Goal: Task Accomplishment & Management: Use online tool/utility

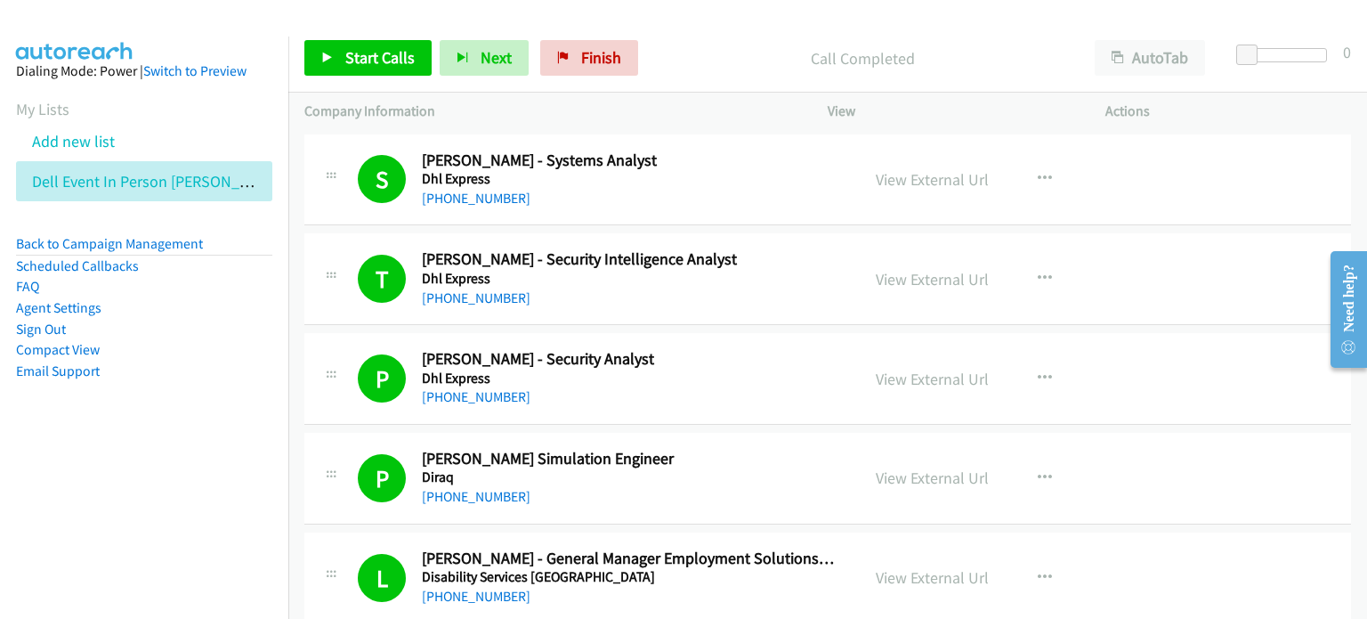
scroll to position [3204, 0]
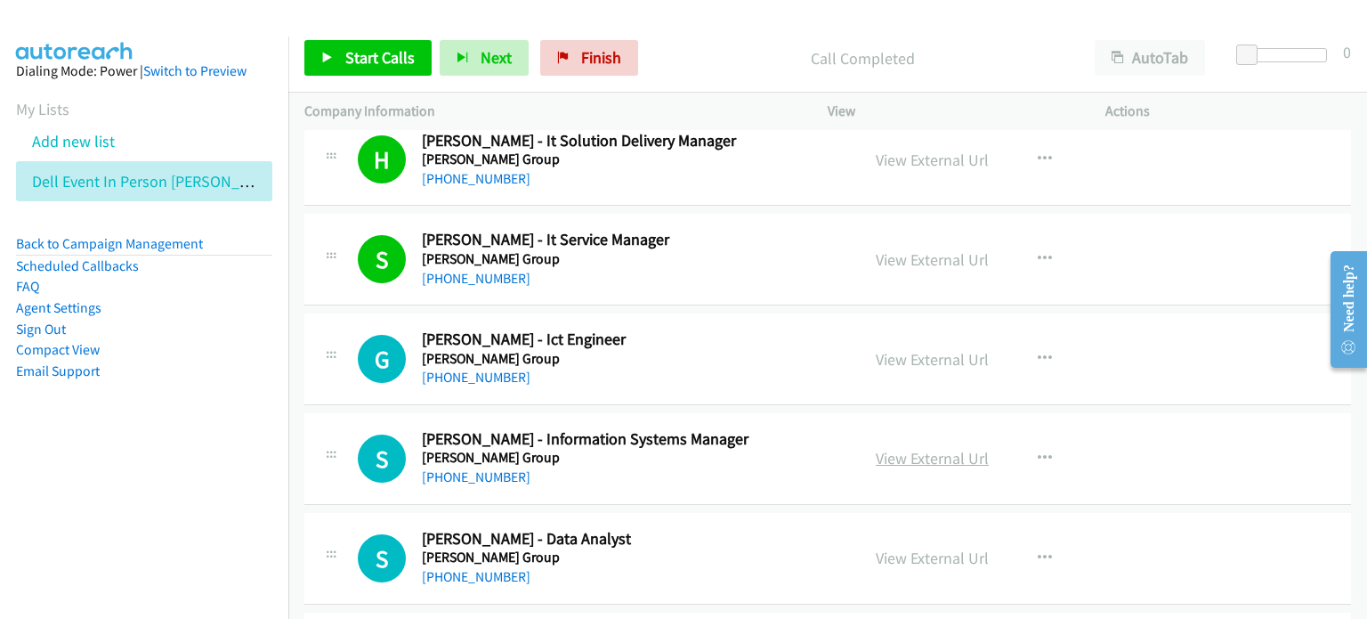
click at [911, 457] on link "View External Url" at bounding box center [932, 458] width 113 height 20
click at [365, 51] on span "Start Calls" at bounding box center [379, 57] width 69 height 20
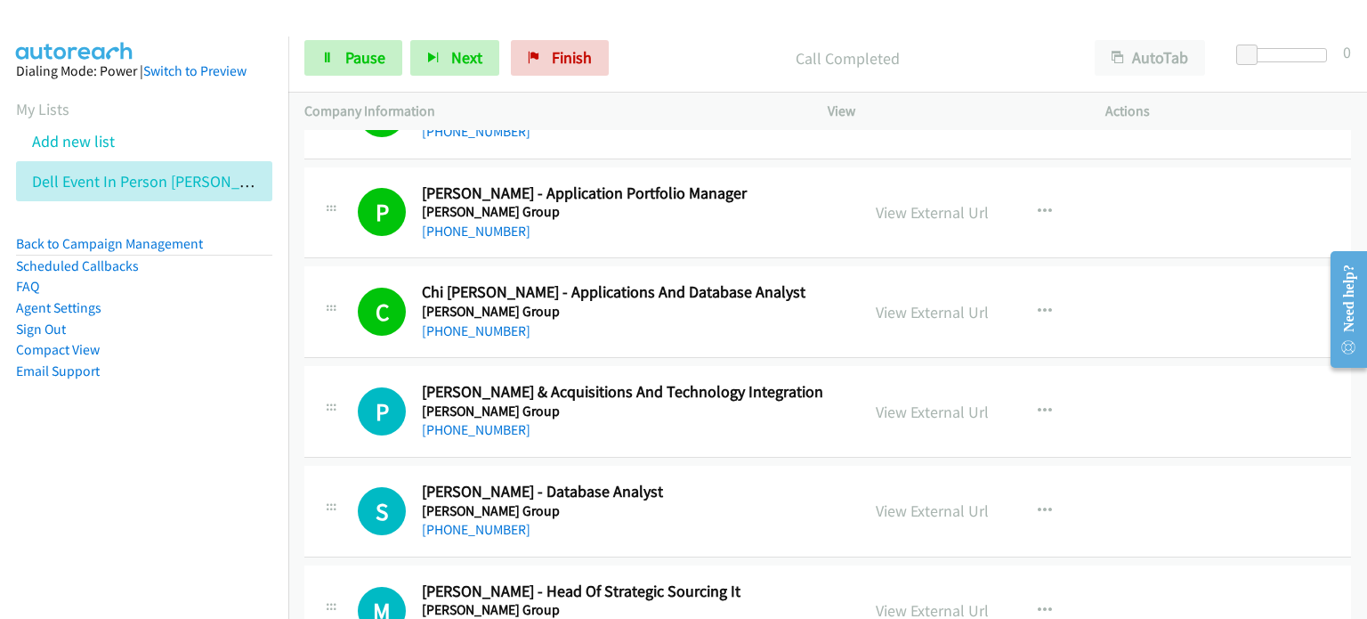
scroll to position [3827, 0]
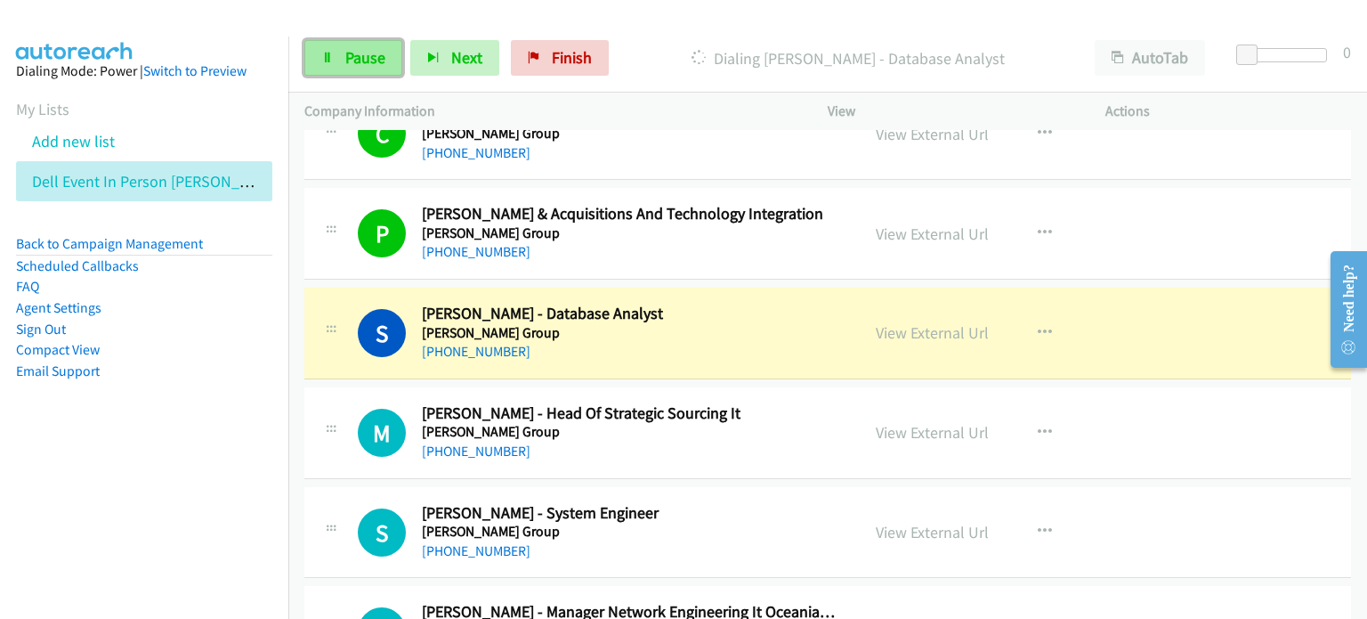
click at [366, 56] on span "Pause" at bounding box center [365, 57] width 40 height 20
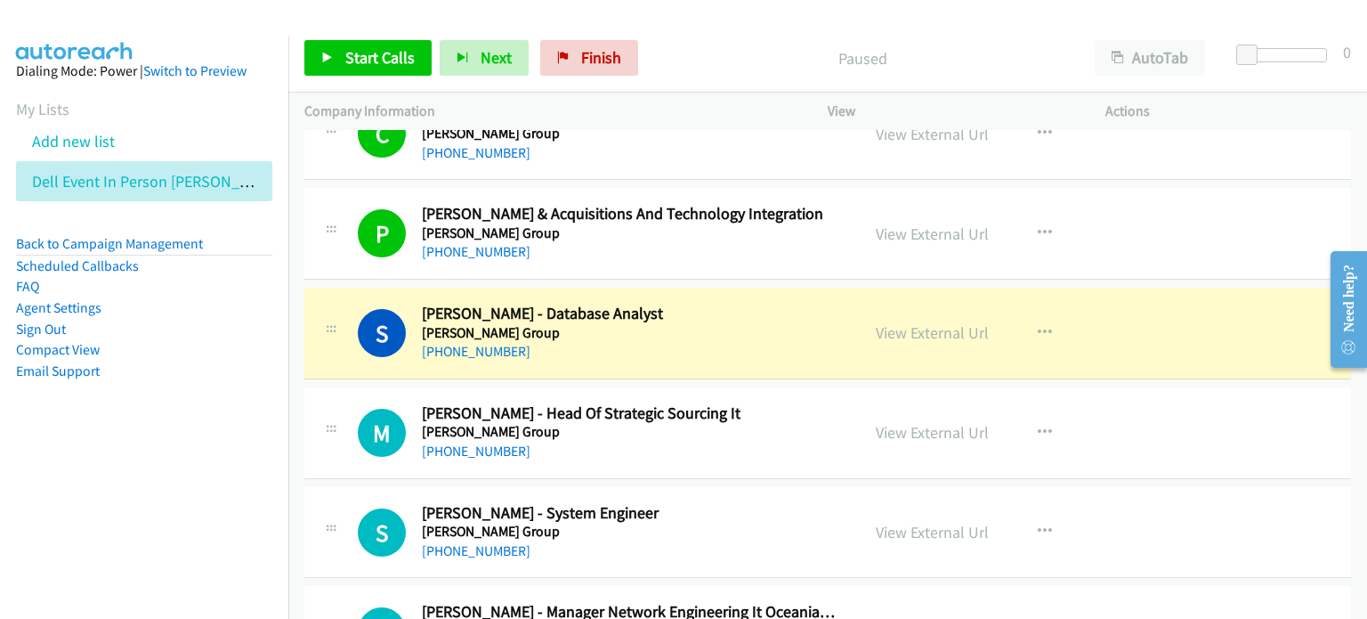
click at [714, 44] on div "Paused" at bounding box center [862, 58] width 433 height 36
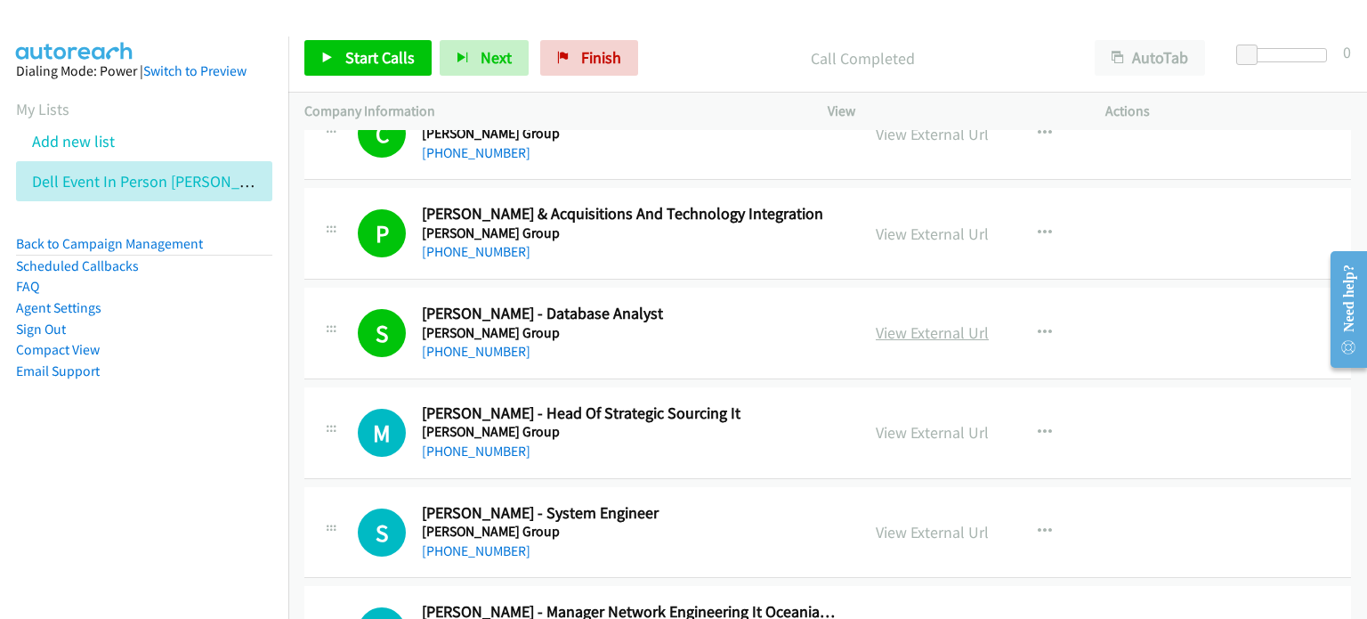
click at [921, 328] on link "View External Url" at bounding box center [932, 332] width 113 height 20
click at [898, 429] on link "View External Url" at bounding box center [932, 432] width 113 height 20
click at [696, 61] on p "Call Completed" at bounding box center [862, 58] width 400 height 24
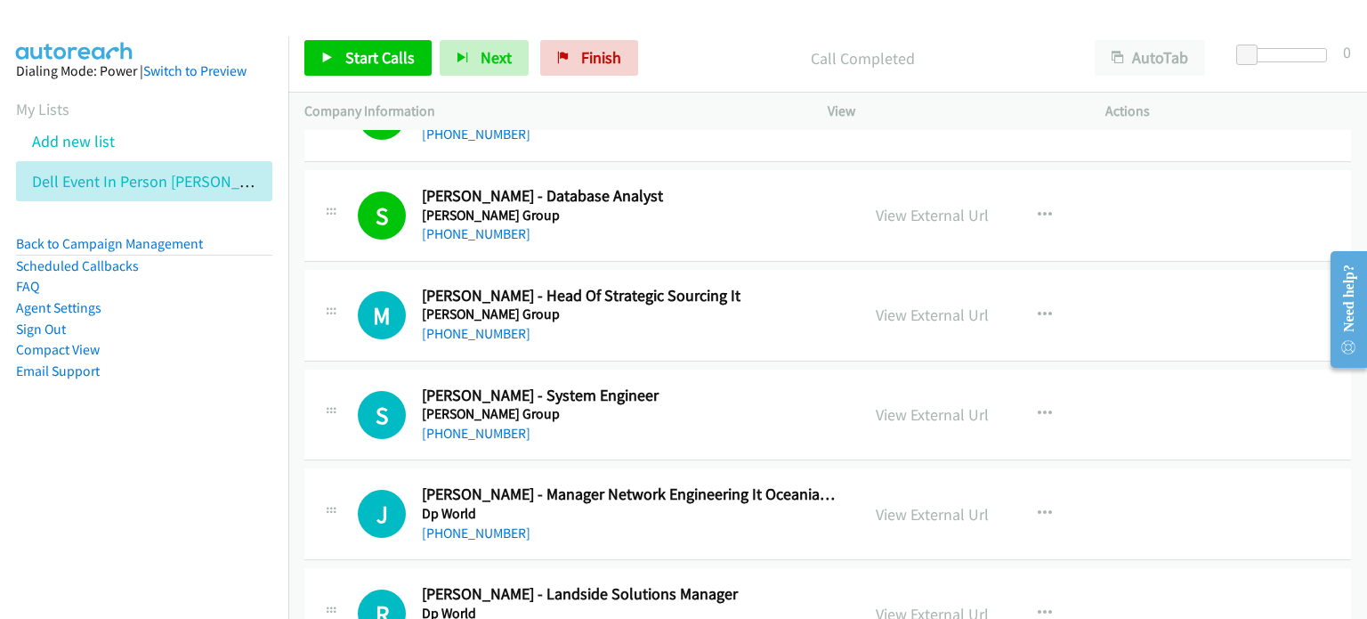
scroll to position [4005, 0]
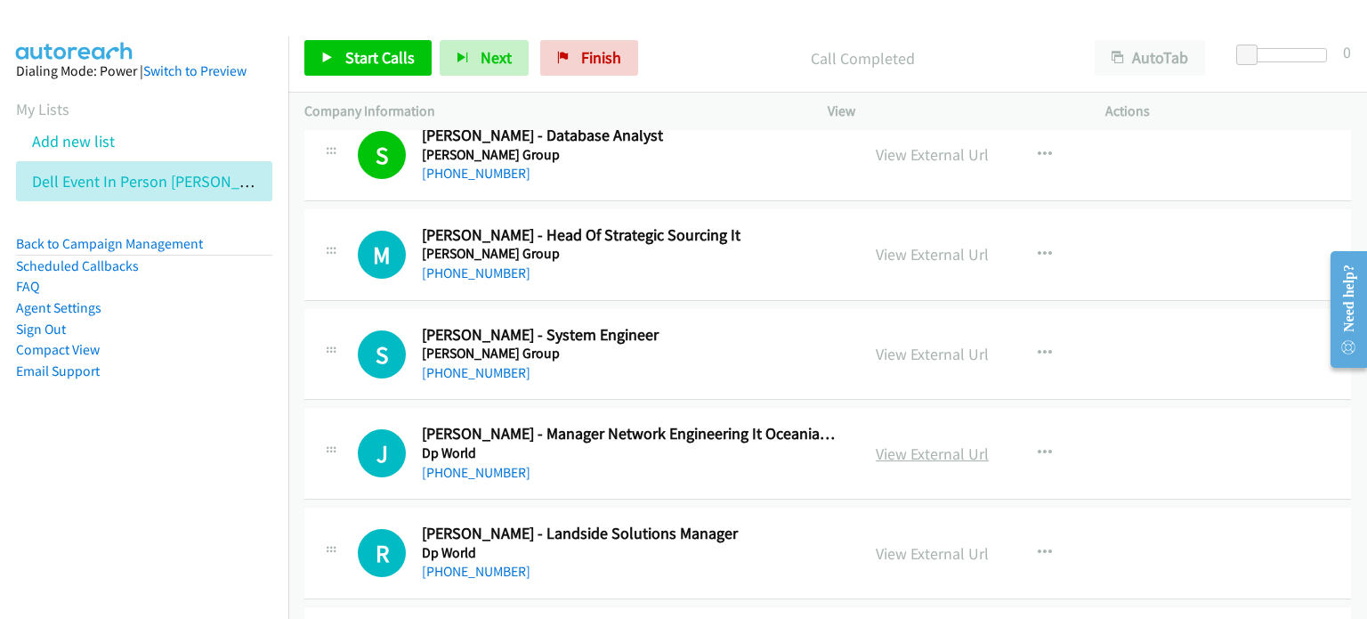
click at [876, 443] on link "View External Url" at bounding box center [932, 453] width 113 height 20
click at [704, 31] on div "Start Calls Pause Next Finish Call Completed AutoTab AutoTab 0" at bounding box center [827, 58] width 1079 height 69
click at [727, 72] on div "Call Completed" at bounding box center [862, 58] width 433 height 36
click at [911, 244] on link "View External Url" at bounding box center [932, 254] width 113 height 20
click at [898, 350] on link "View External Url" at bounding box center [932, 354] width 113 height 20
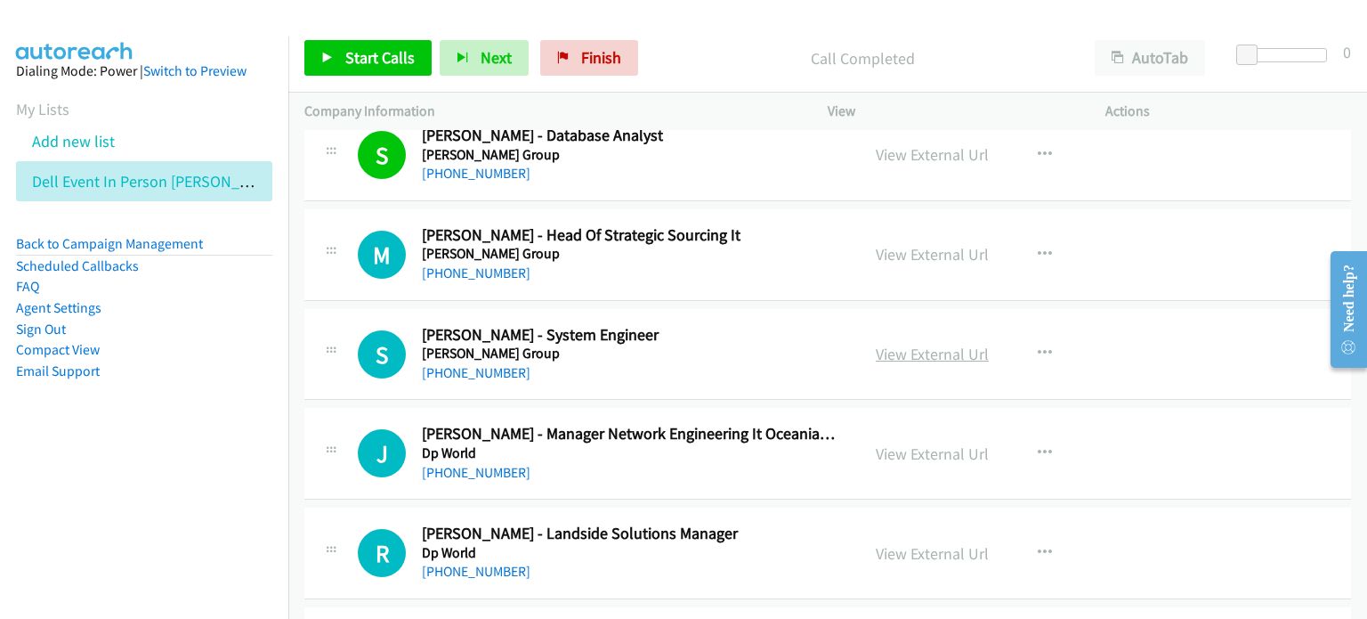
click at [909, 344] on link "View External Url" at bounding box center [932, 354] width 113 height 20
click at [1032, 336] on button "button" at bounding box center [1045, 354] width 48 height 36
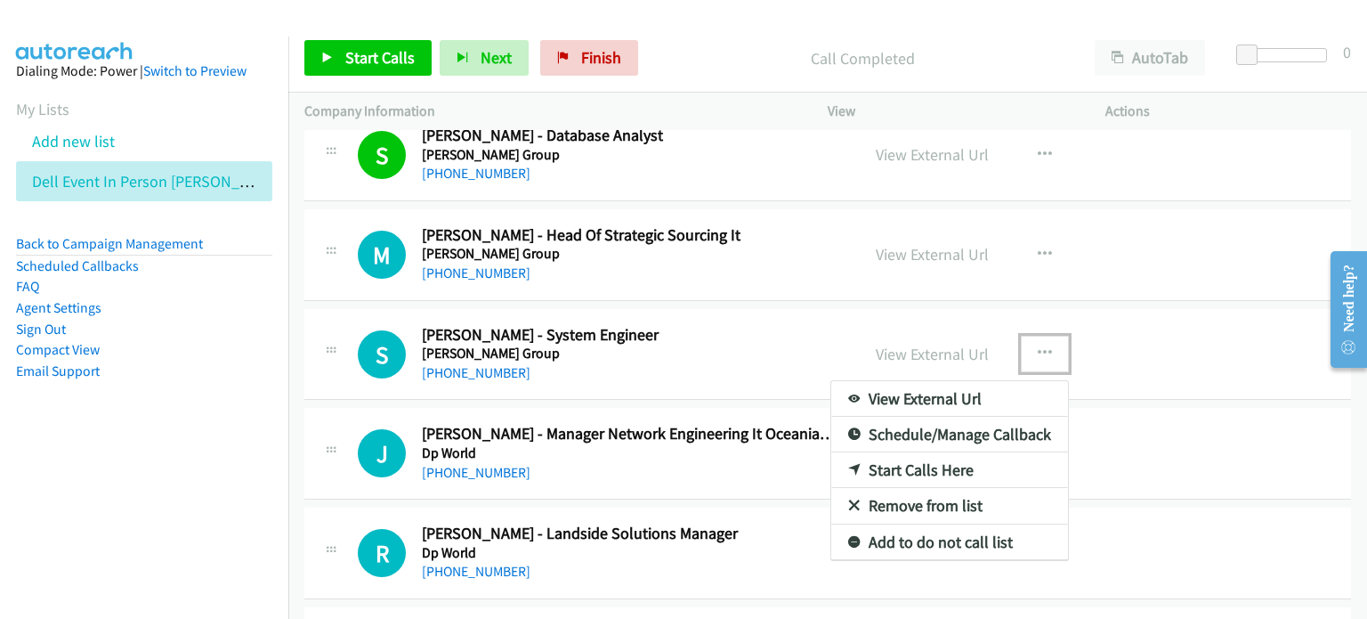
click at [746, 56] on div at bounding box center [683, 309] width 1367 height 619
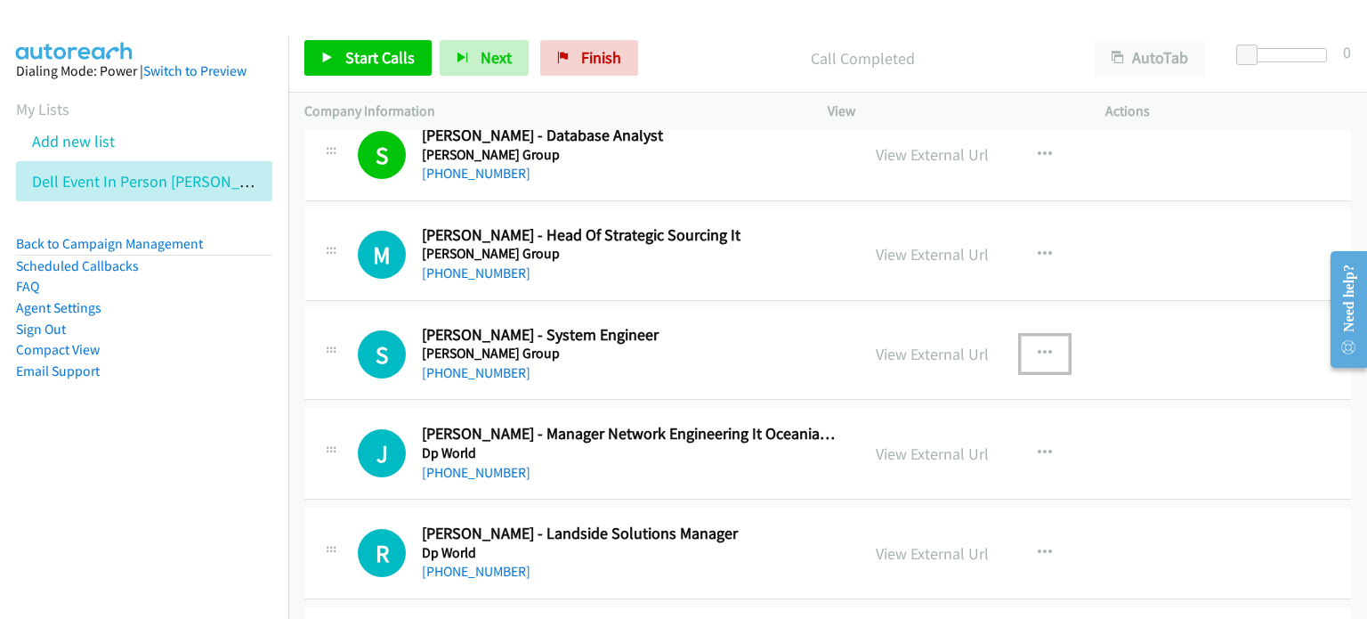
click at [1038, 346] on icon "button" at bounding box center [1045, 353] width 14 height 14
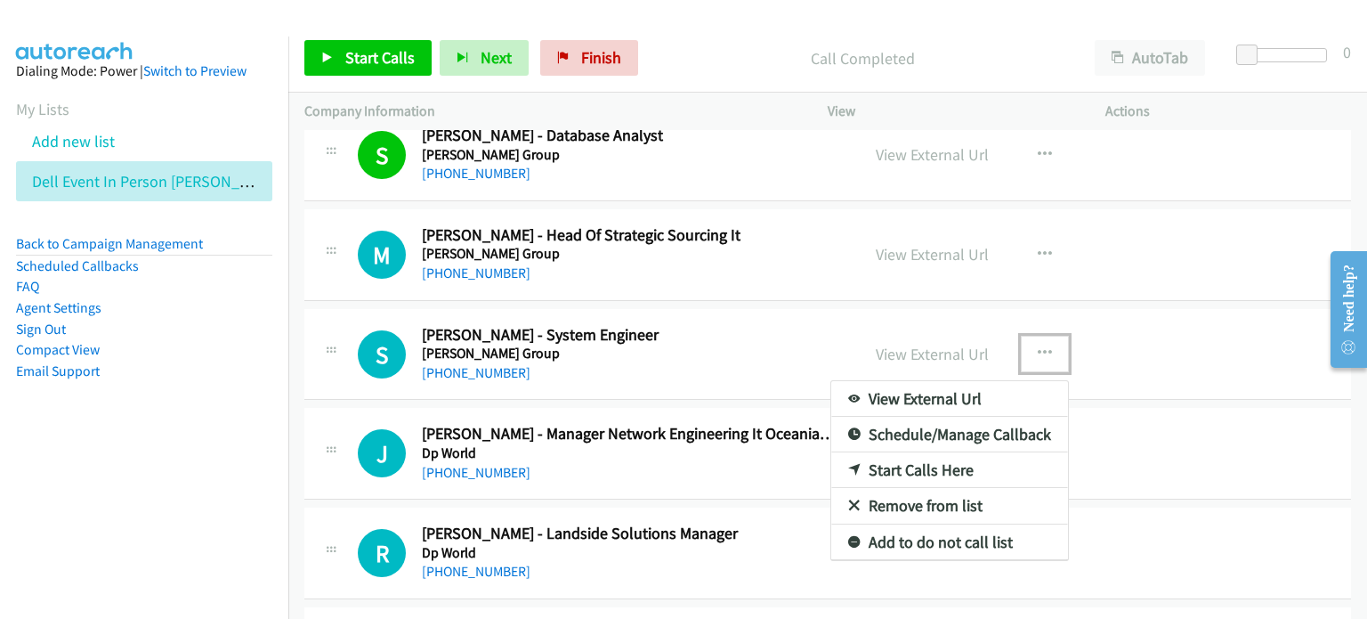
click at [932, 458] on link "Start Calls Here" at bounding box center [949, 470] width 237 height 36
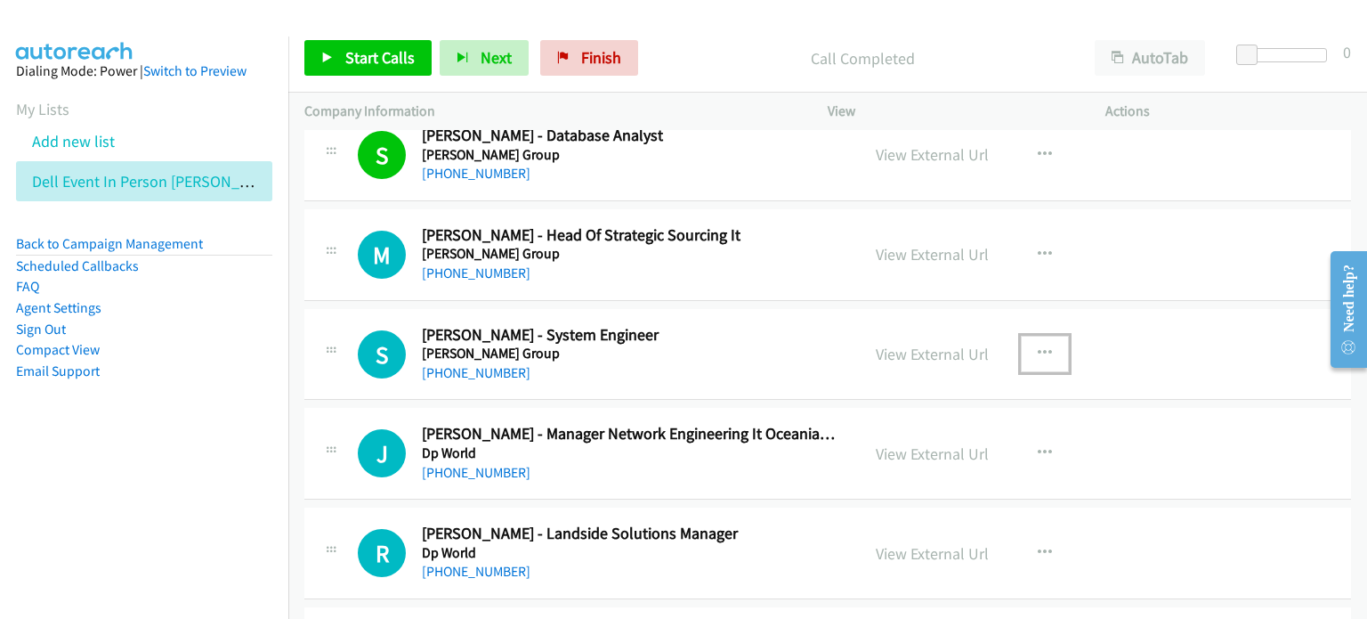
click at [1049, 342] on button "button" at bounding box center [1045, 354] width 48 height 36
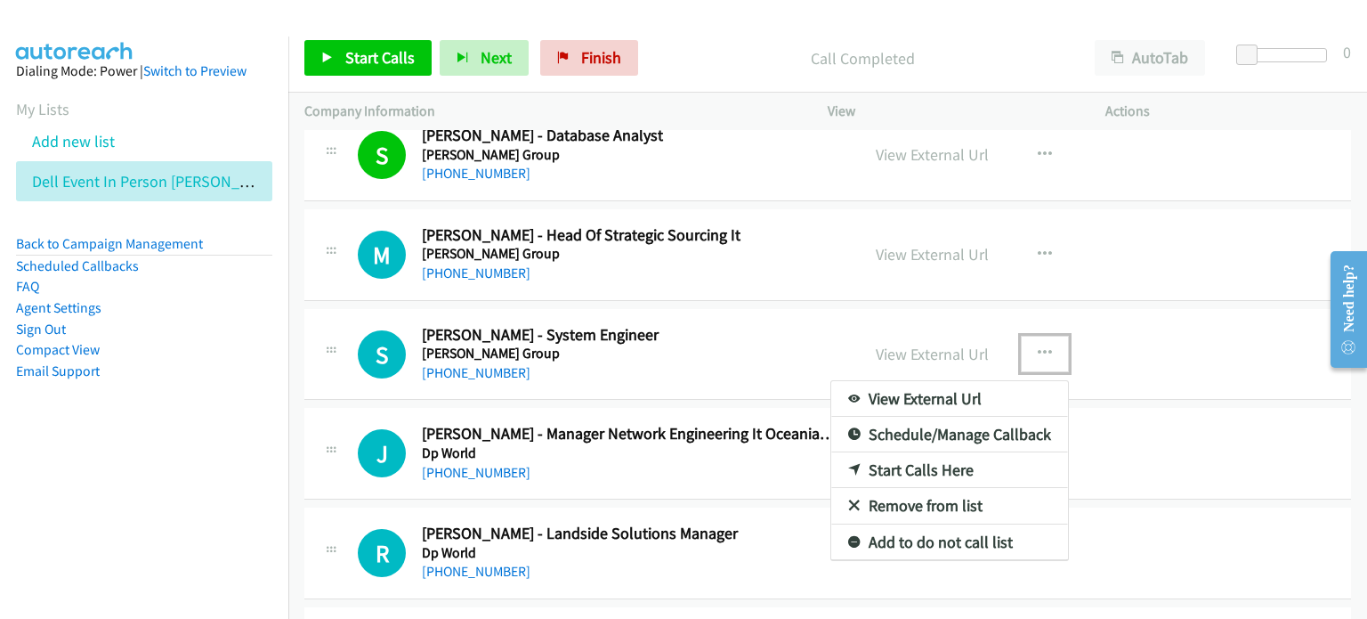
click at [926, 462] on link "Start Calls Here" at bounding box center [949, 470] width 237 height 36
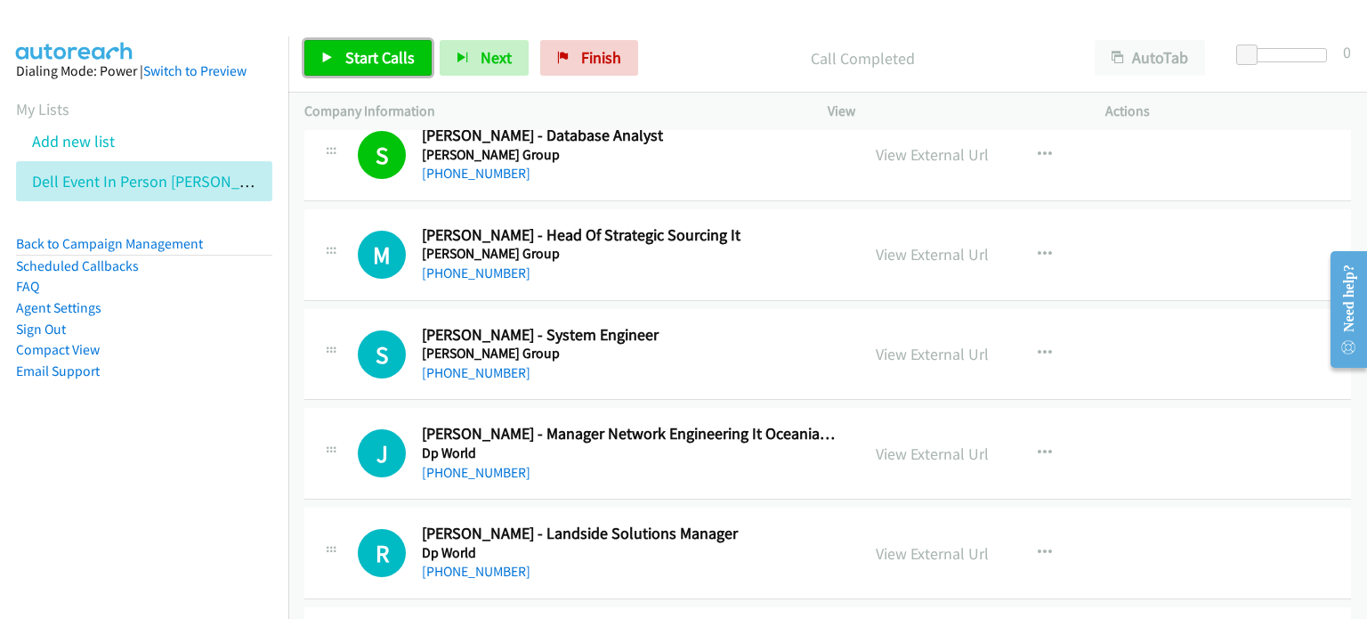
click at [357, 53] on span "Start Calls" at bounding box center [379, 57] width 69 height 20
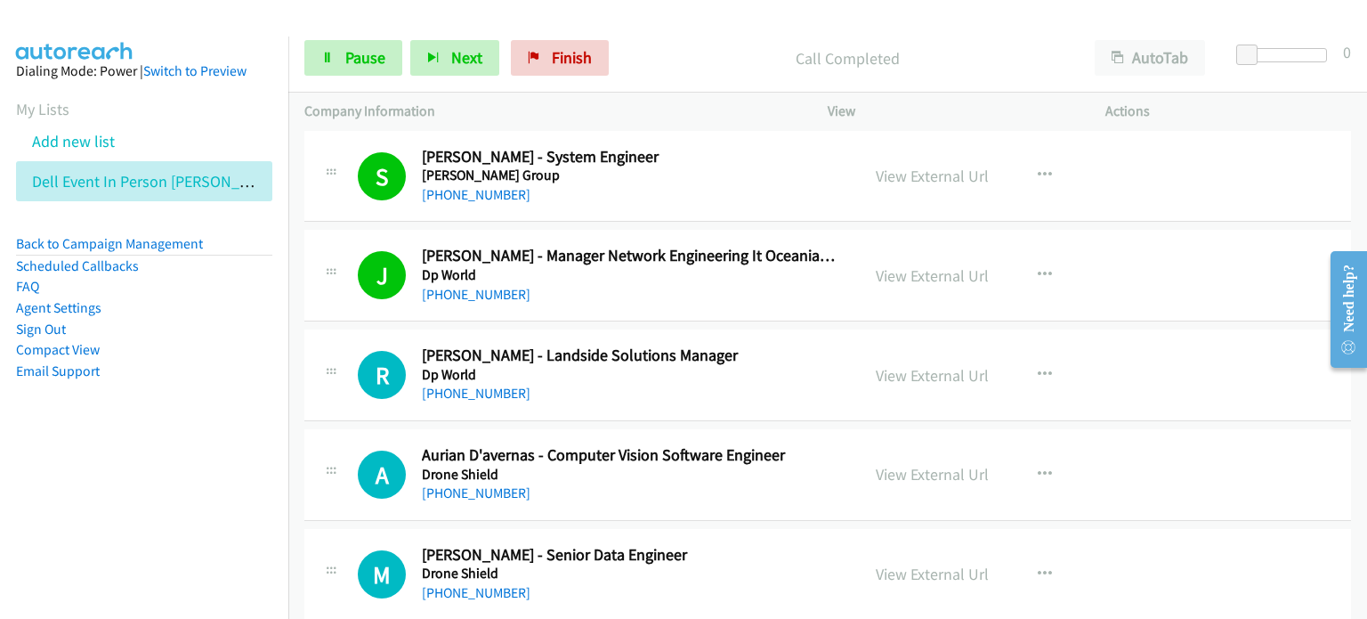
scroll to position [4272, 0]
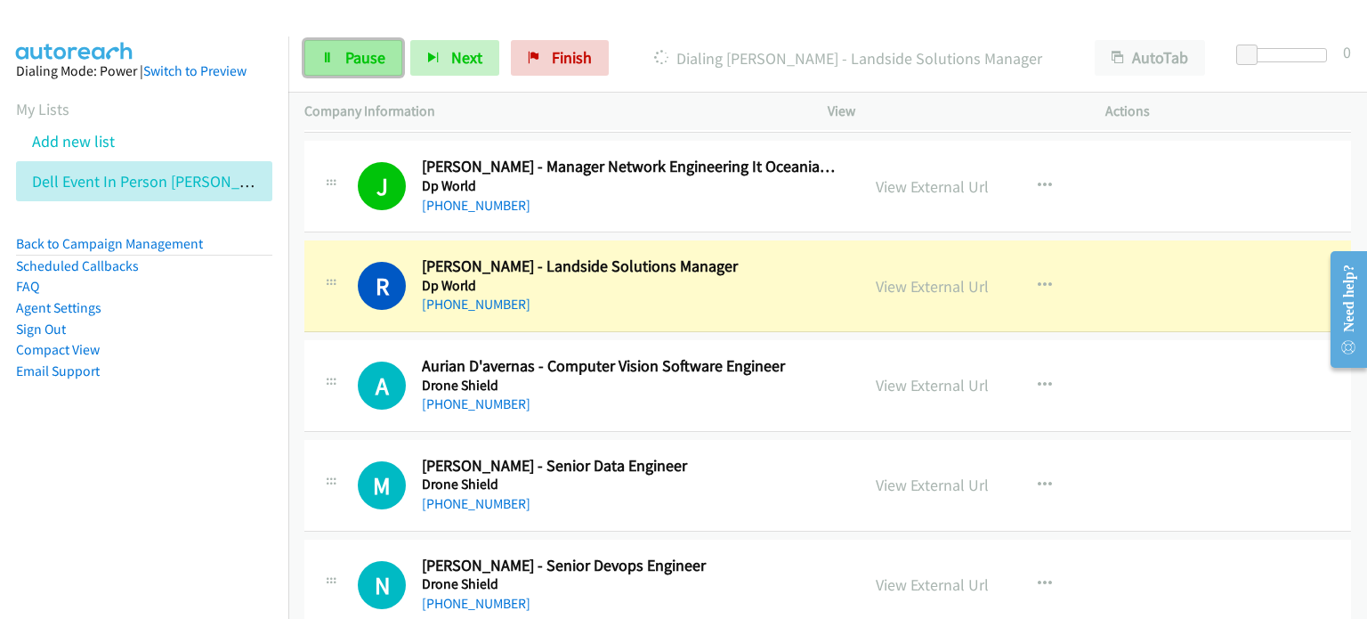
click at [361, 57] on span "Pause" at bounding box center [365, 57] width 40 height 20
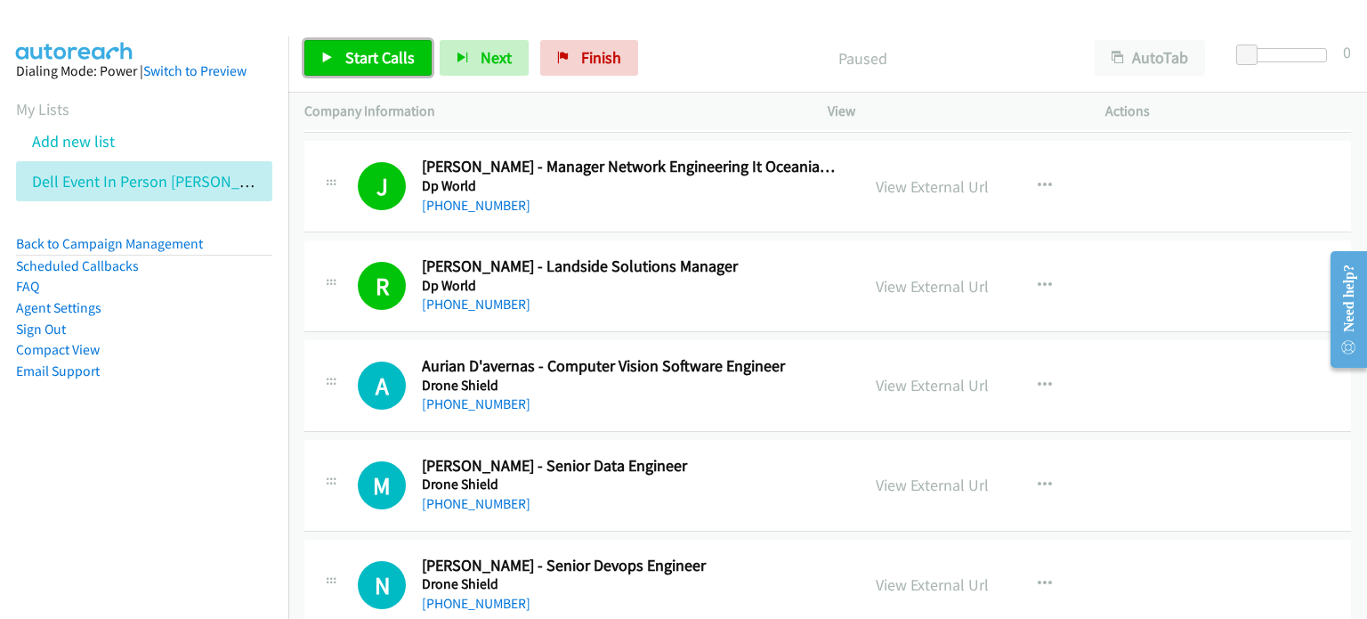
click at [377, 48] on span "Start Calls" at bounding box center [379, 57] width 69 height 20
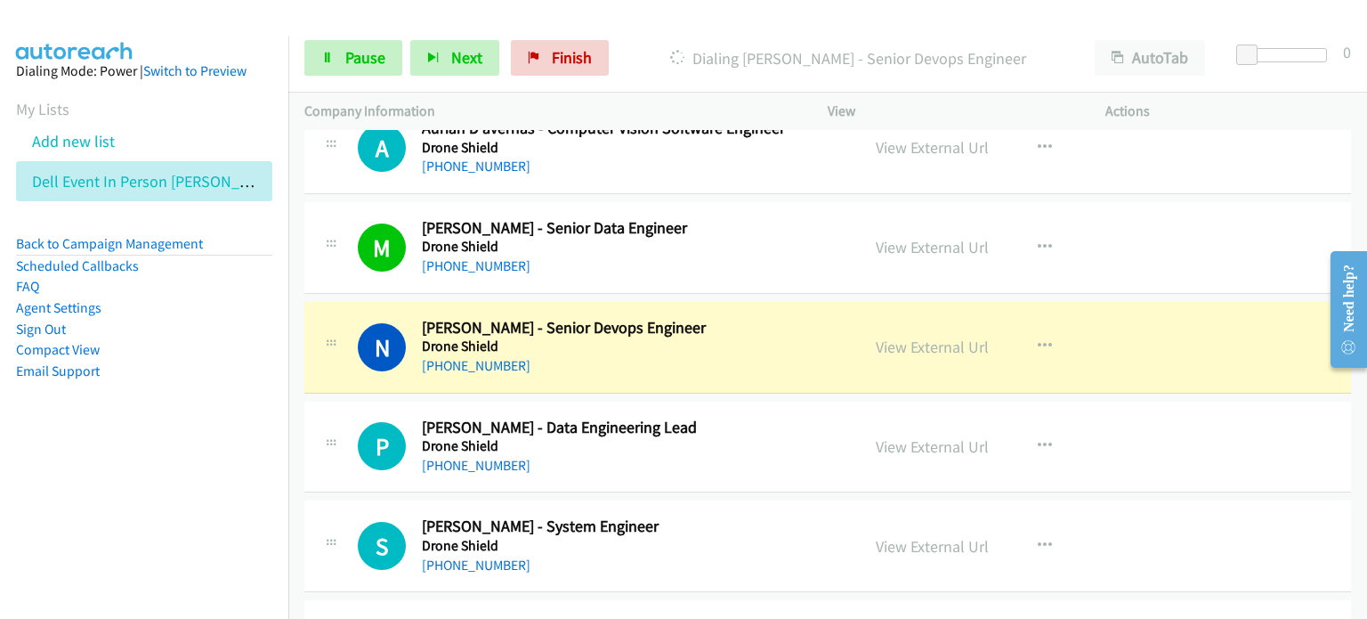
scroll to position [4628, 0]
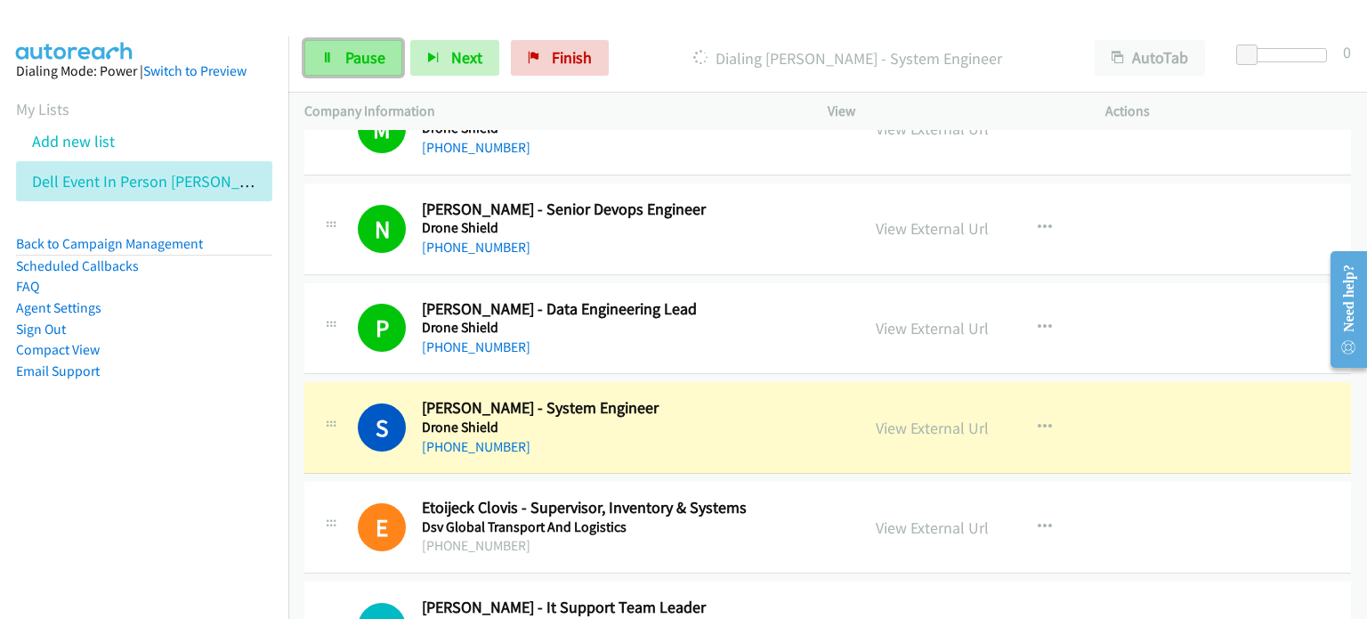
click at [356, 52] on span "Pause" at bounding box center [365, 57] width 40 height 20
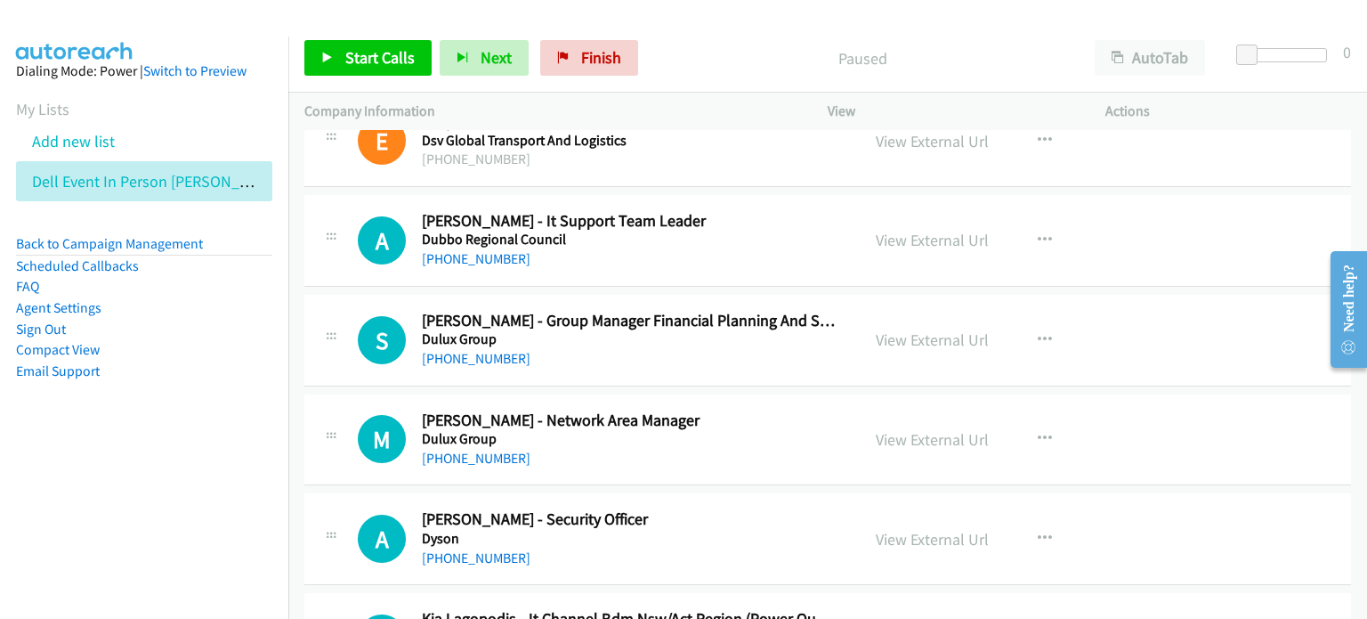
scroll to position [4984, 0]
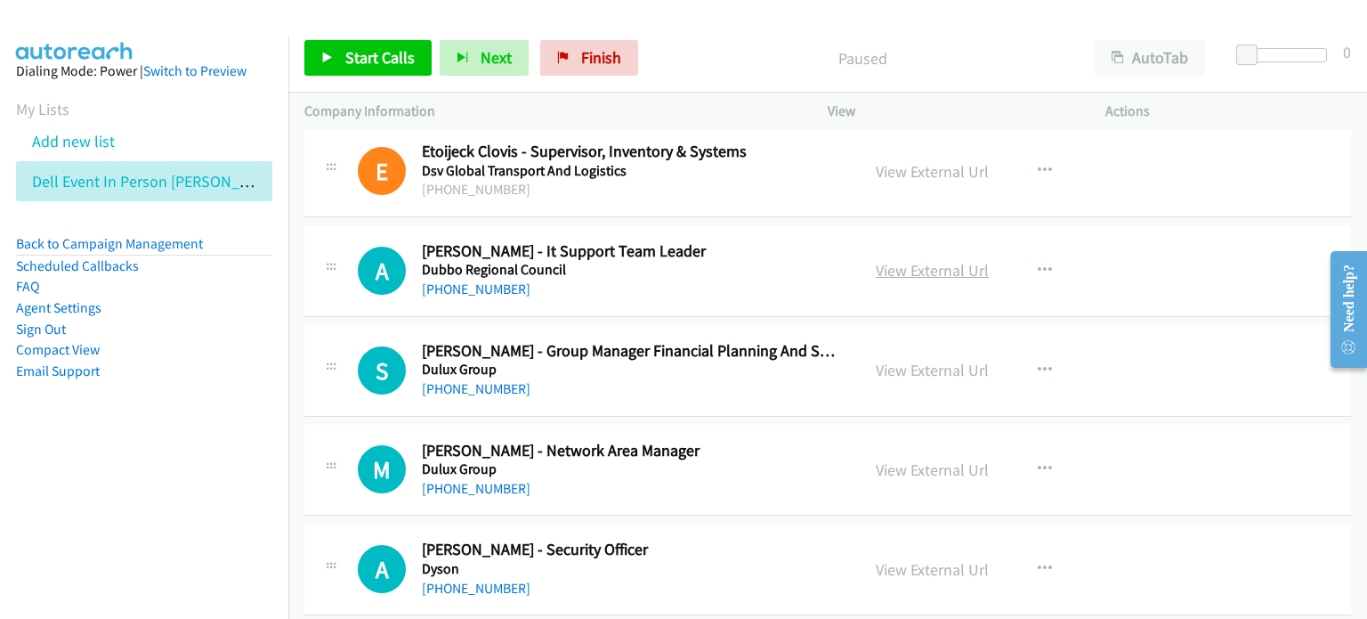
click at [899, 261] on link "View External Url" at bounding box center [932, 270] width 113 height 20
click at [1038, 263] on icon "button" at bounding box center [1045, 270] width 14 height 14
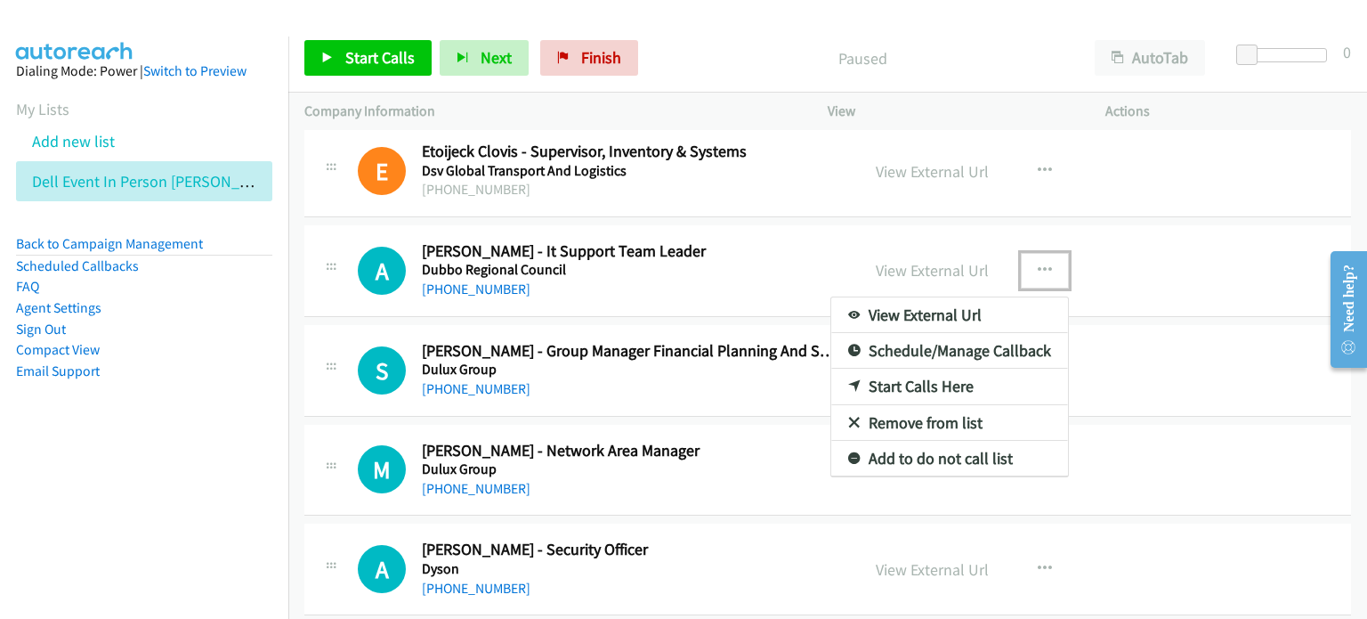
click at [909, 376] on link "Start Calls Here" at bounding box center [949, 386] width 237 height 36
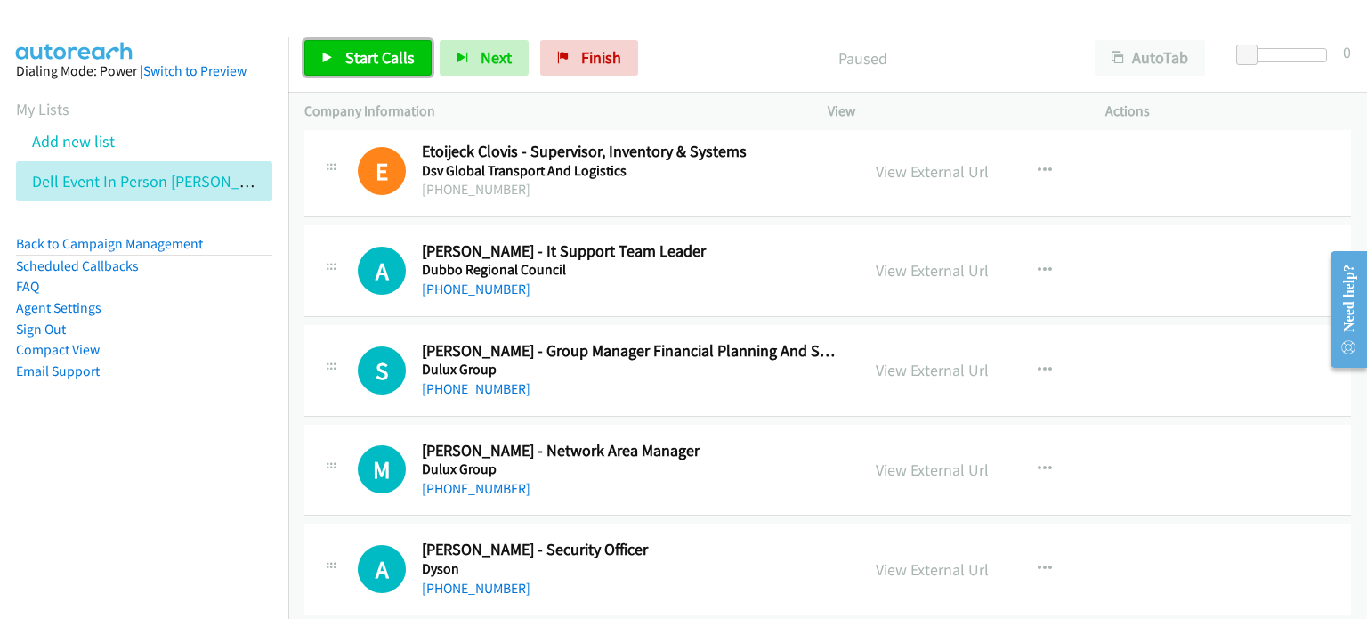
click at [362, 47] on span "Start Calls" at bounding box center [379, 57] width 69 height 20
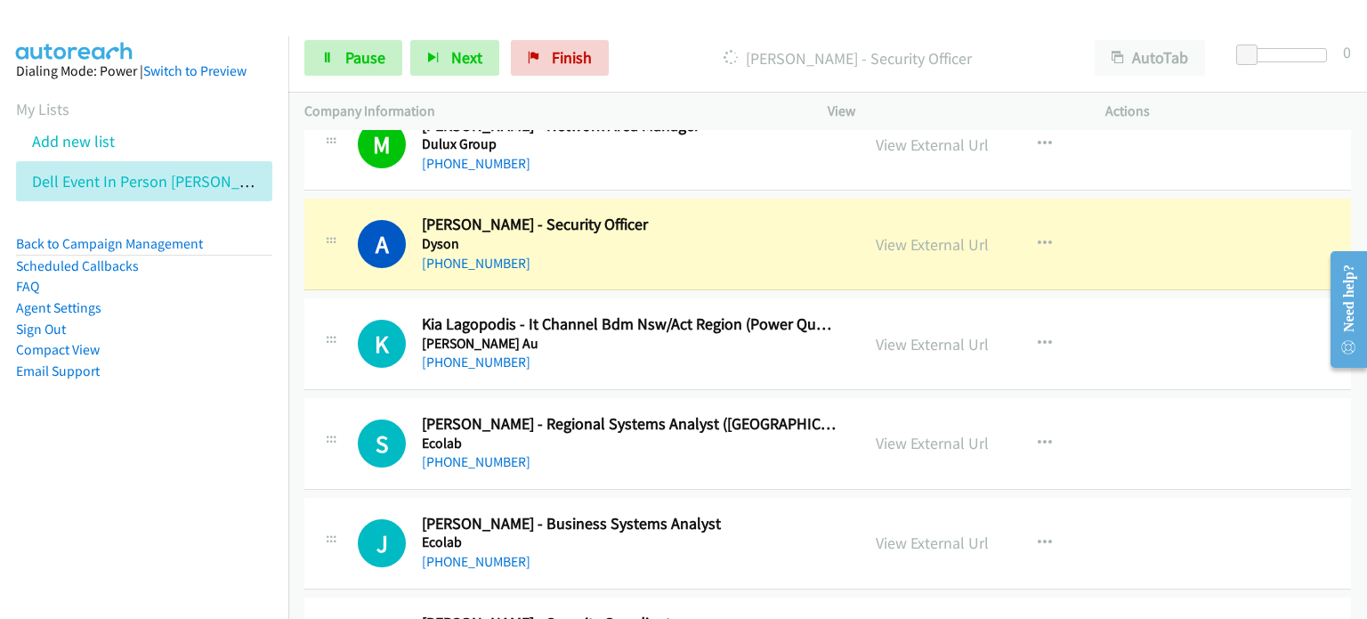
scroll to position [5340, 0]
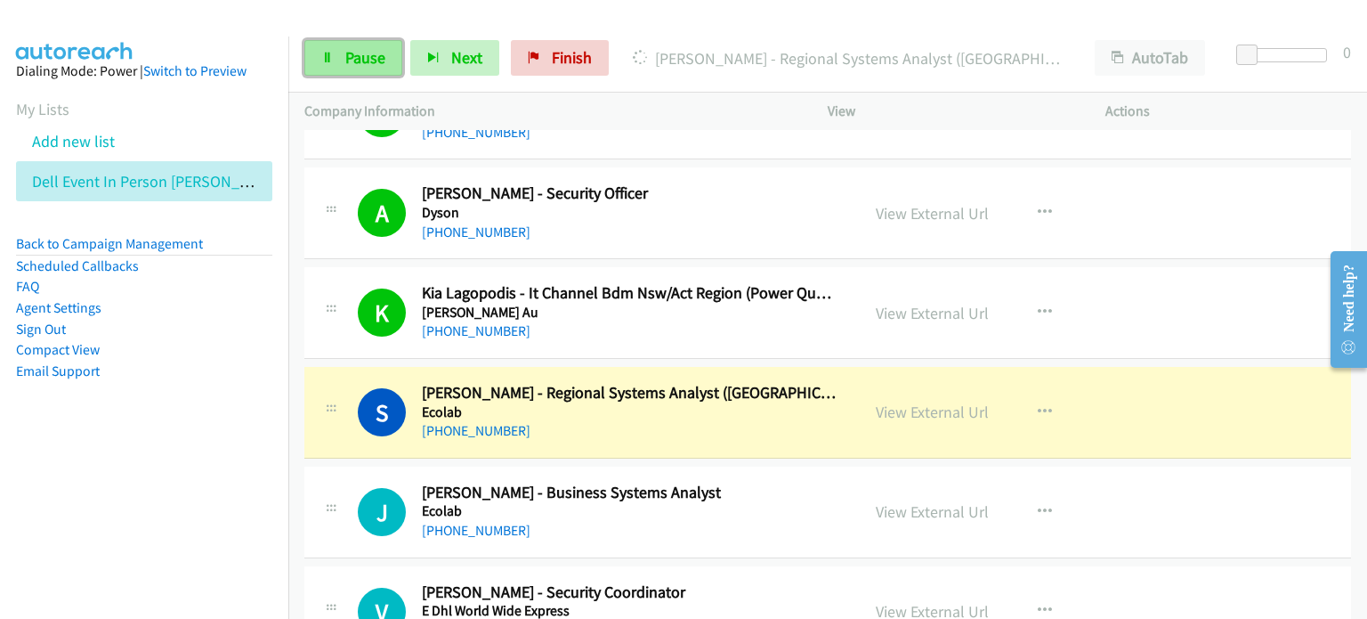
click at [374, 56] on span "Pause" at bounding box center [365, 57] width 40 height 20
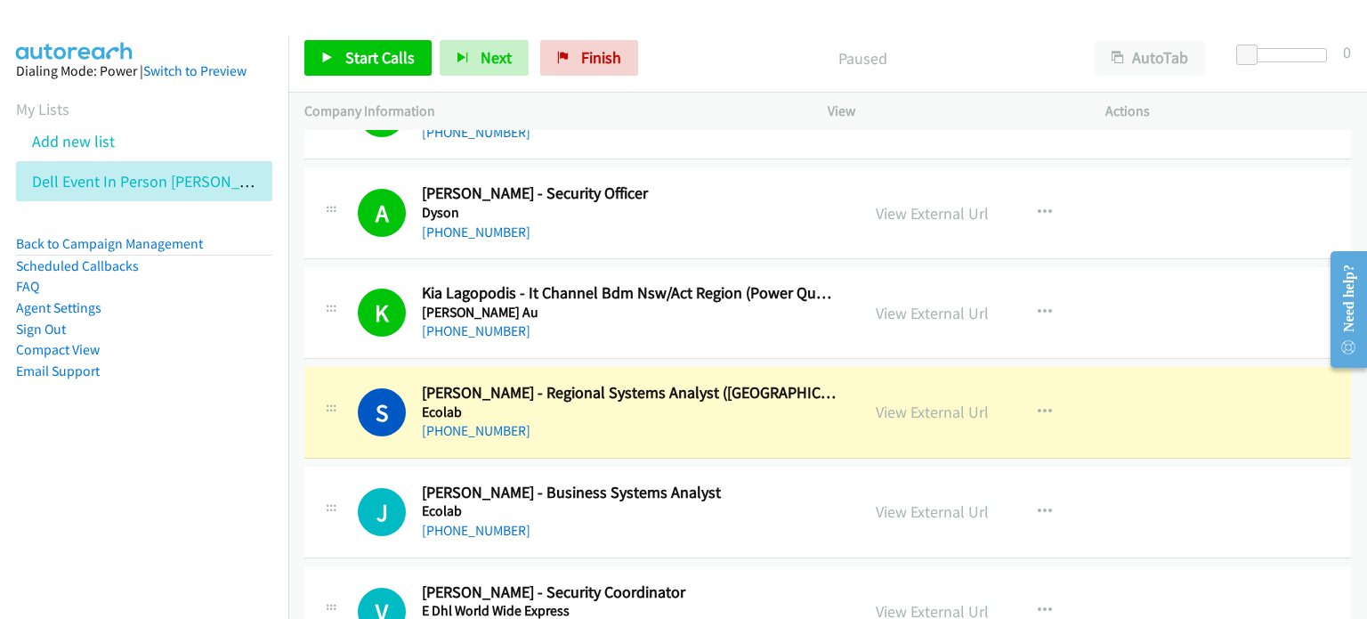
drag, startPoint x: 787, startPoint y: 53, endPoint x: 837, endPoint y: 41, distance: 51.4
click at [787, 53] on p "Paused" at bounding box center [862, 58] width 400 height 24
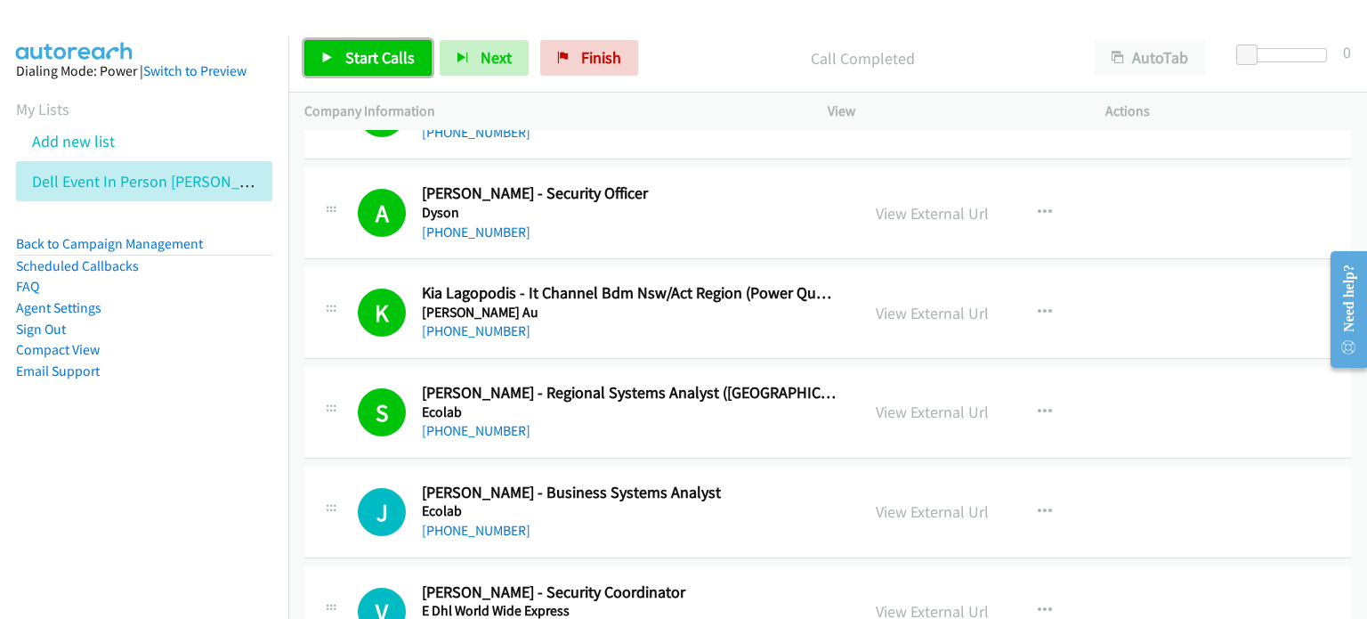
click at [358, 51] on span "Start Calls" at bounding box center [379, 57] width 69 height 20
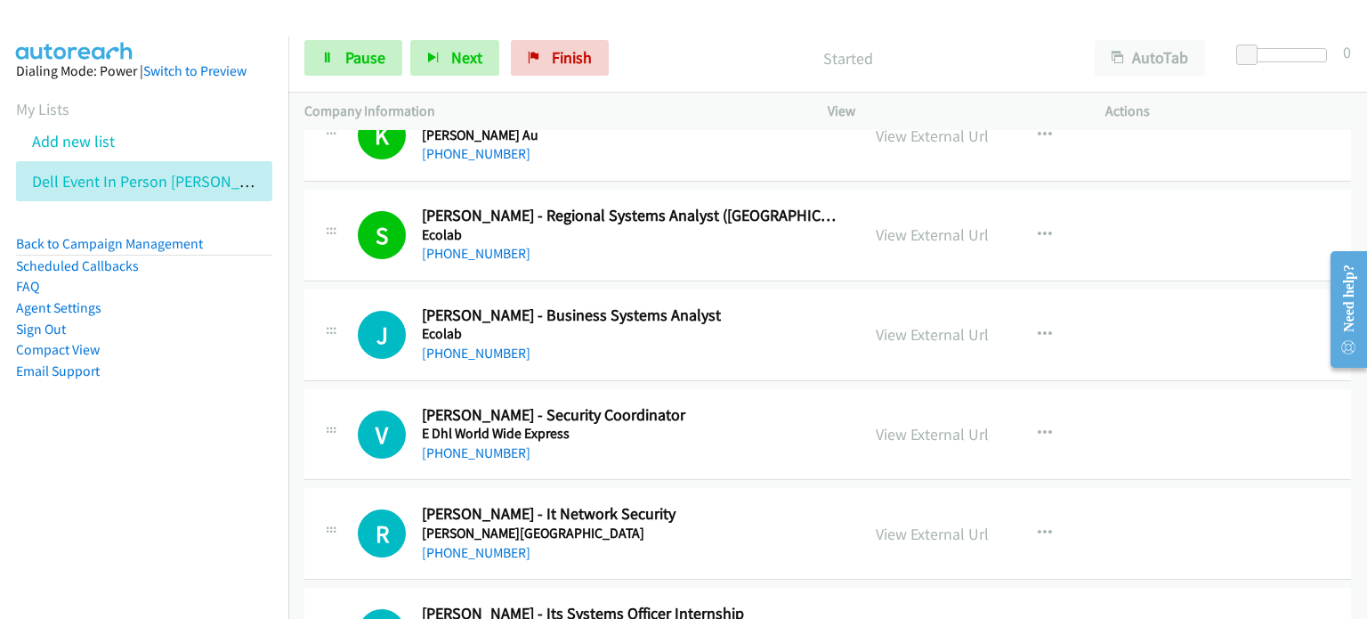
scroll to position [5518, 0]
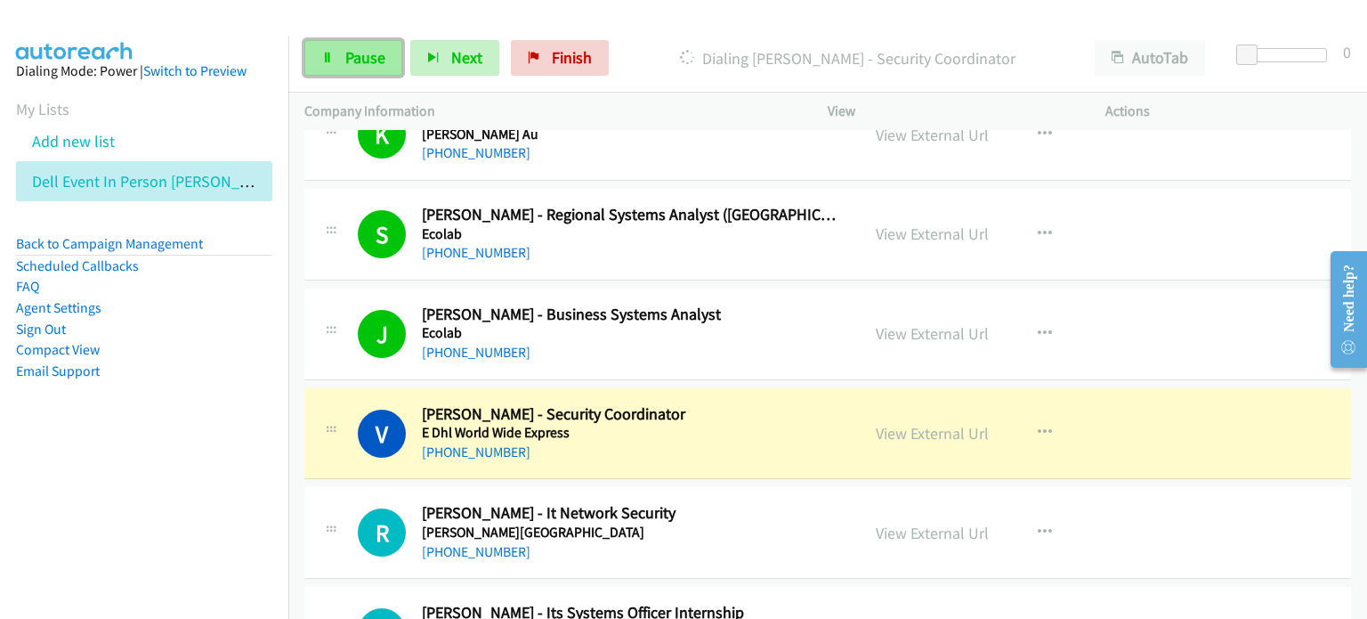
click at [356, 53] on span "Pause" at bounding box center [365, 57] width 40 height 20
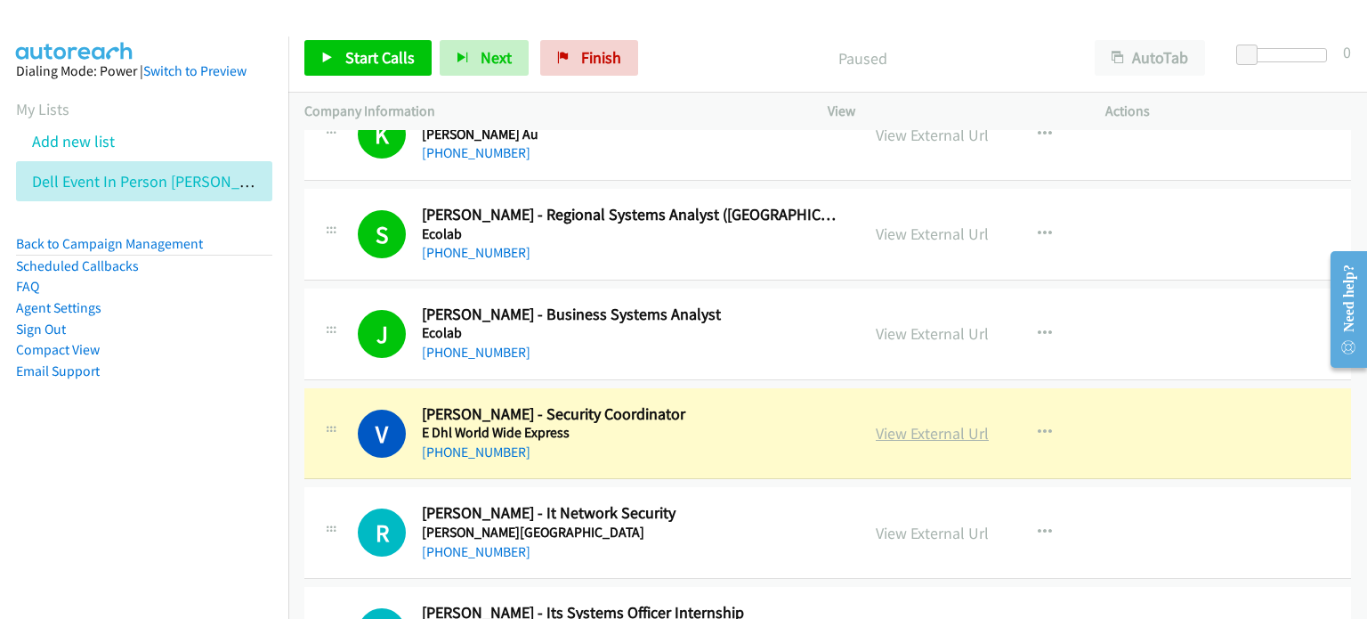
click at [894, 423] on link "View External Url" at bounding box center [932, 433] width 113 height 20
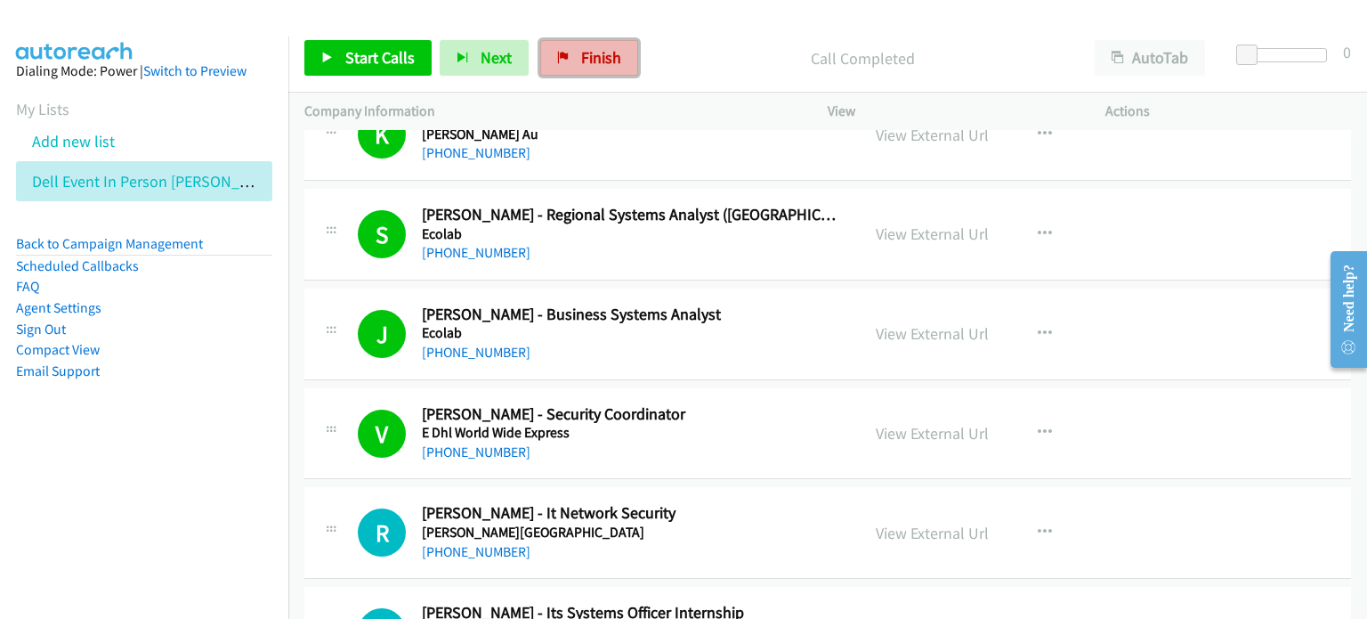
click at [588, 45] on link "Finish" at bounding box center [589, 58] width 98 height 36
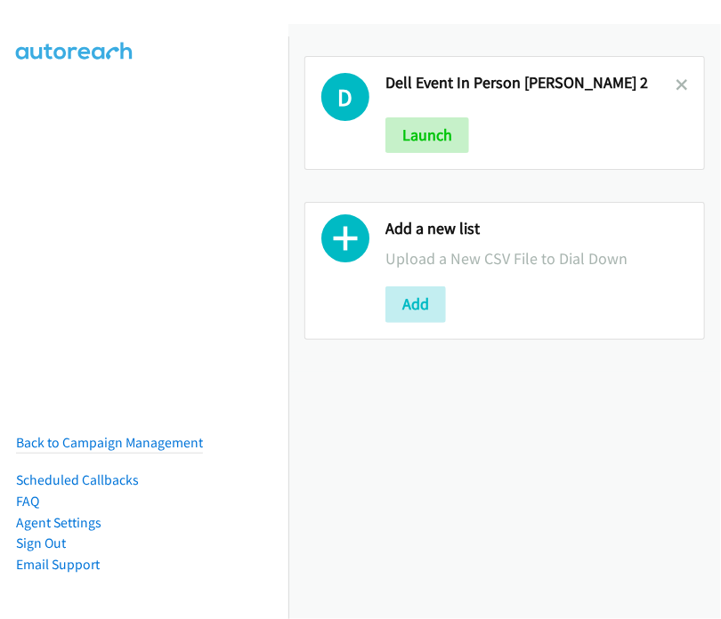
click at [675, 75] on link at bounding box center [681, 85] width 12 height 20
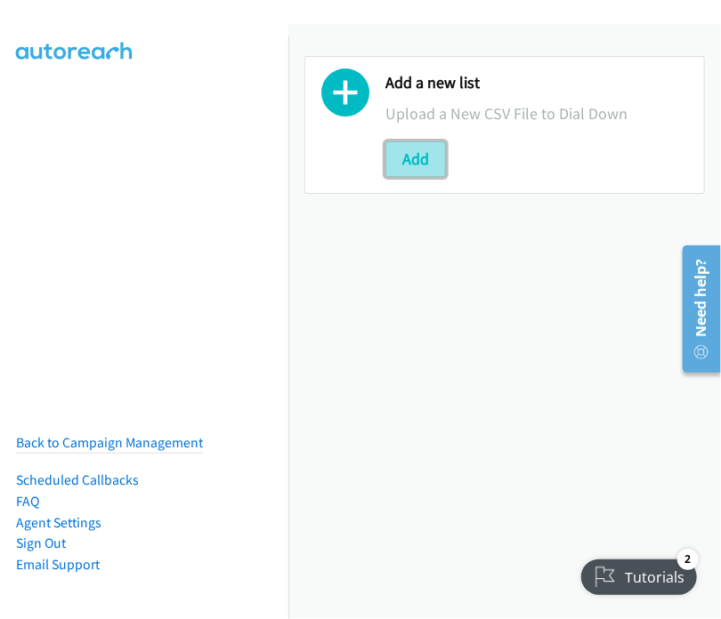
click at [413, 152] on button "Add" at bounding box center [415, 160] width 61 height 36
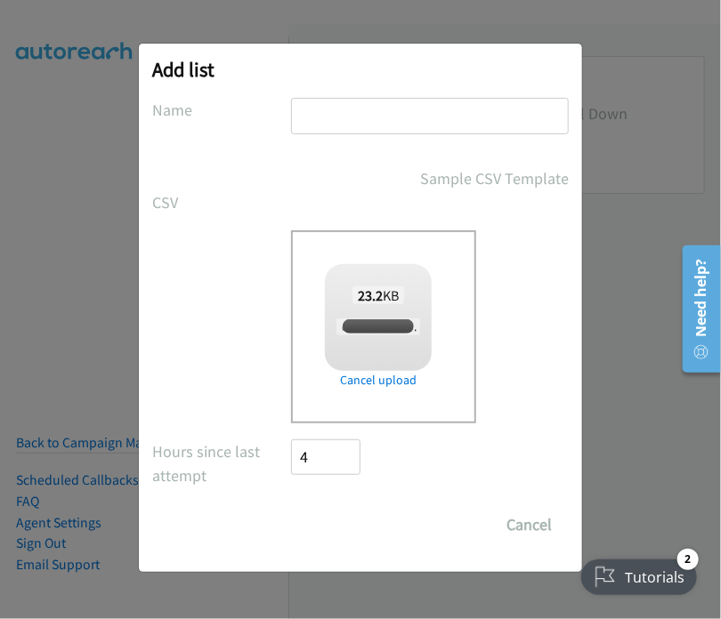
checkbox input "true"
click at [349, 115] on input "text" at bounding box center [430, 116] width 278 height 36
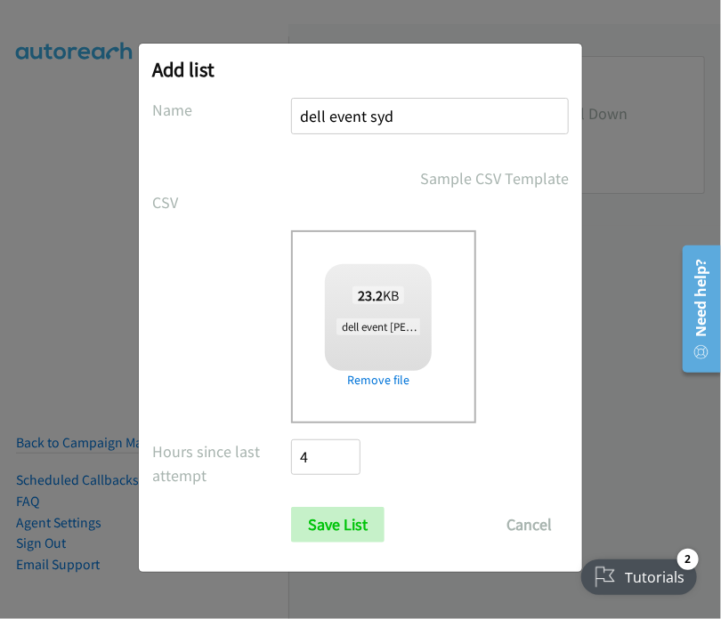
type input "dell event sydney in person tues 3"
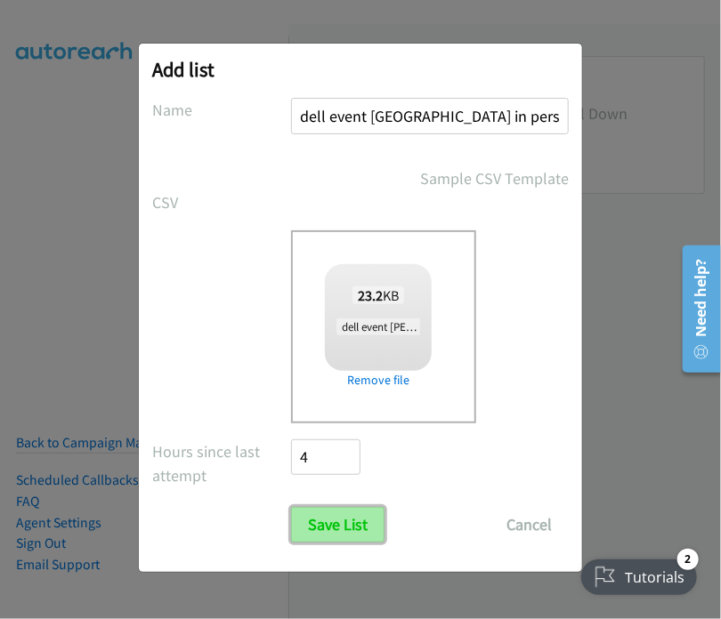
click at [339, 522] on input "Save List" at bounding box center [337, 525] width 93 height 36
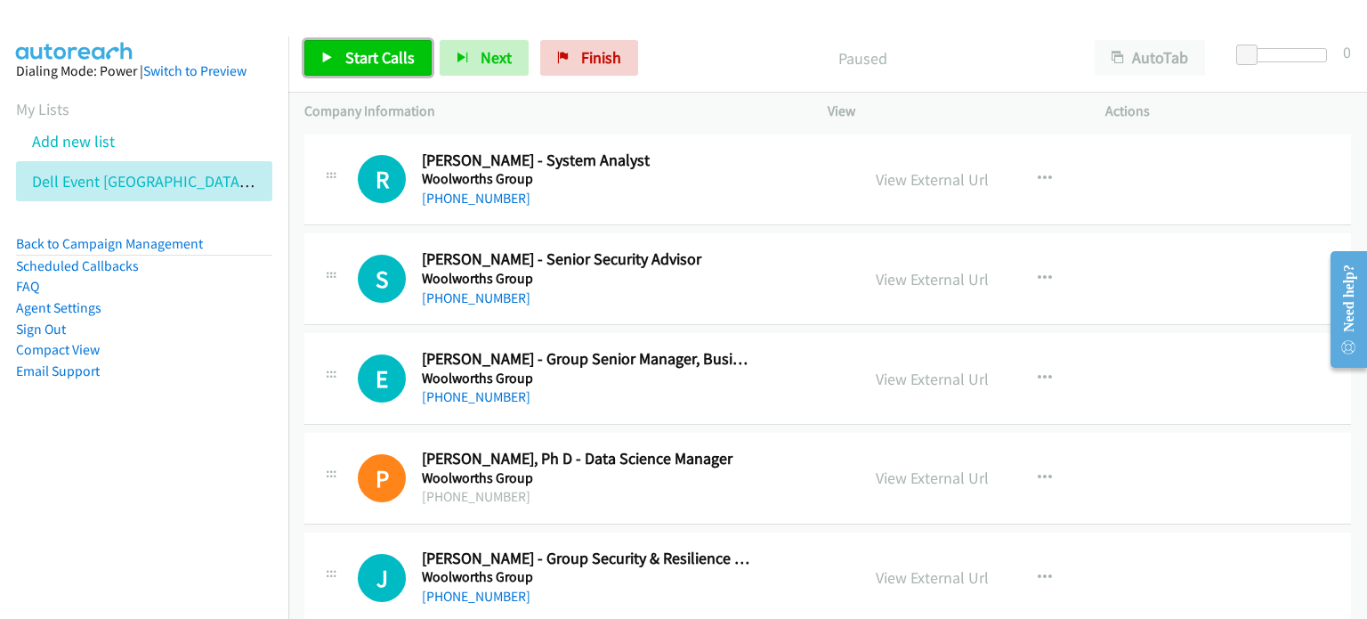
click at [349, 53] on span "Start Calls" at bounding box center [379, 57] width 69 height 20
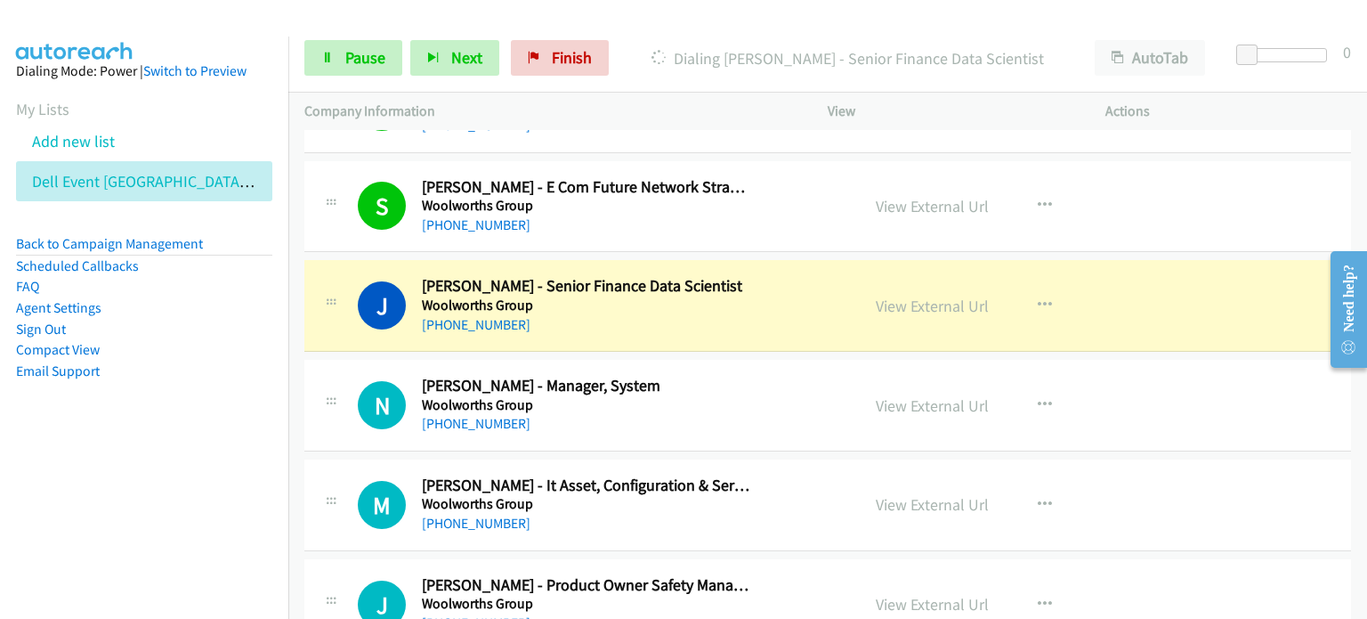
scroll to position [1157, 0]
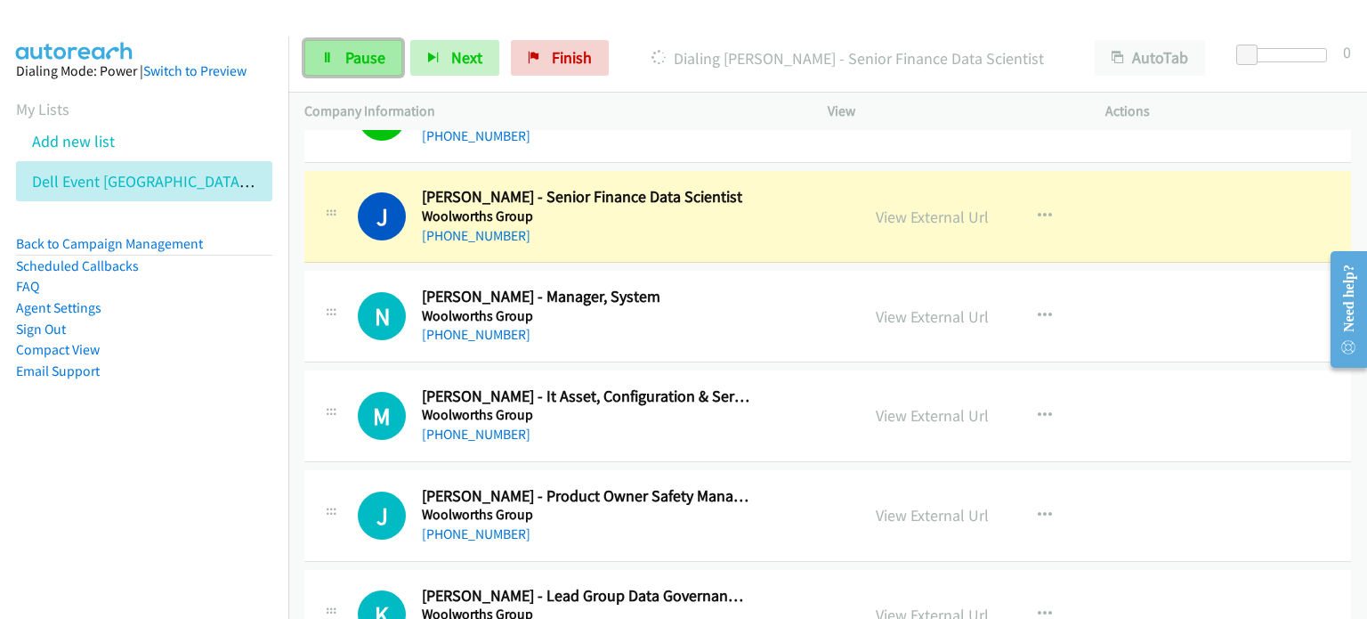
click at [363, 57] on span "Pause" at bounding box center [365, 57] width 40 height 20
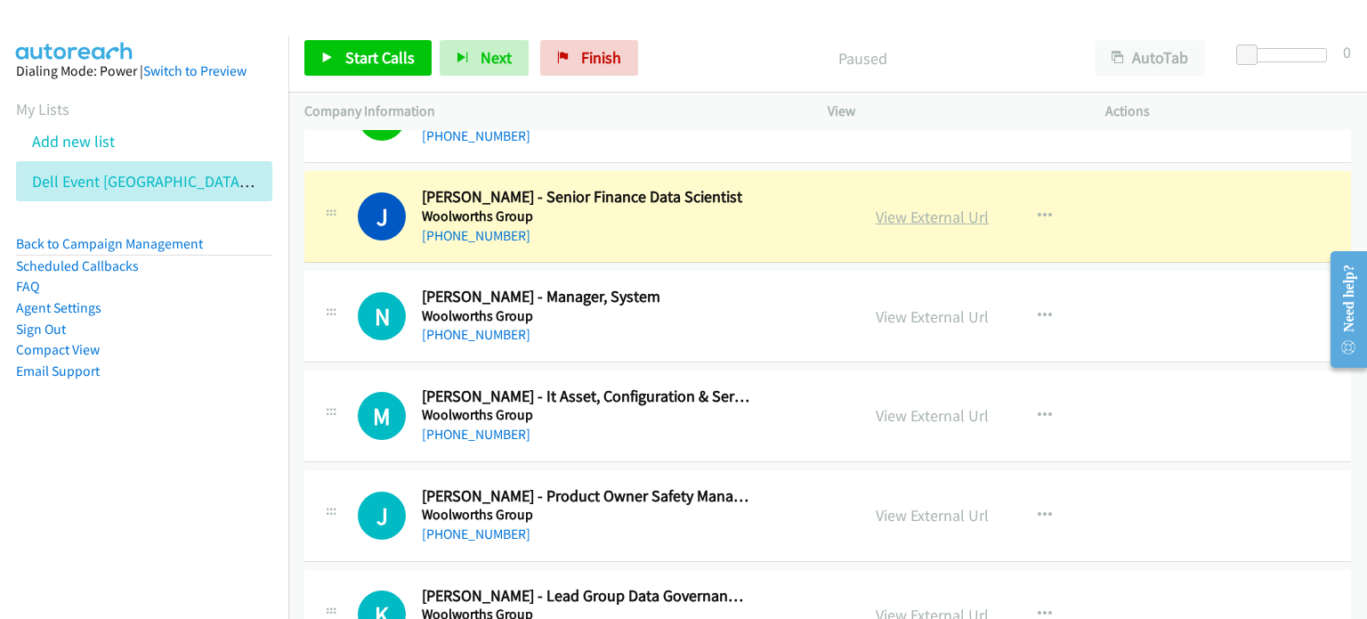
click at [720, 215] on link "View External Url" at bounding box center [932, 216] width 113 height 20
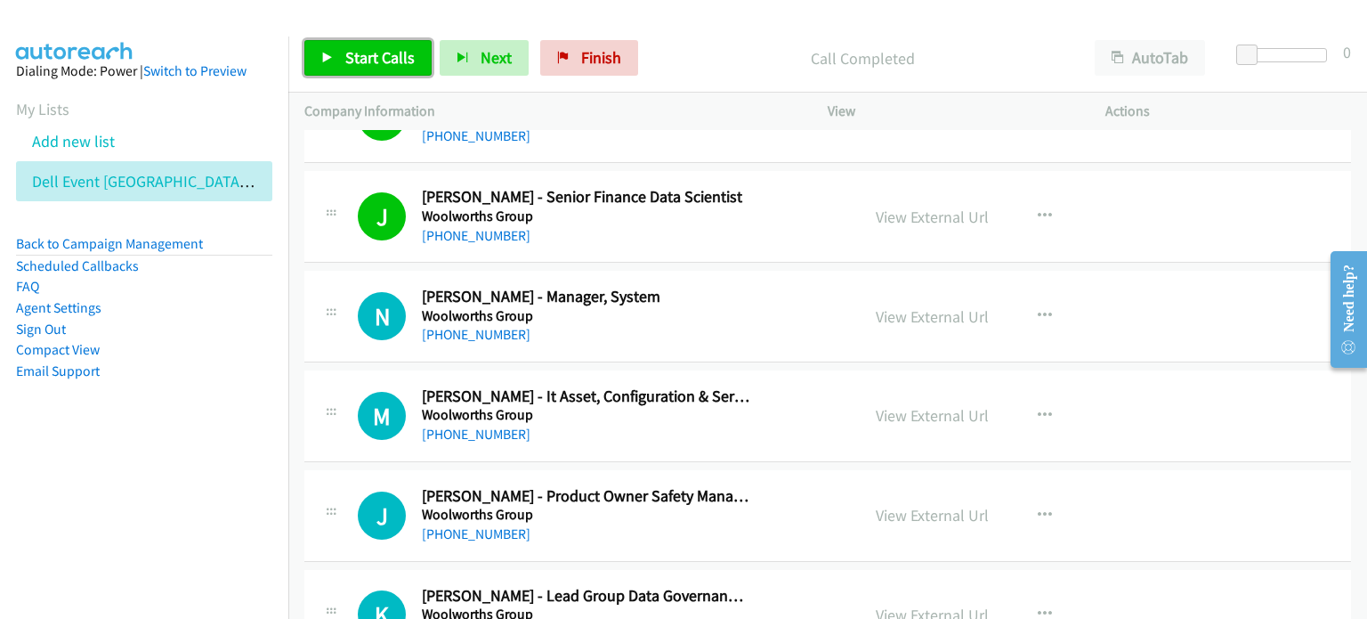
click at [363, 60] on span "Start Calls" at bounding box center [379, 57] width 69 height 20
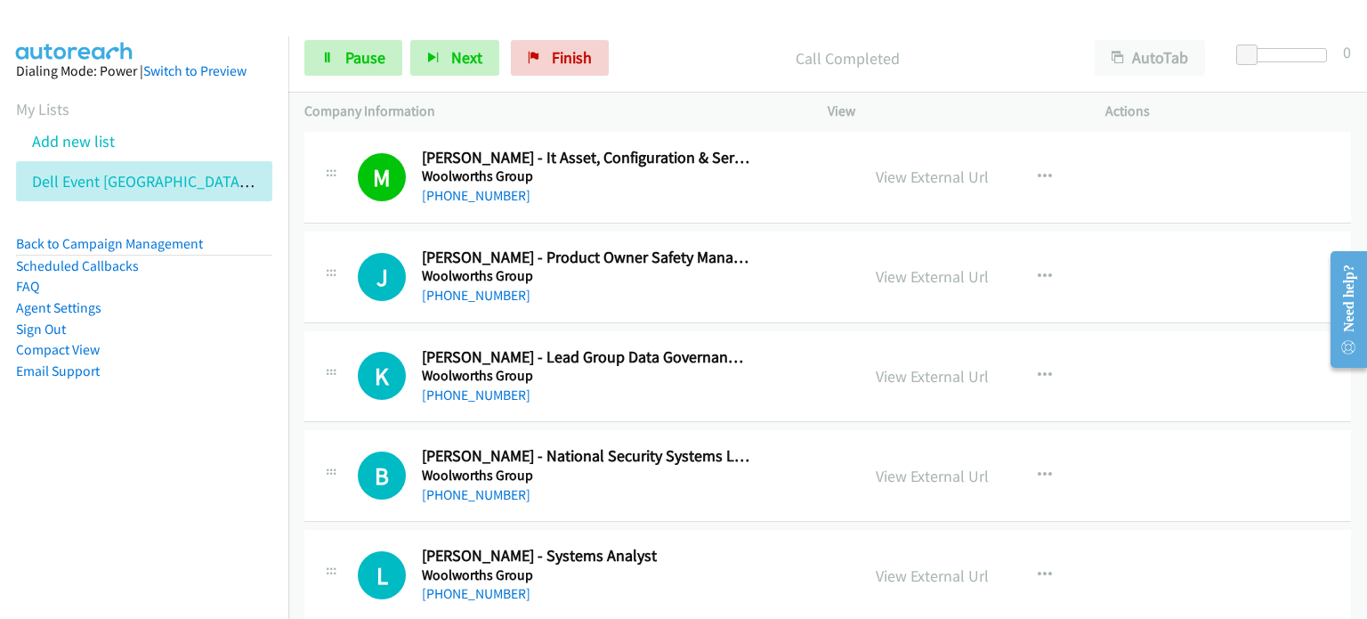
scroll to position [1424, 0]
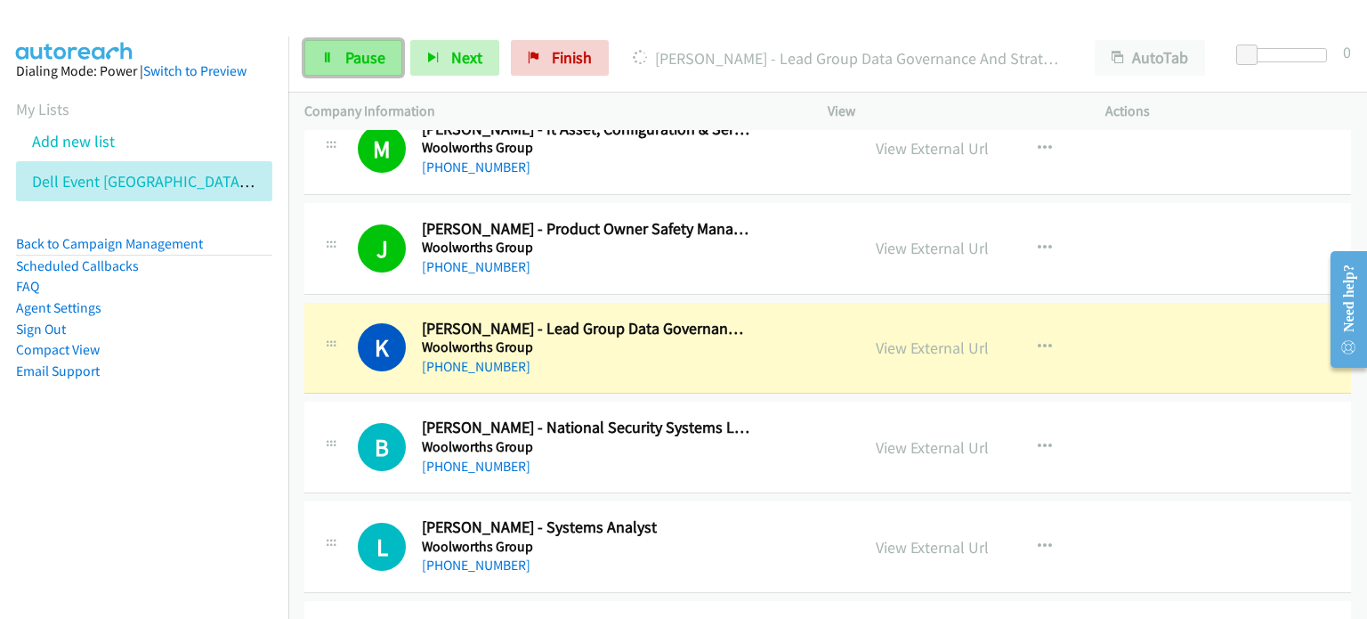
click at [352, 53] on span "Pause" at bounding box center [365, 57] width 40 height 20
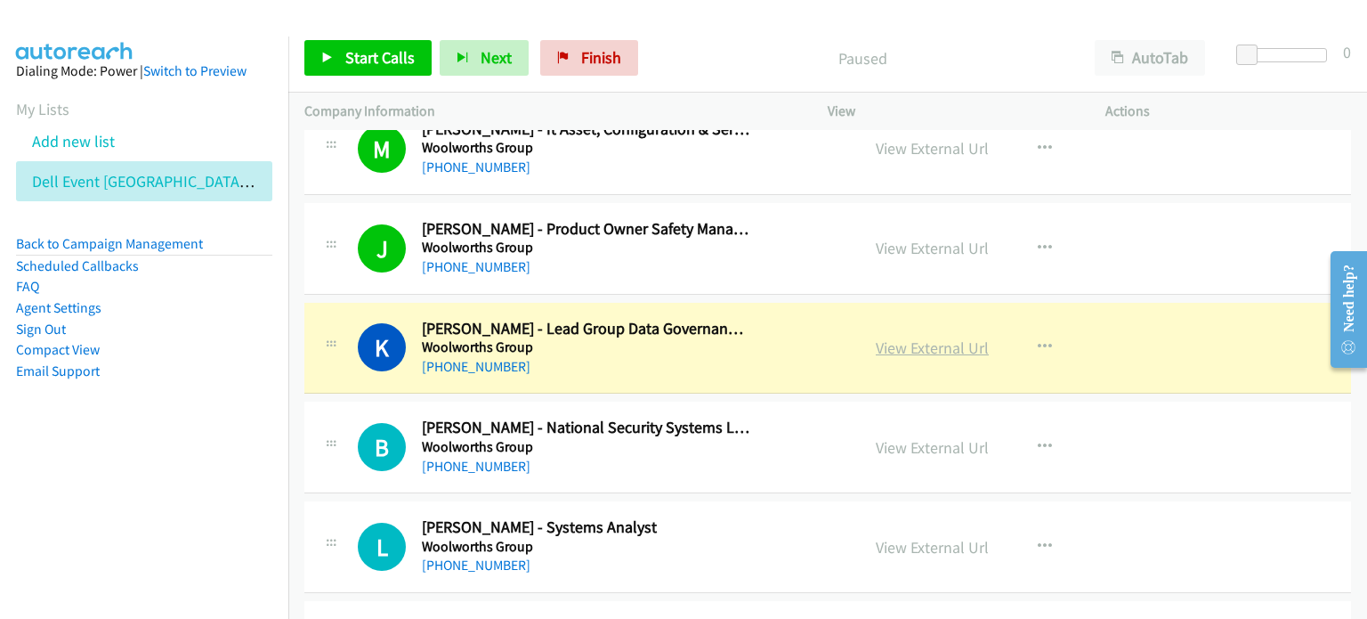
click at [720, 348] on link "View External Url" at bounding box center [932, 347] width 113 height 20
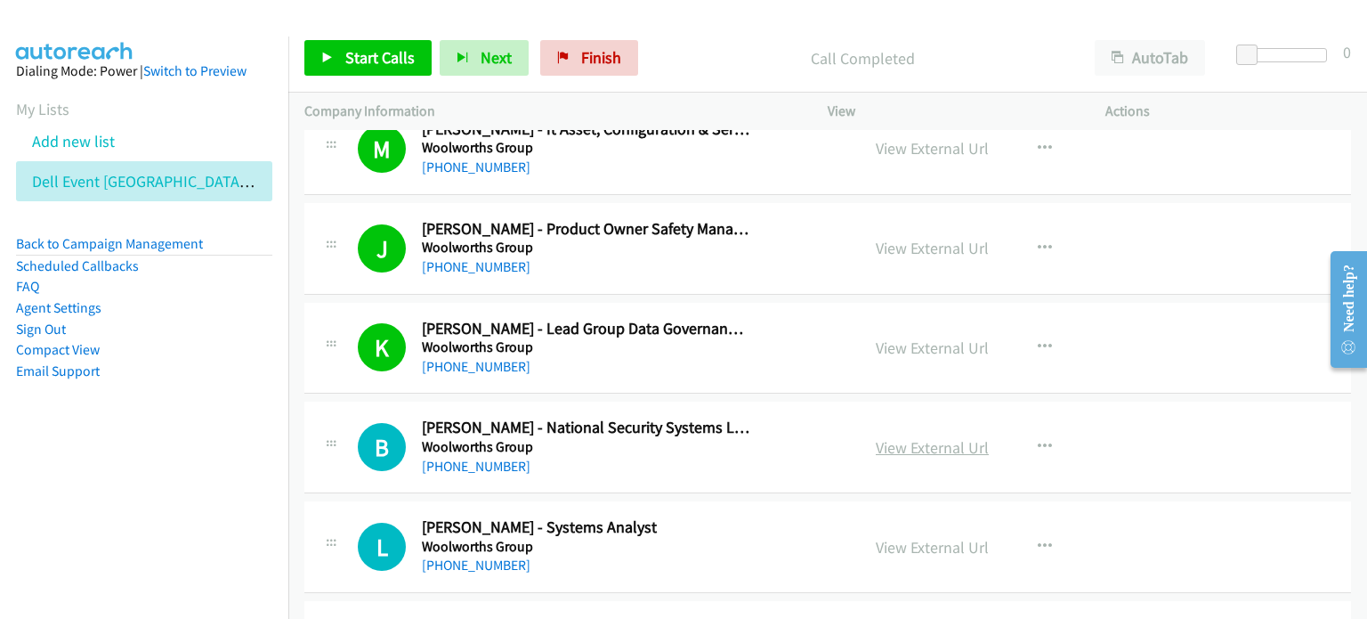
click at [720, 448] on link "View External Url" at bounding box center [932, 447] width 113 height 20
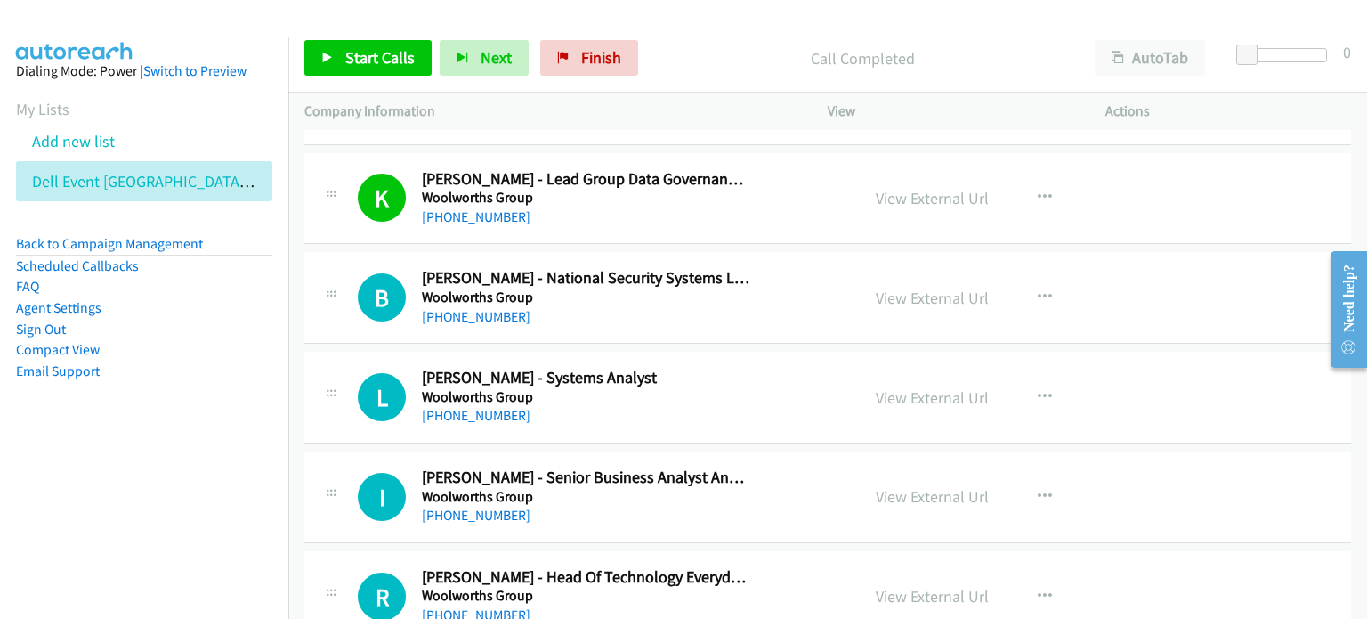
scroll to position [1602, 0]
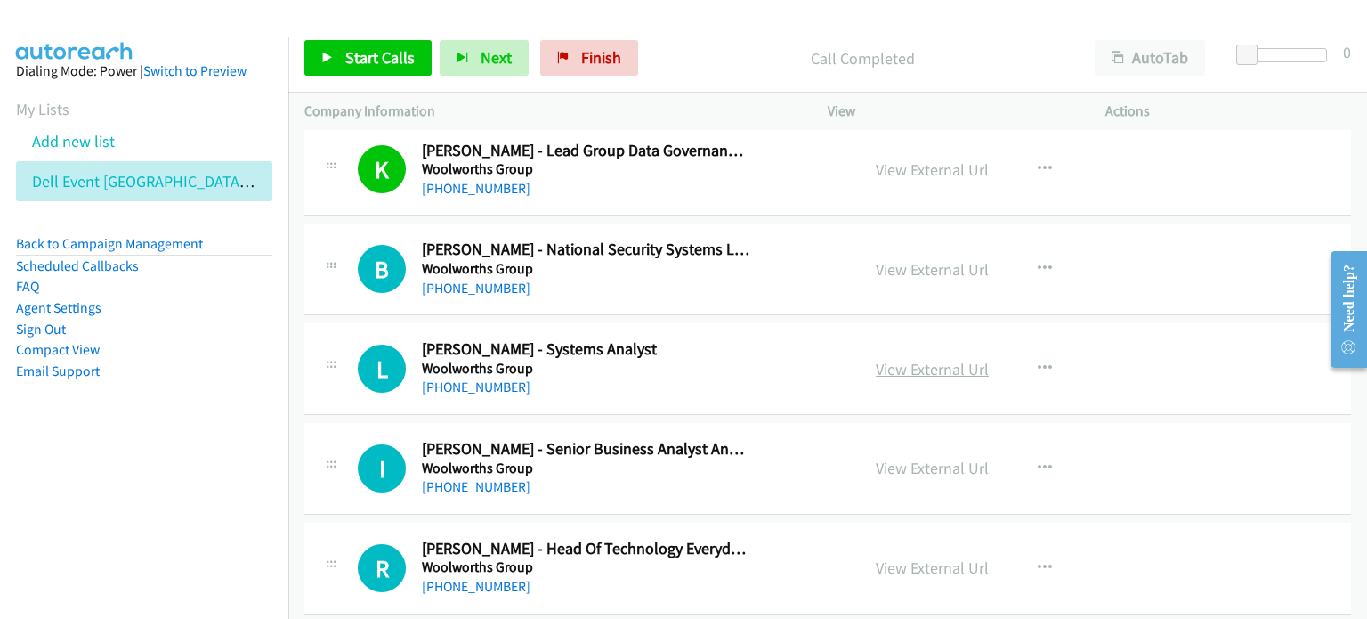
click at [720, 363] on link "View External Url" at bounding box center [932, 369] width 113 height 20
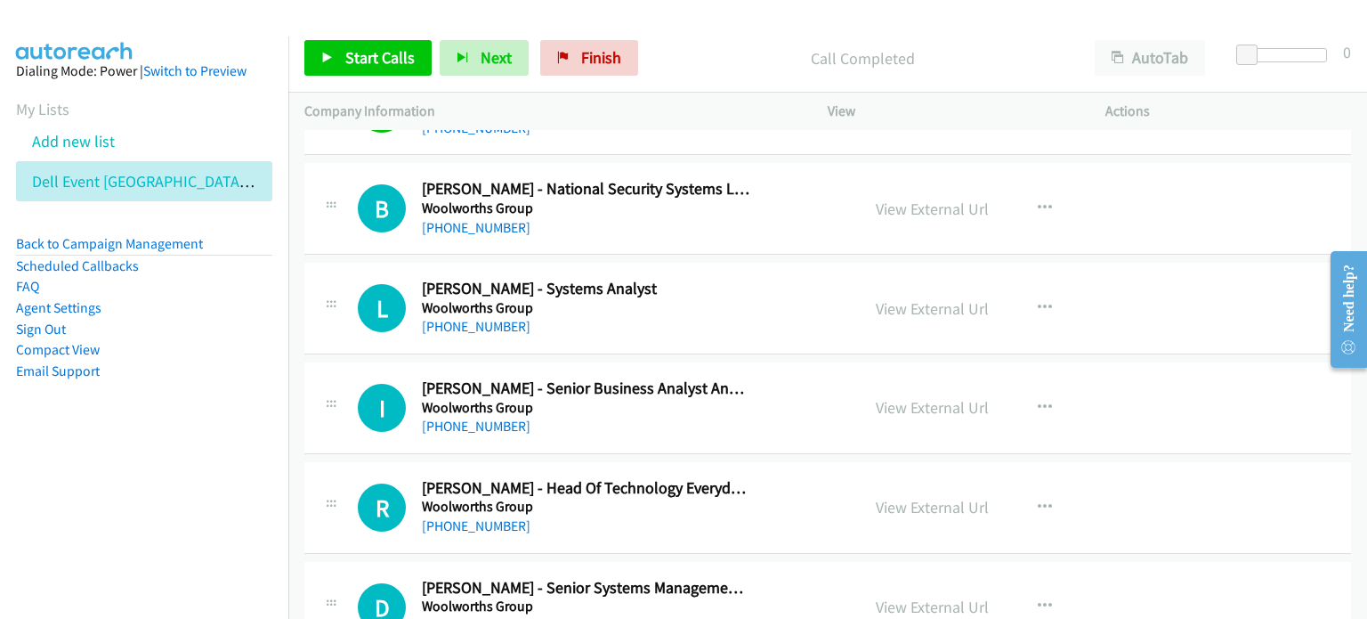
scroll to position [1691, 0]
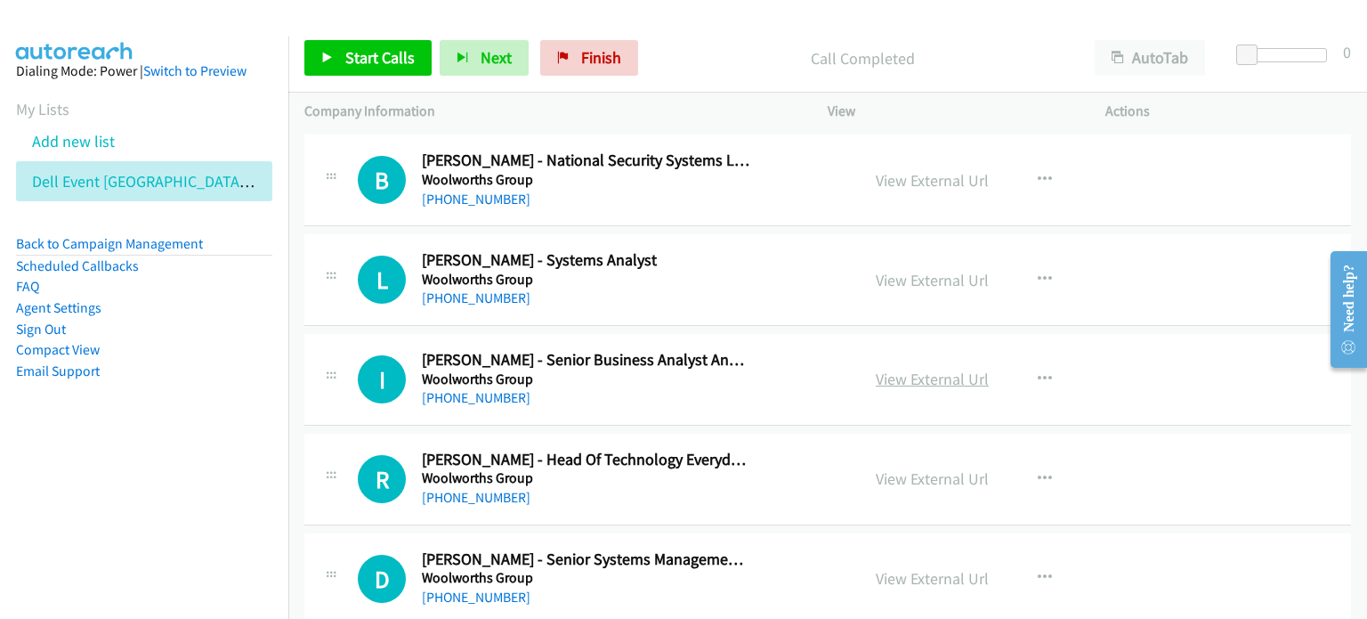
click at [720, 375] on link "View External Url" at bounding box center [932, 378] width 113 height 20
click at [720, 372] on icon "button" at bounding box center [1045, 379] width 14 height 14
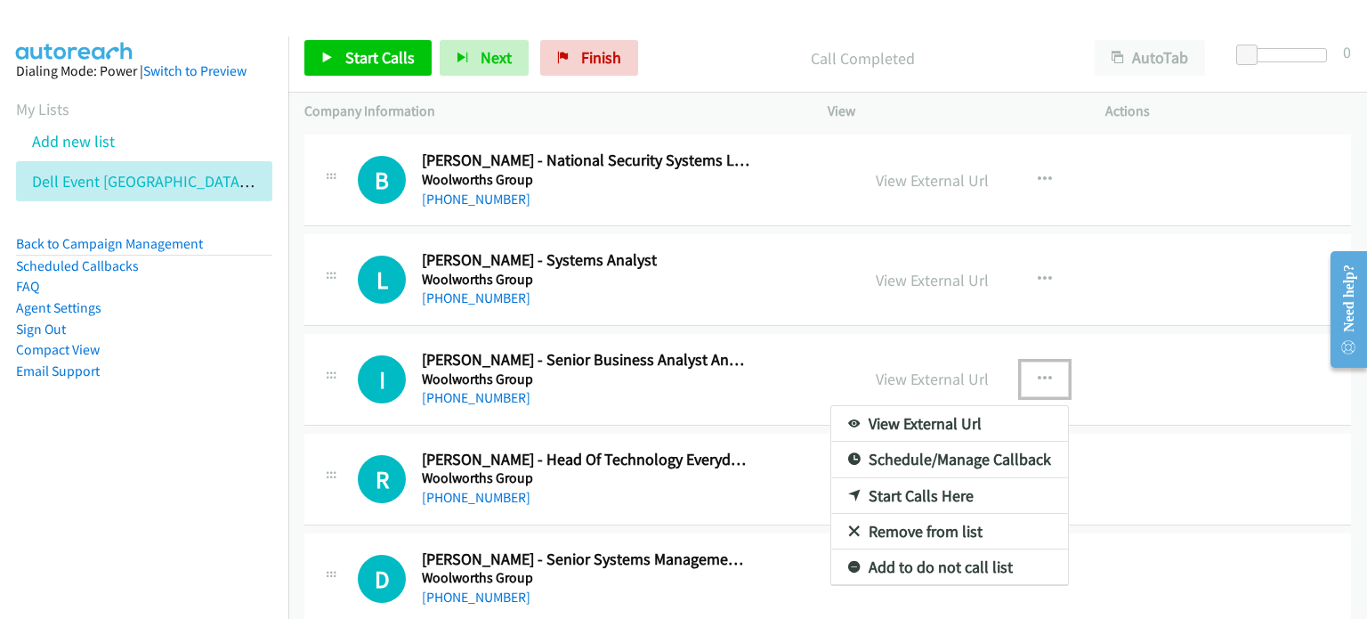
click at [720, 486] on link "Start Calls Here" at bounding box center [949, 496] width 237 height 36
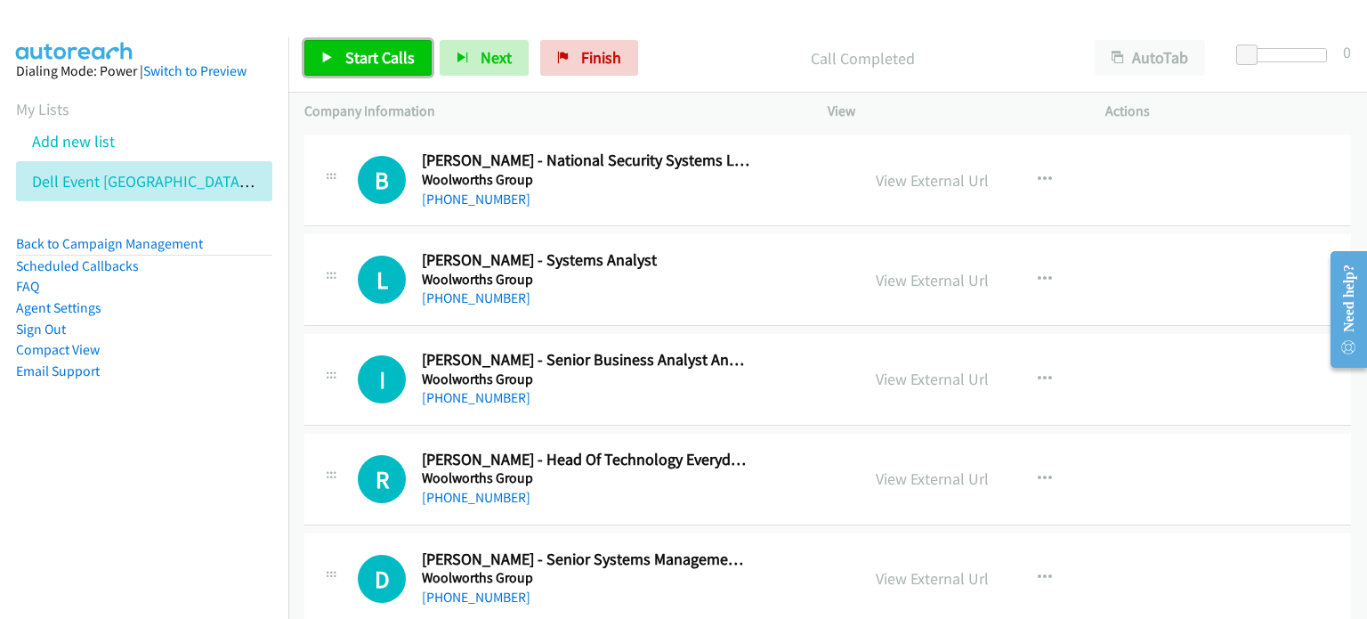
click at [384, 55] on span "Start Calls" at bounding box center [379, 57] width 69 height 20
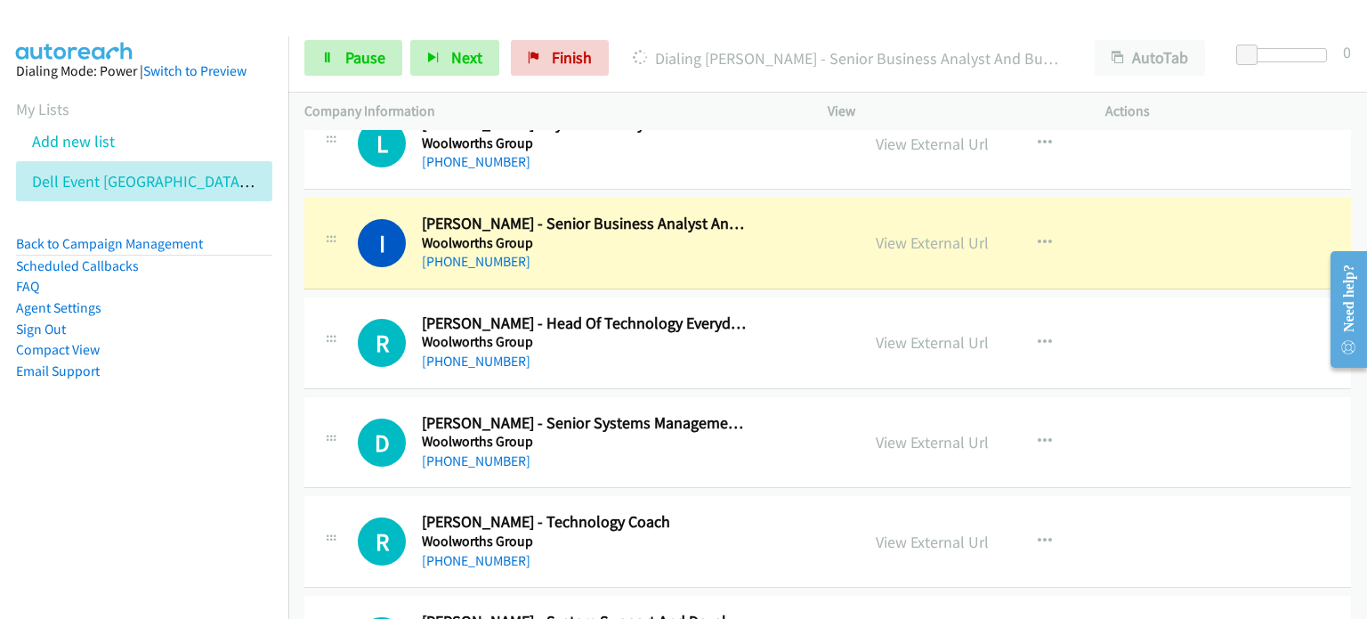
scroll to position [1869, 0]
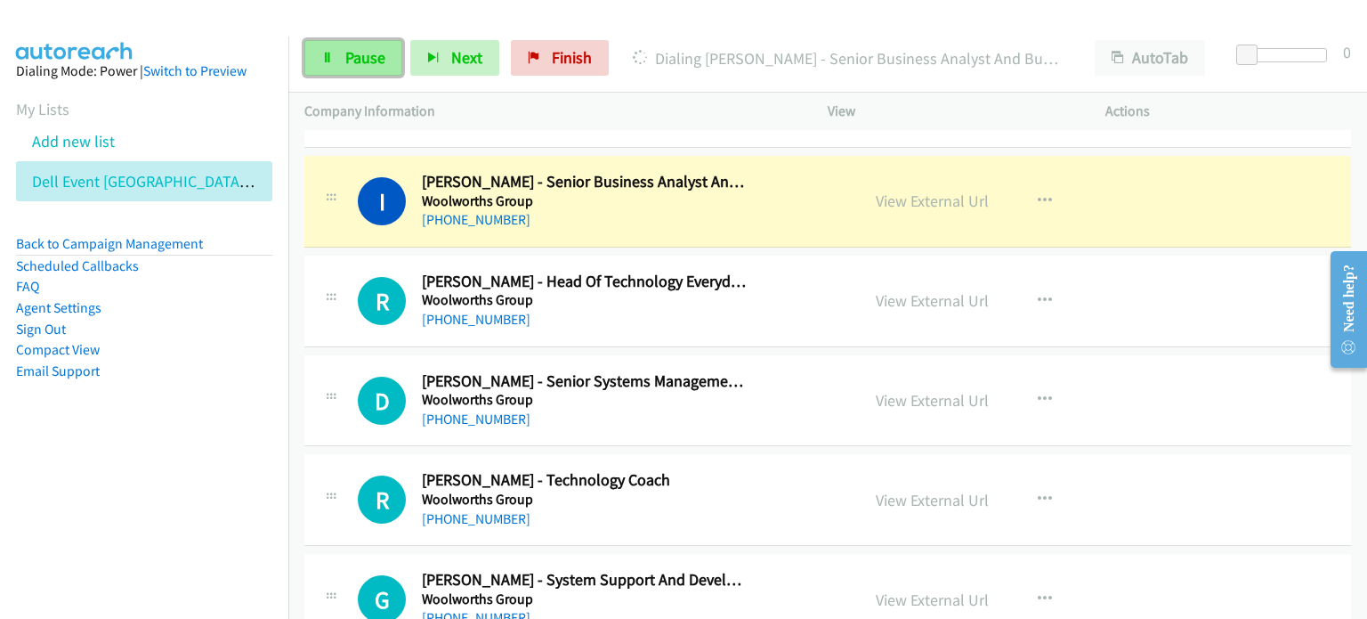
click at [354, 58] on span "Pause" at bounding box center [365, 57] width 40 height 20
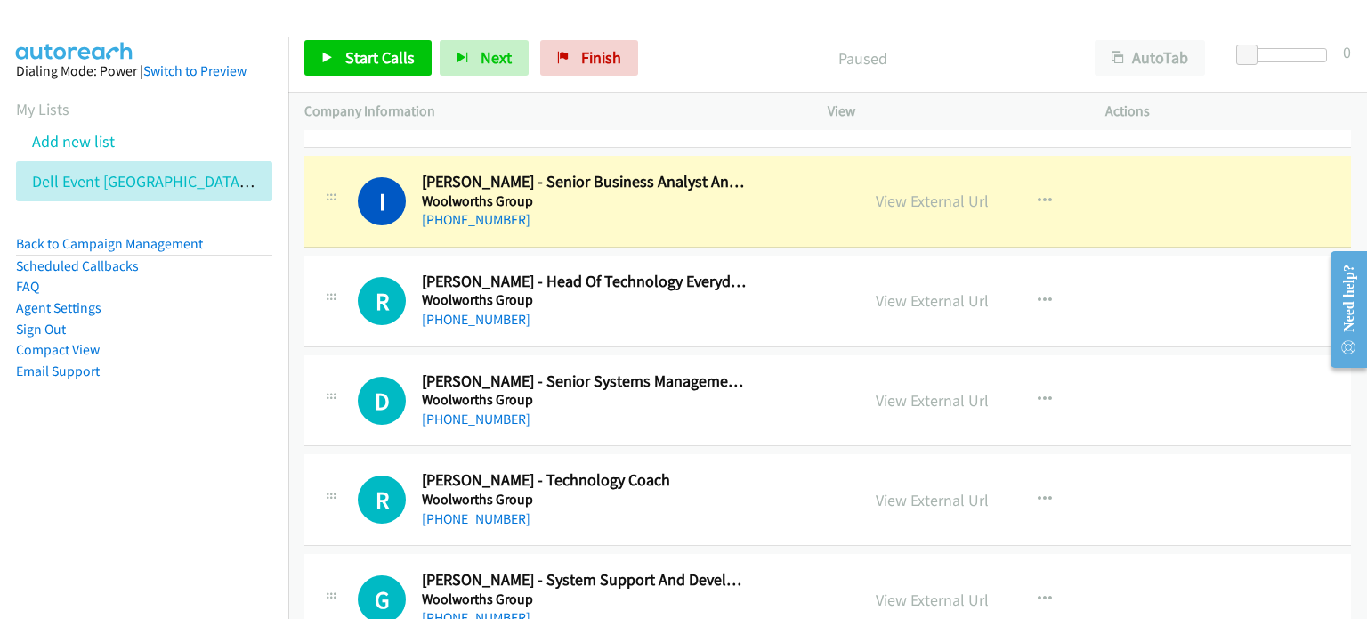
click at [720, 195] on link "View External Url" at bounding box center [932, 200] width 113 height 20
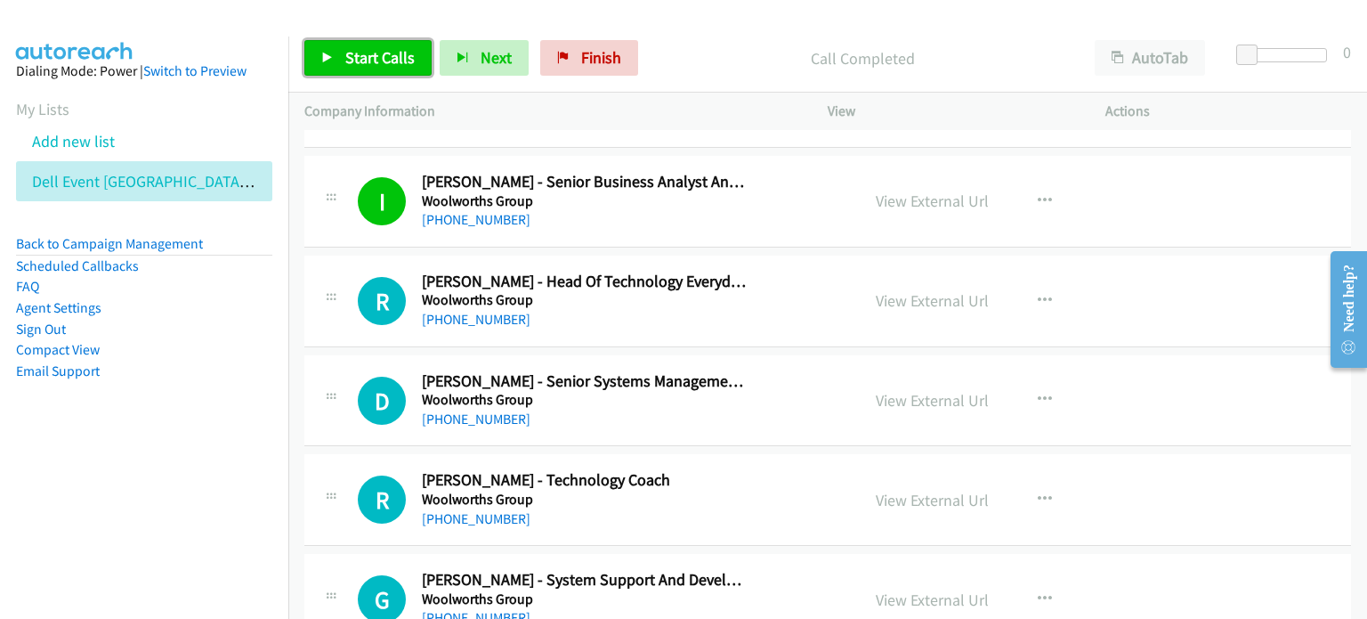
click at [381, 56] on span "Start Calls" at bounding box center [379, 57] width 69 height 20
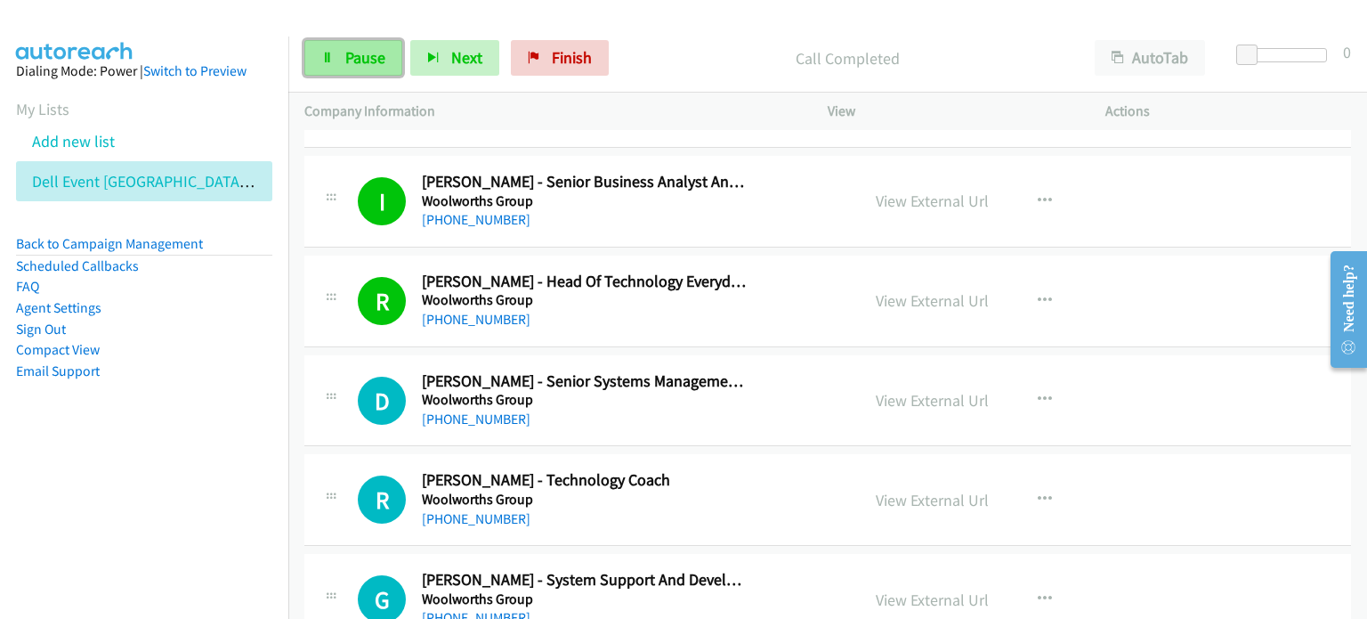
click at [360, 49] on span "Pause" at bounding box center [365, 57] width 40 height 20
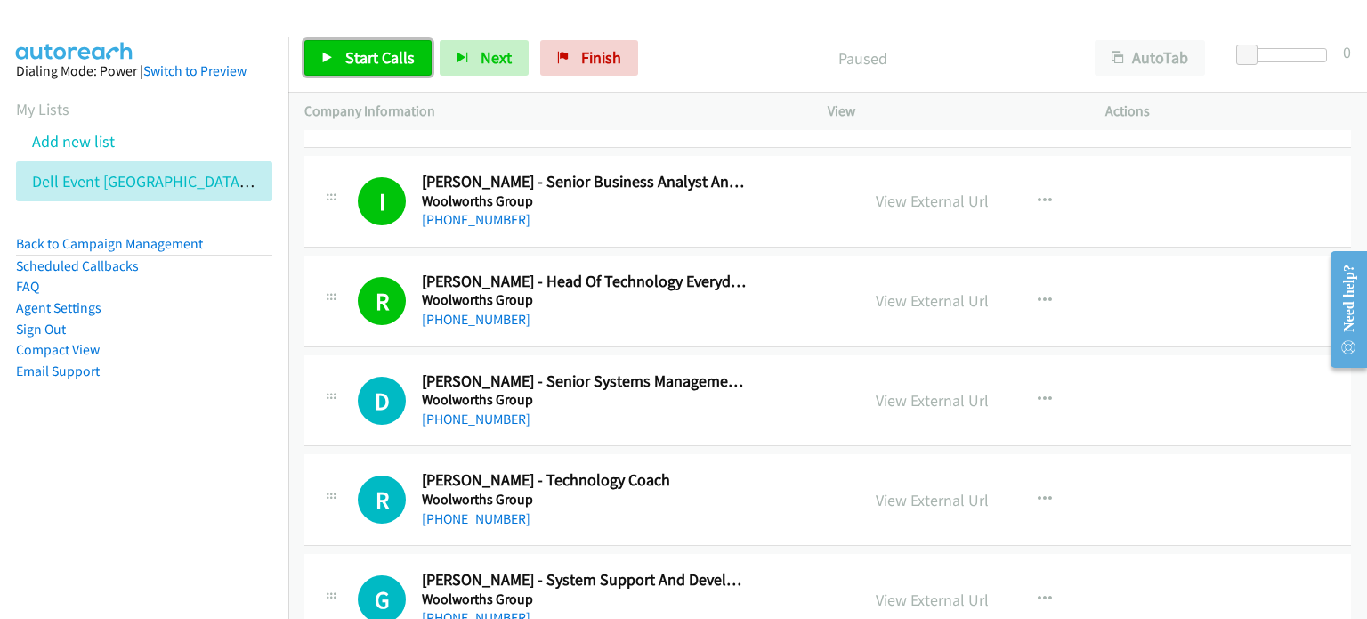
click at [374, 56] on span "Start Calls" at bounding box center [379, 57] width 69 height 20
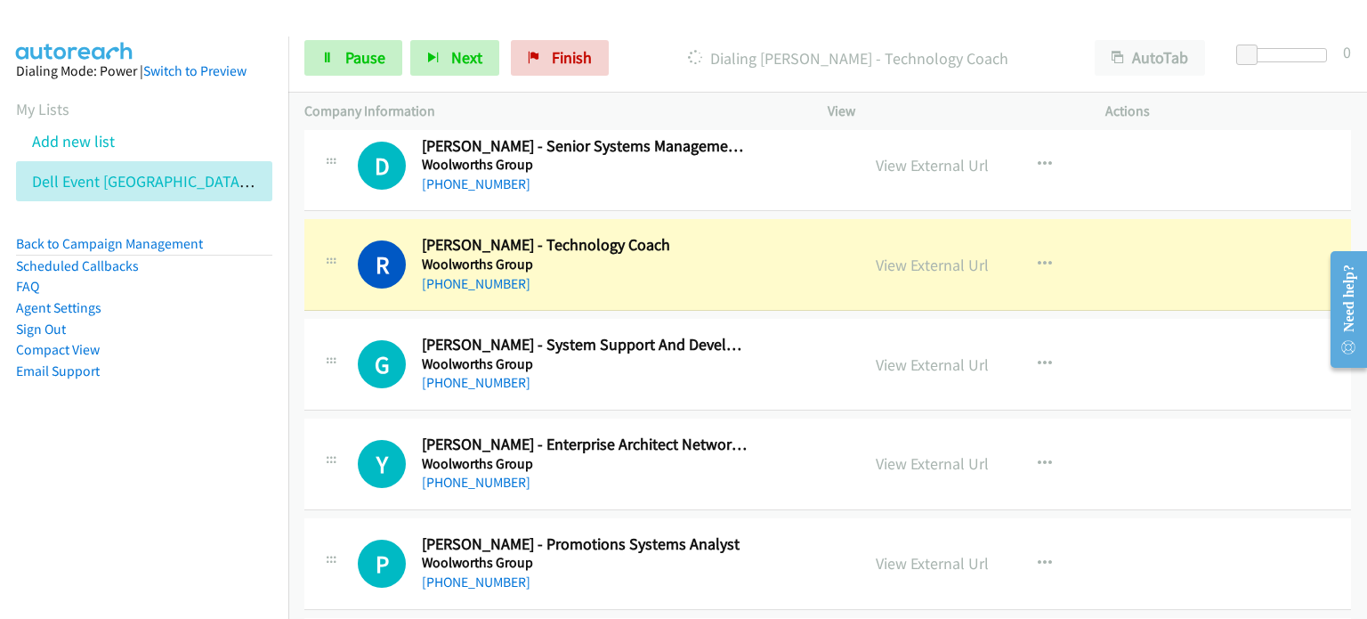
scroll to position [2136, 0]
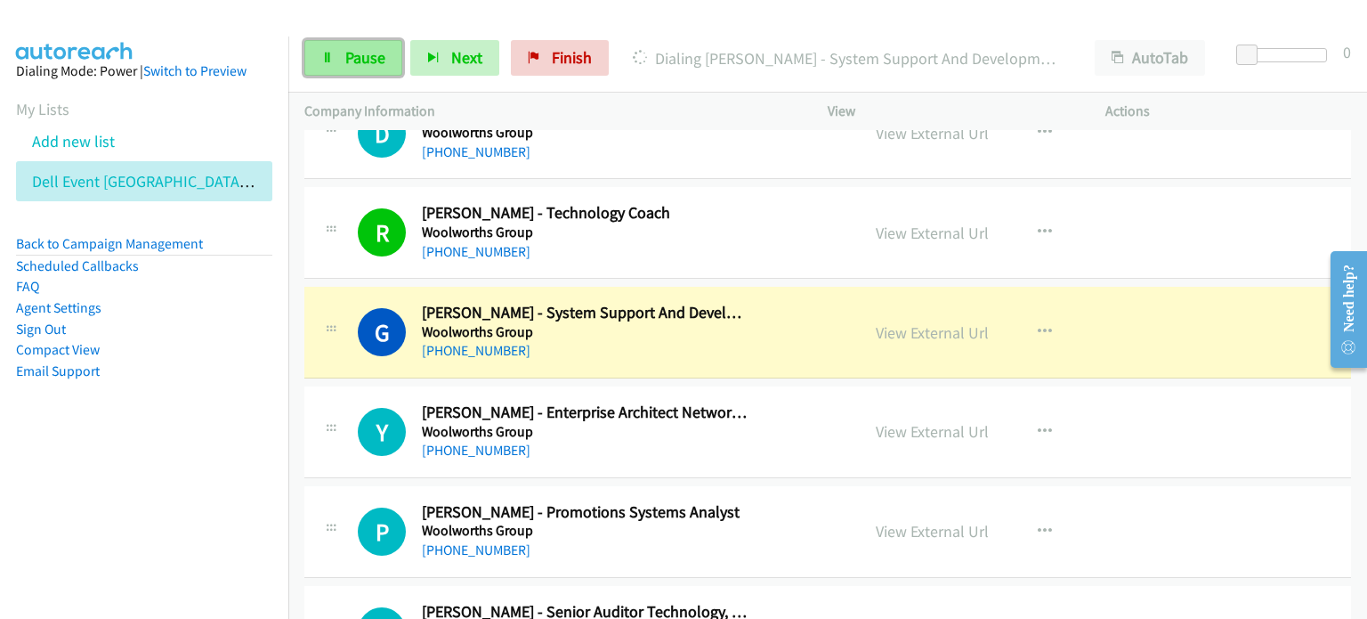
click at [341, 46] on link "Pause" at bounding box center [353, 58] width 98 height 36
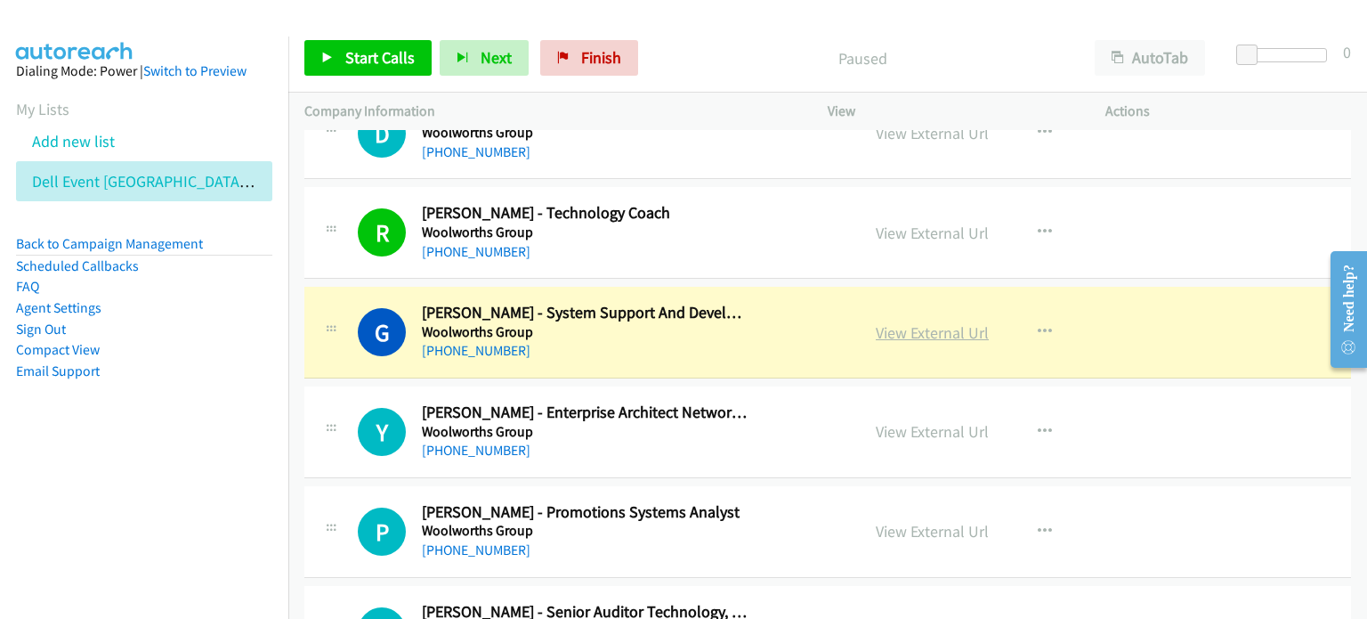
click at [720, 329] on link "View External Url" at bounding box center [932, 332] width 113 height 20
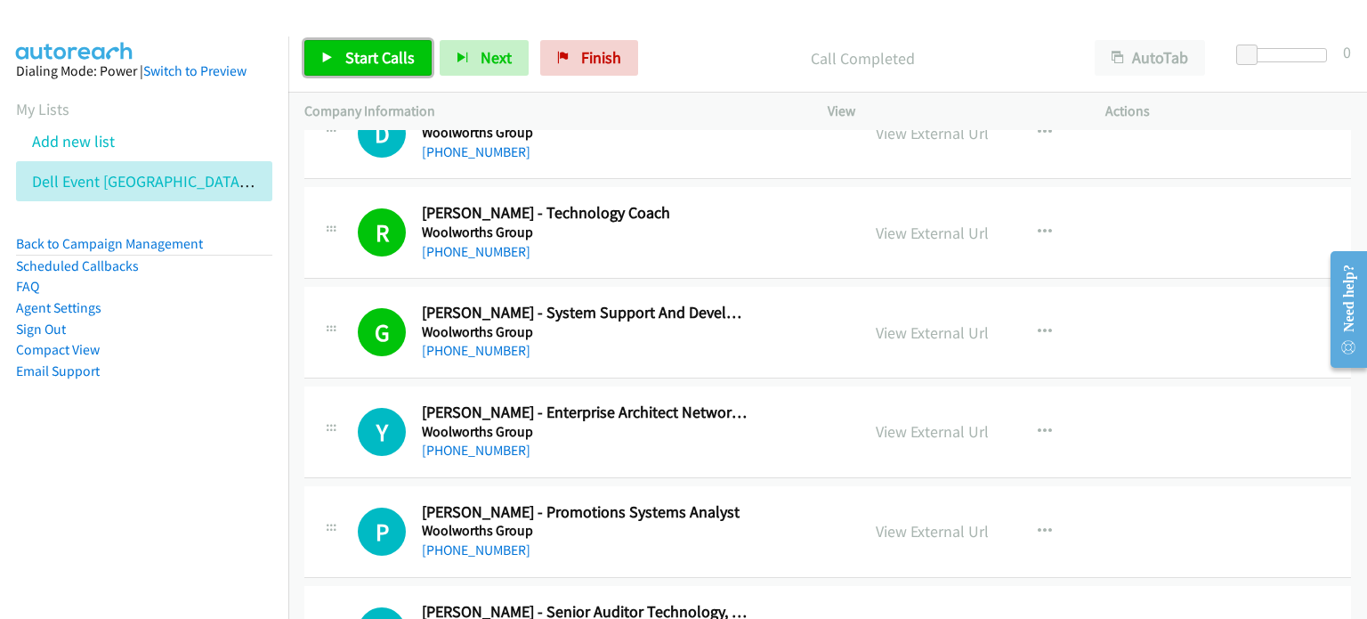
click at [360, 53] on span "Start Calls" at bounding box center [379, 57] width 69 height 20
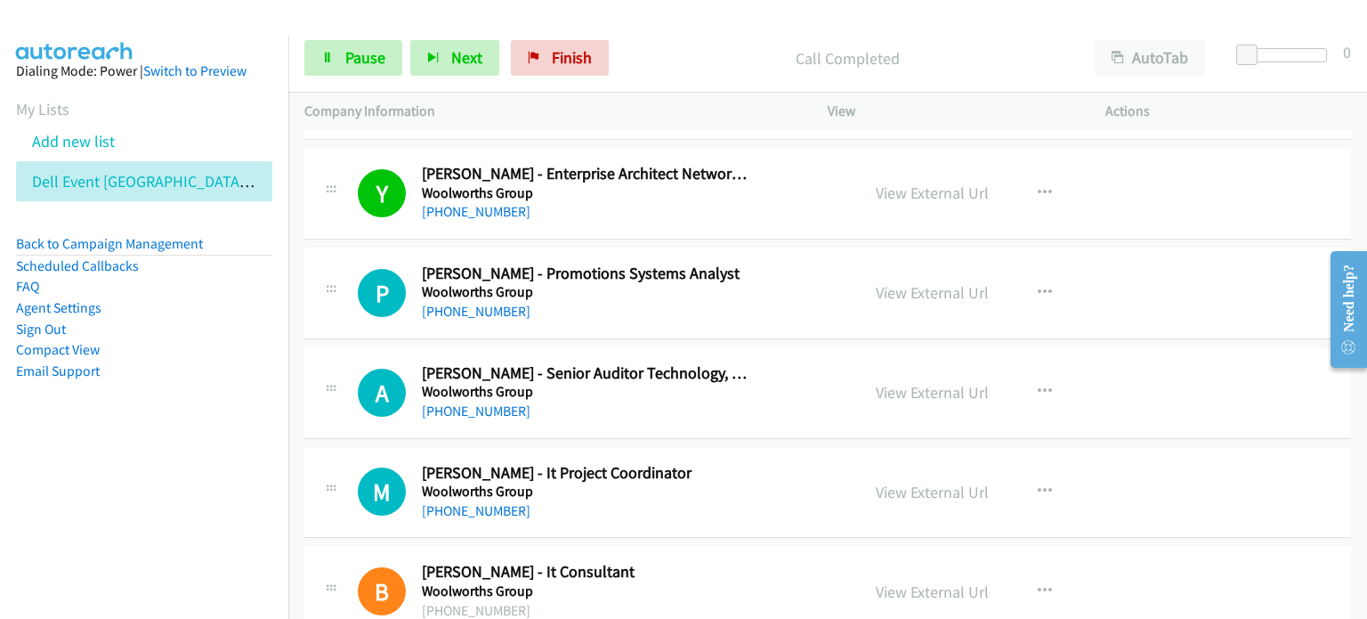
scroll to position [2403, 0]
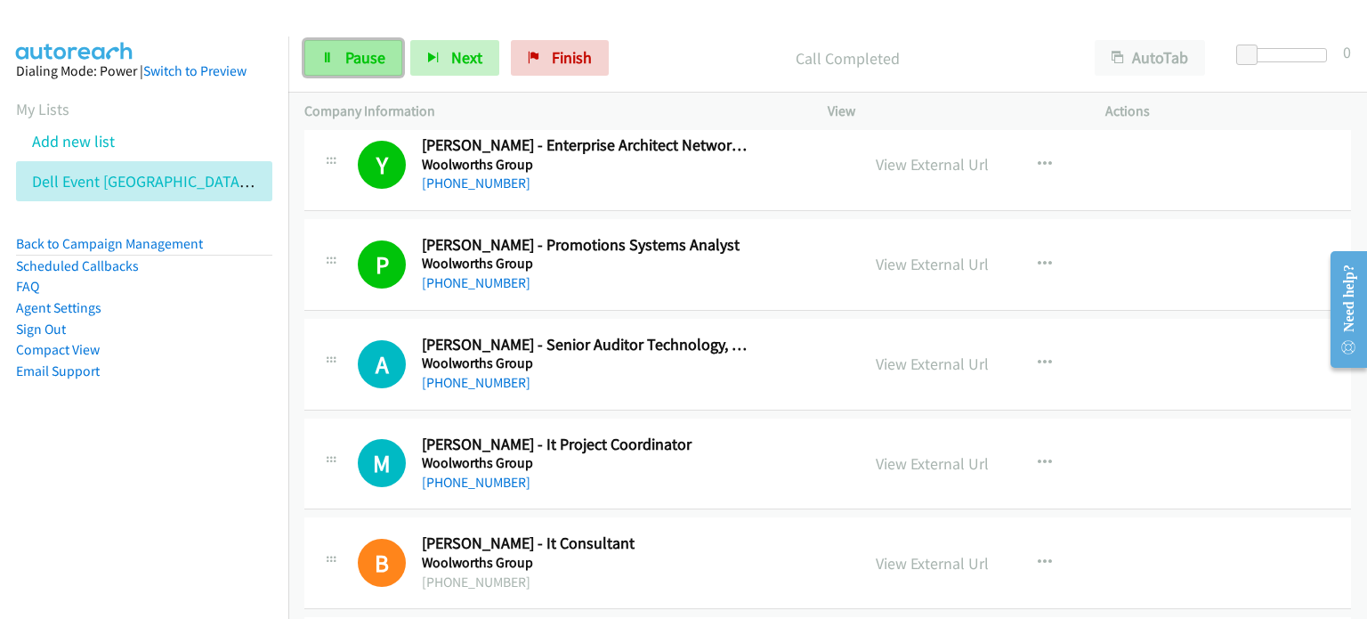
click at [356, 56] on span "Pause" at bounding box center [365, 57] width 40 height 20
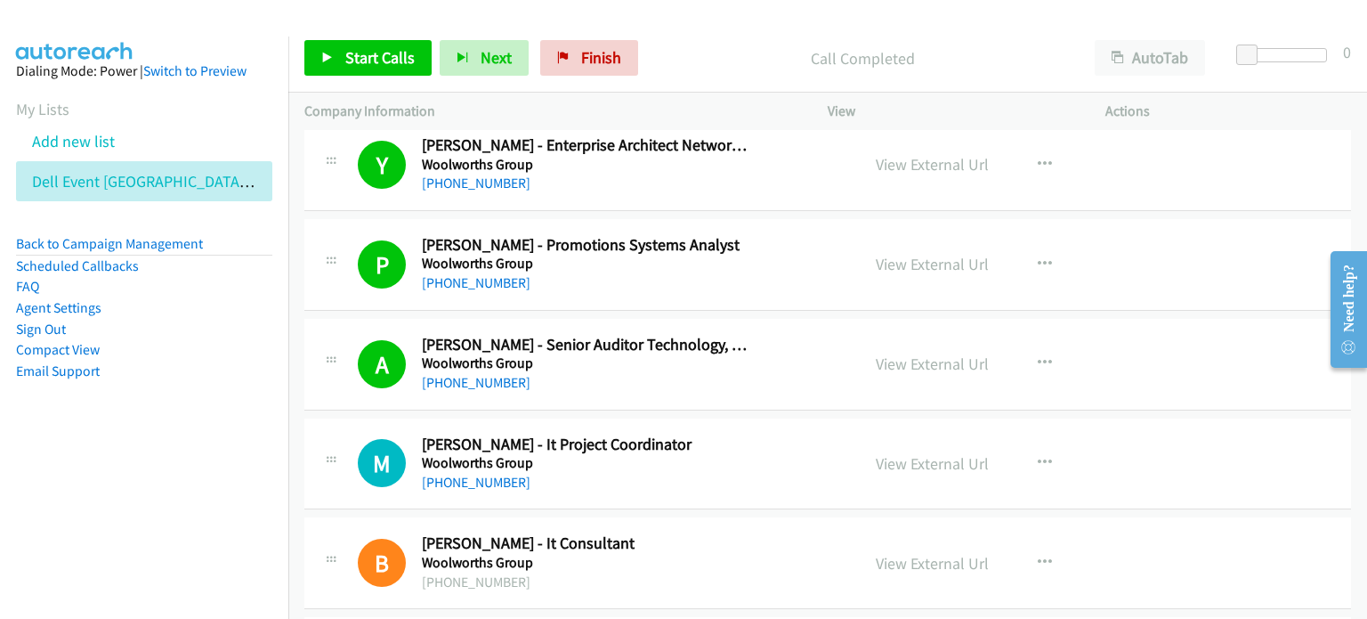
click at [720, 63] on p "Call Completed" at bounding box center [862, 58] width 400 height 24
click at [720, 458] on link "View External Url" at bounding box center [932, 463] width 113 height 20
click at [720, 353] on link "View External Url" at bounding box center [932, 363] width 113 height 20
click at [377, 49] on span "Start Calls" at bounding box center [379, 57] width 69 height 20
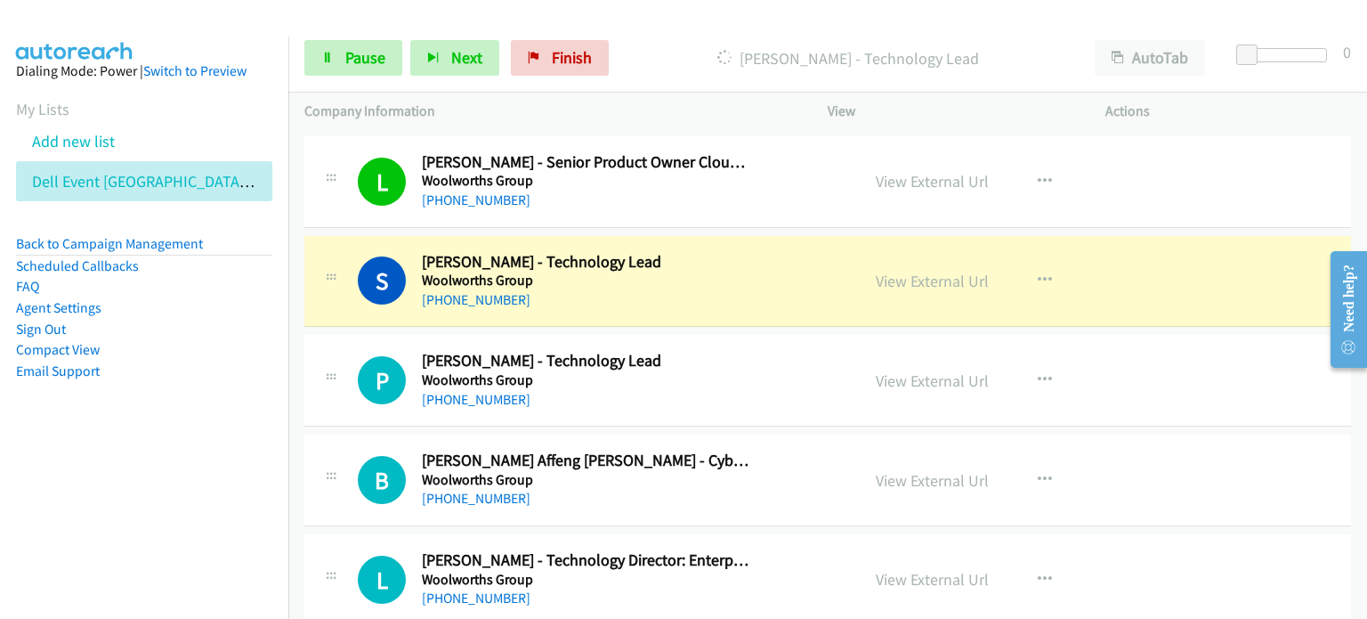
scroll to position [3115, 0]
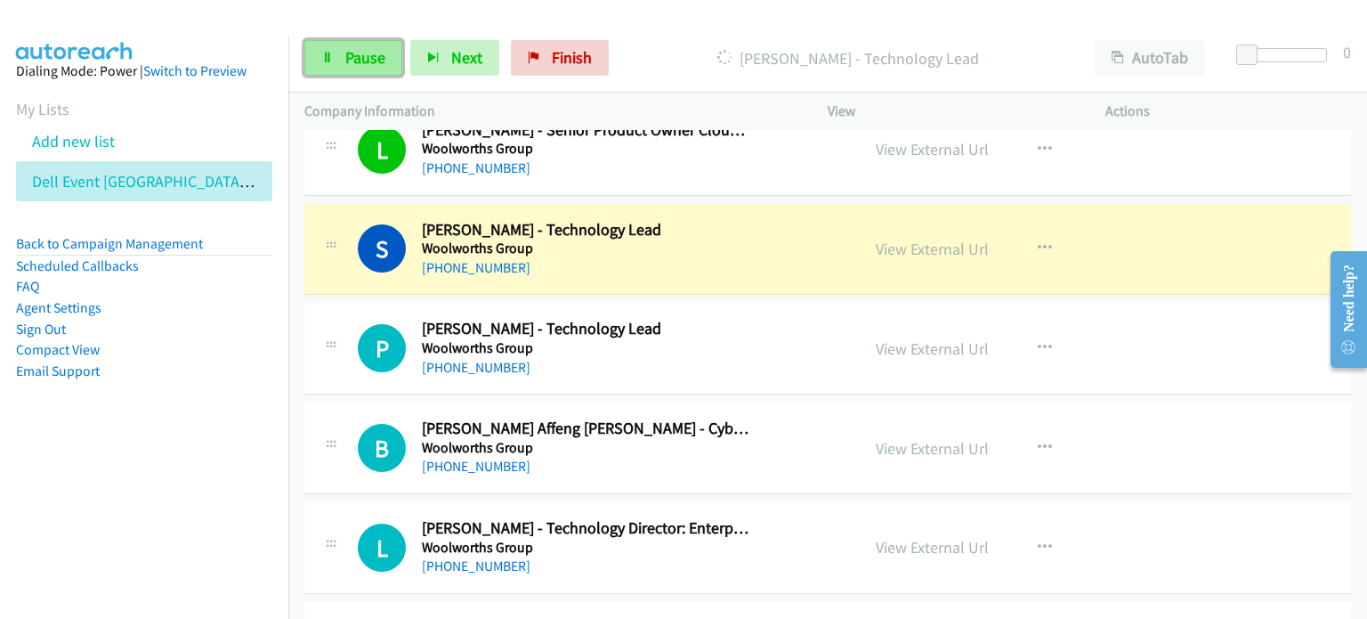
click at [335, 45] on link "Pause" at bounding box center [353, 58] width 98 height 36
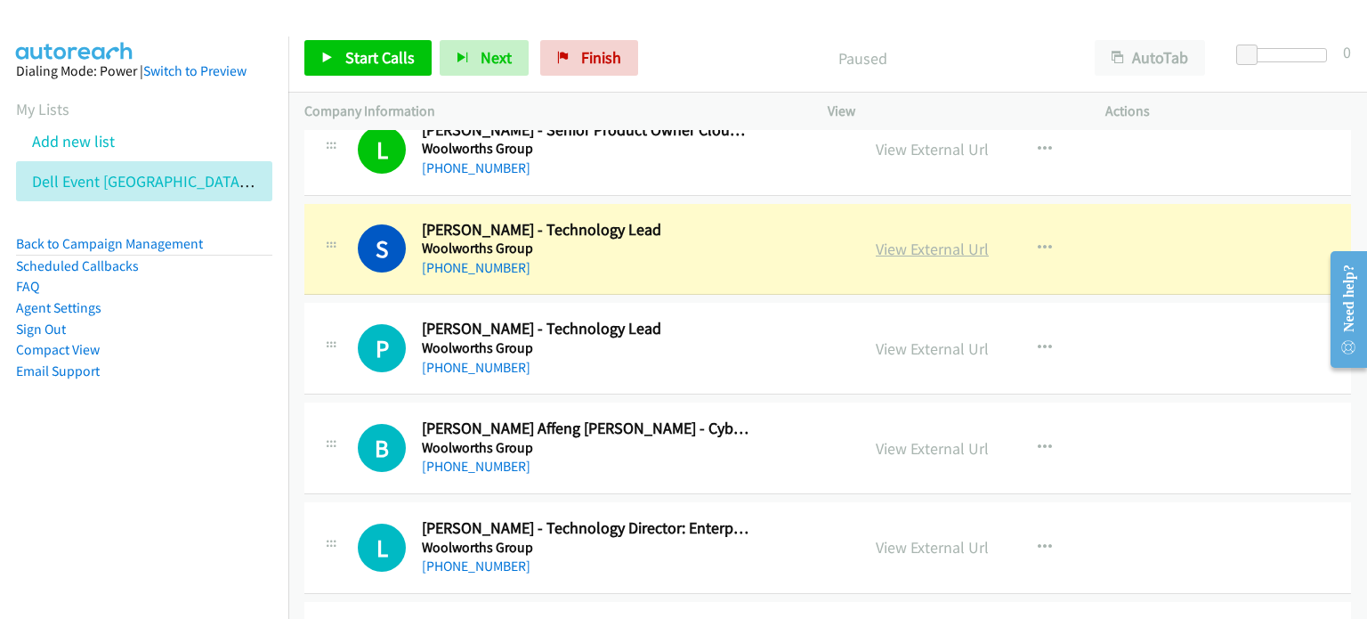
click at [720, 246] on link "View External Url" at bounding box center [932, 249] width 113 height 20
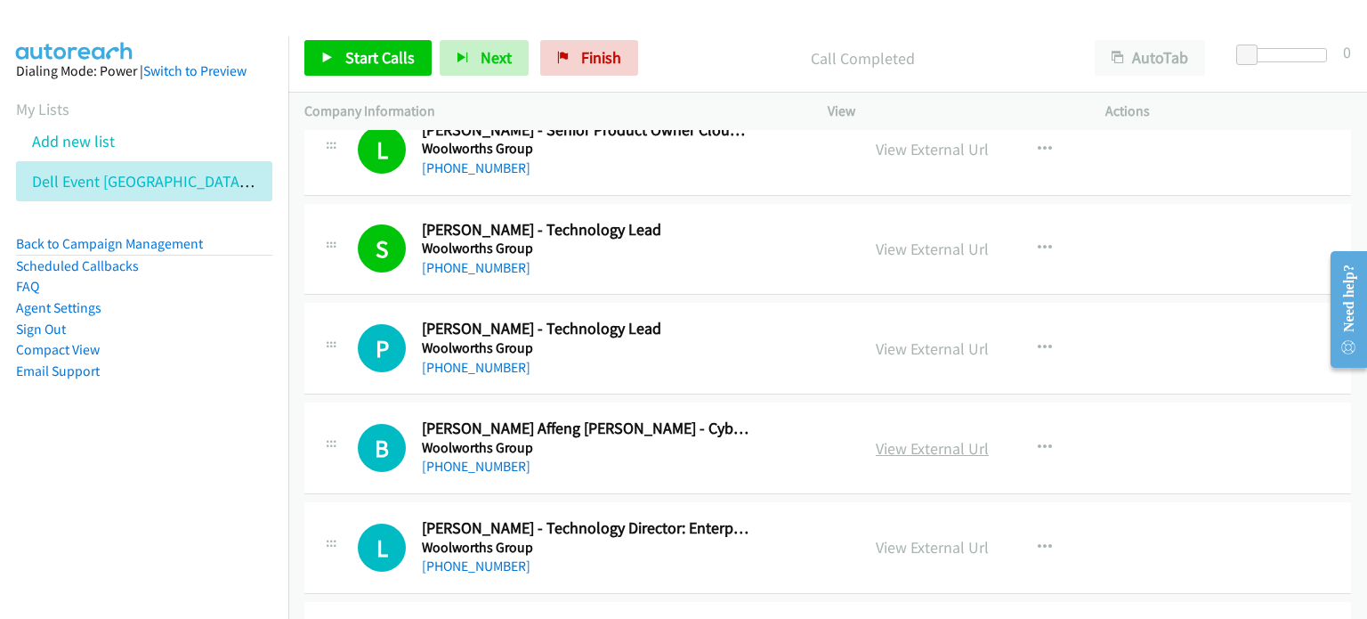
click at [720, 445] on link "View External Url" at bounding box center [932, 448] width 113 height 20
click at [376, 51] on span "Start Calls" at bounding box center [379, 57] width 69 height 20
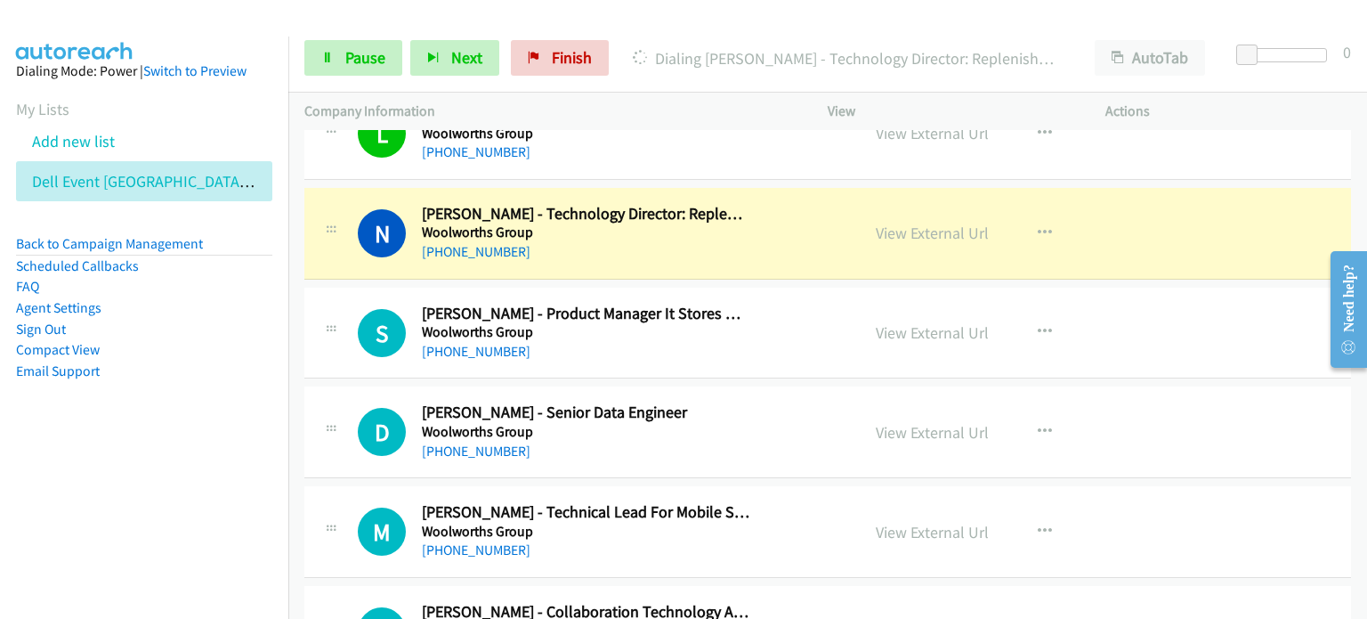
scroll to position [3560, 0]
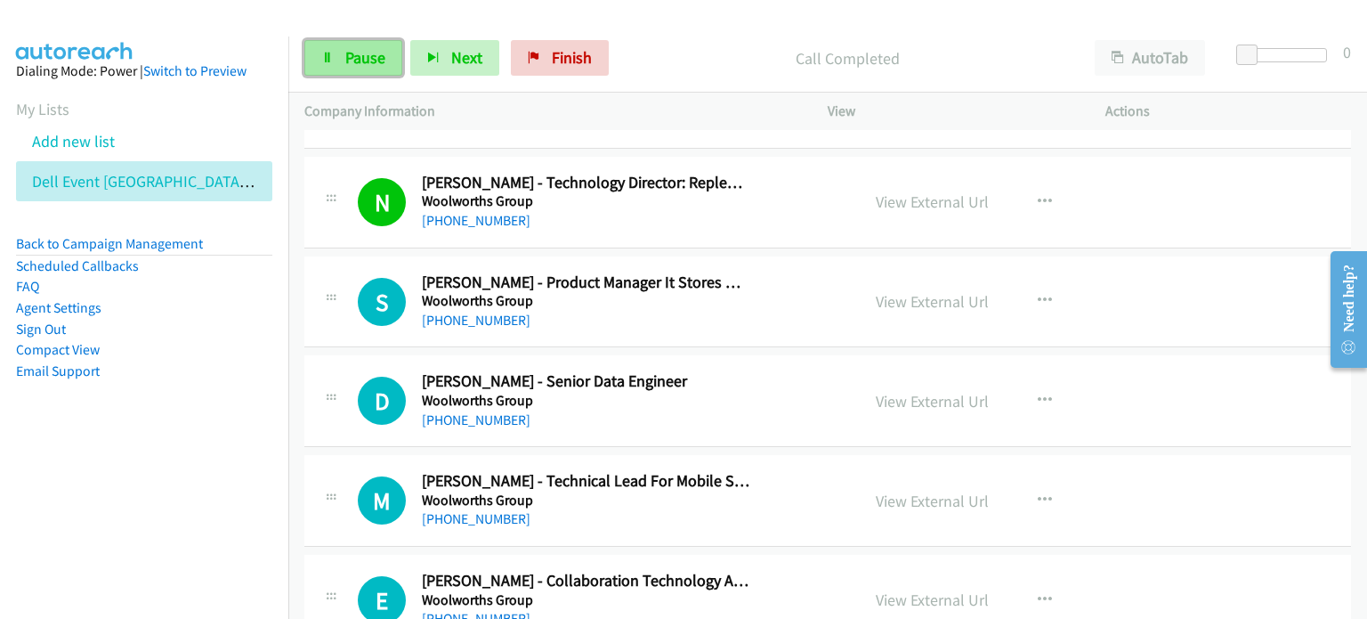
click at [350, 56] on span "Pause" at bounding box center [365, 57] width 40 height 20
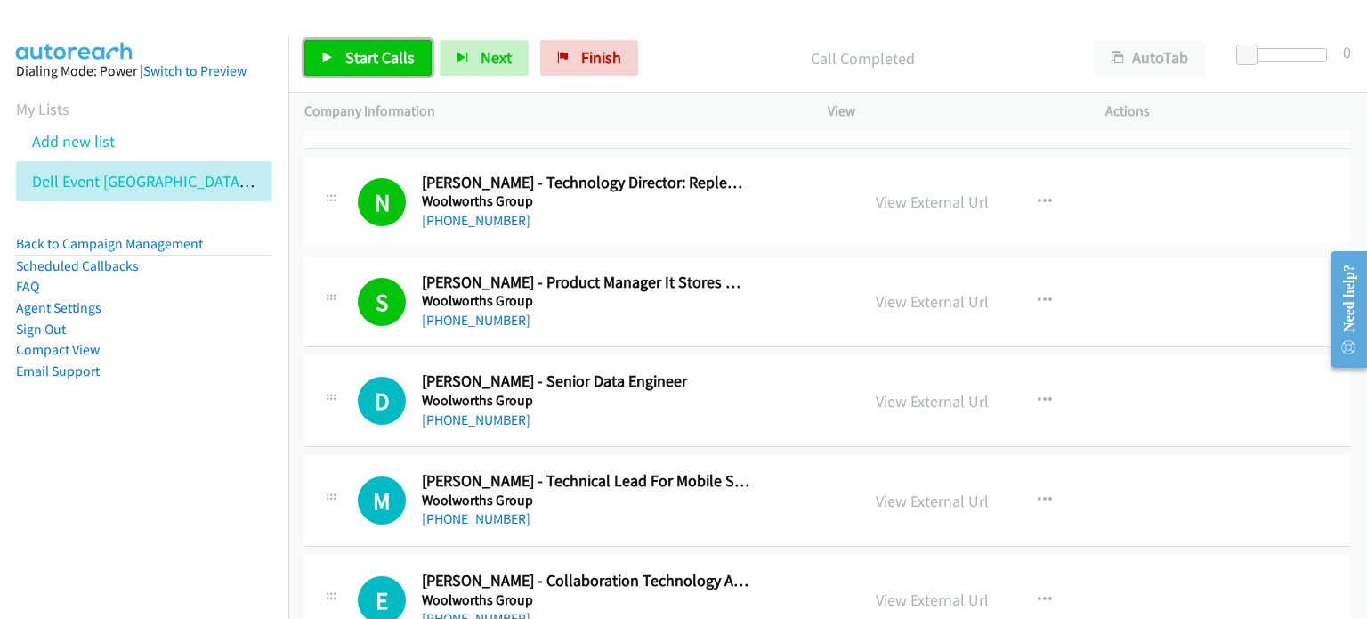
click at [350, 57] on span "Start Calls" at bounding box center [379, 57] width 69 height 20
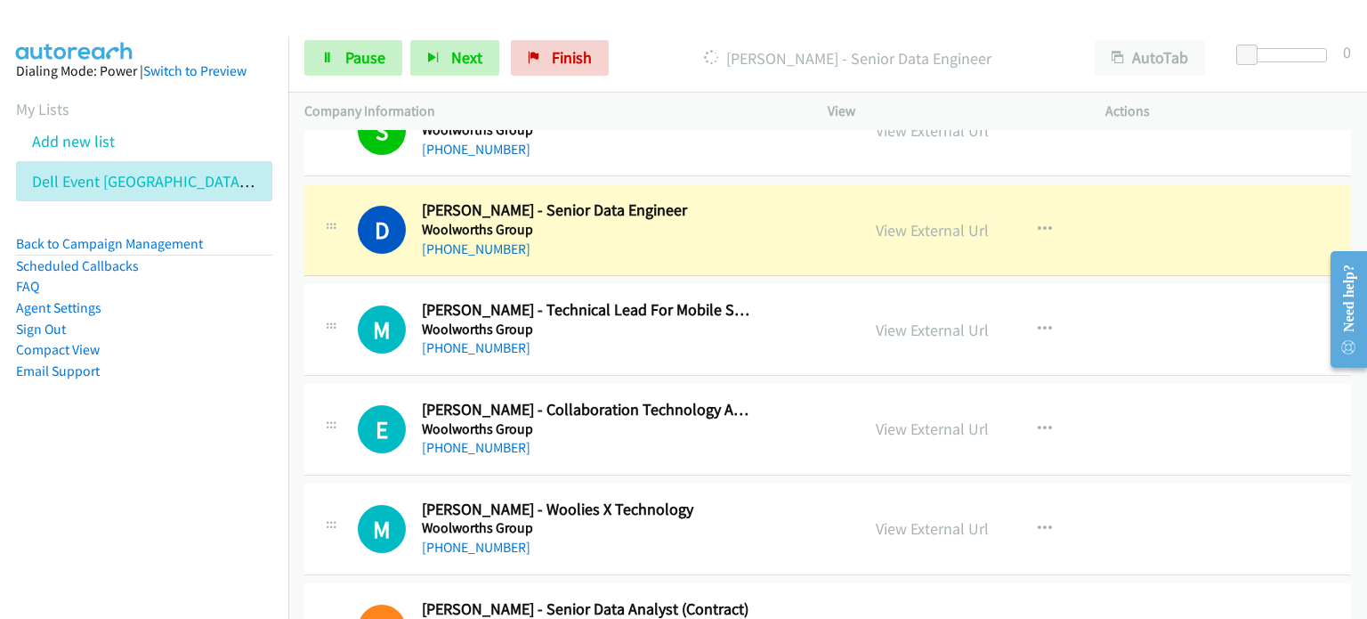
scroll to position [3738, 0]
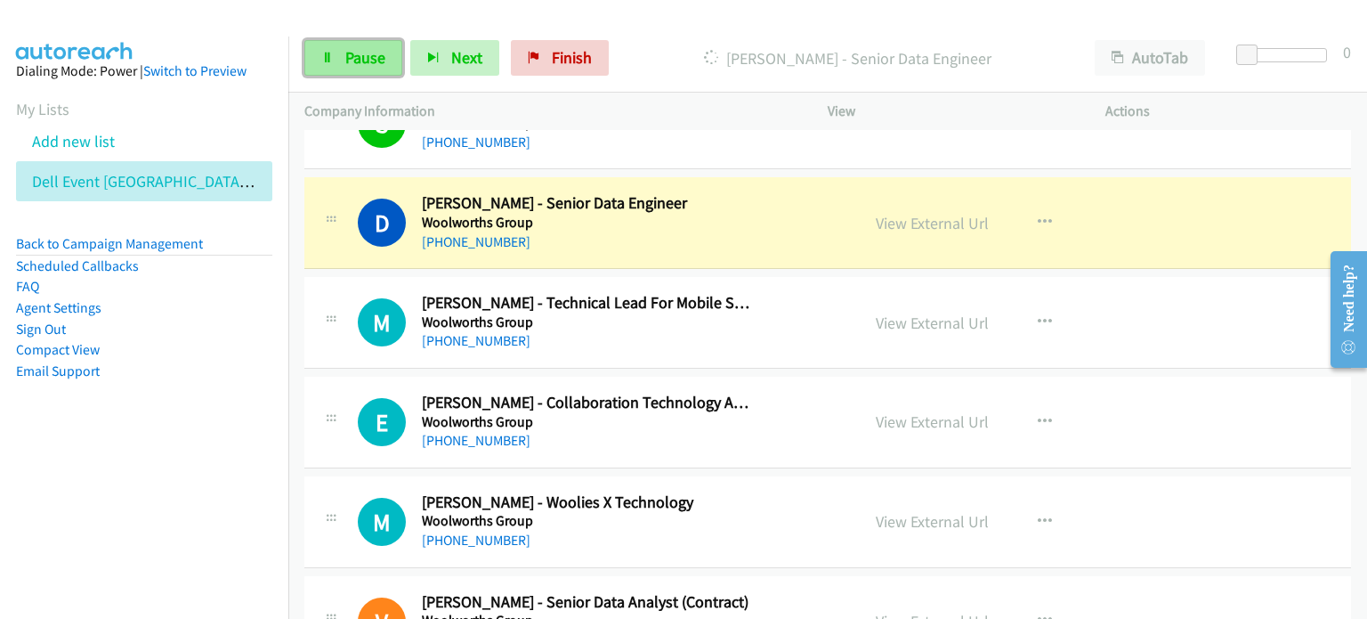
click at [342, 60] on link "Pause" at bounding box center [353, 58] width 98 height 36
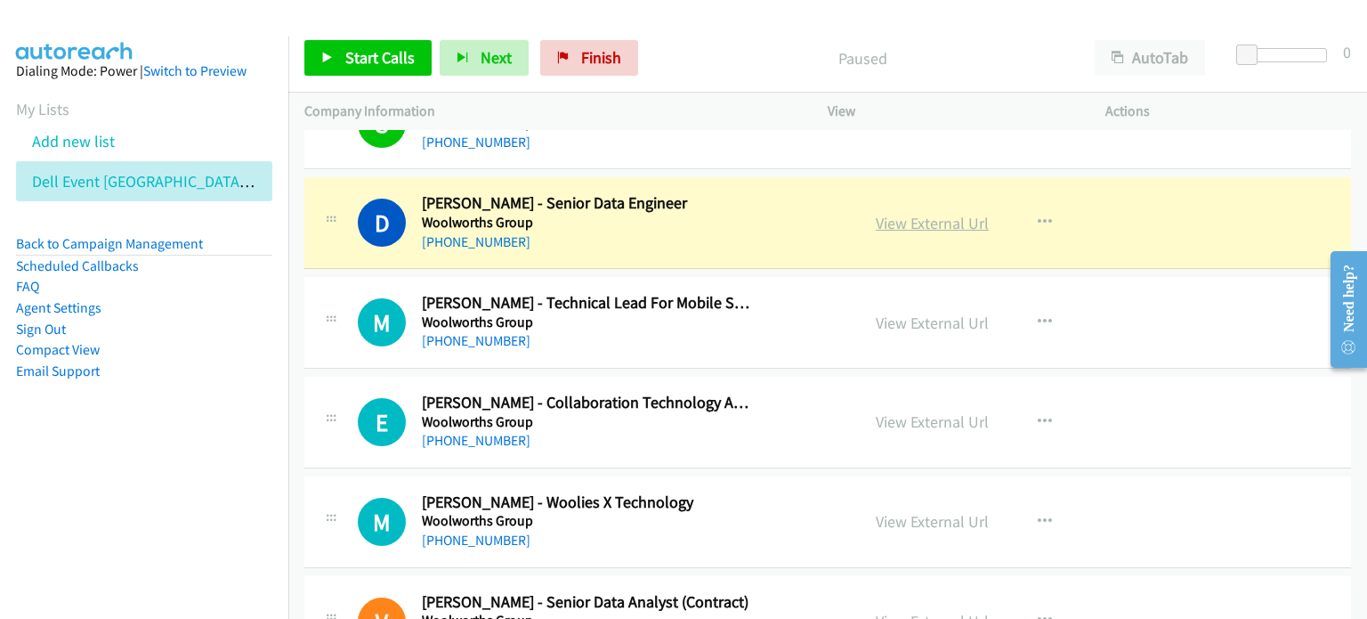
click at [720, 217] on link "View External Url" at bounding box center [932, 223] width 113 height 20
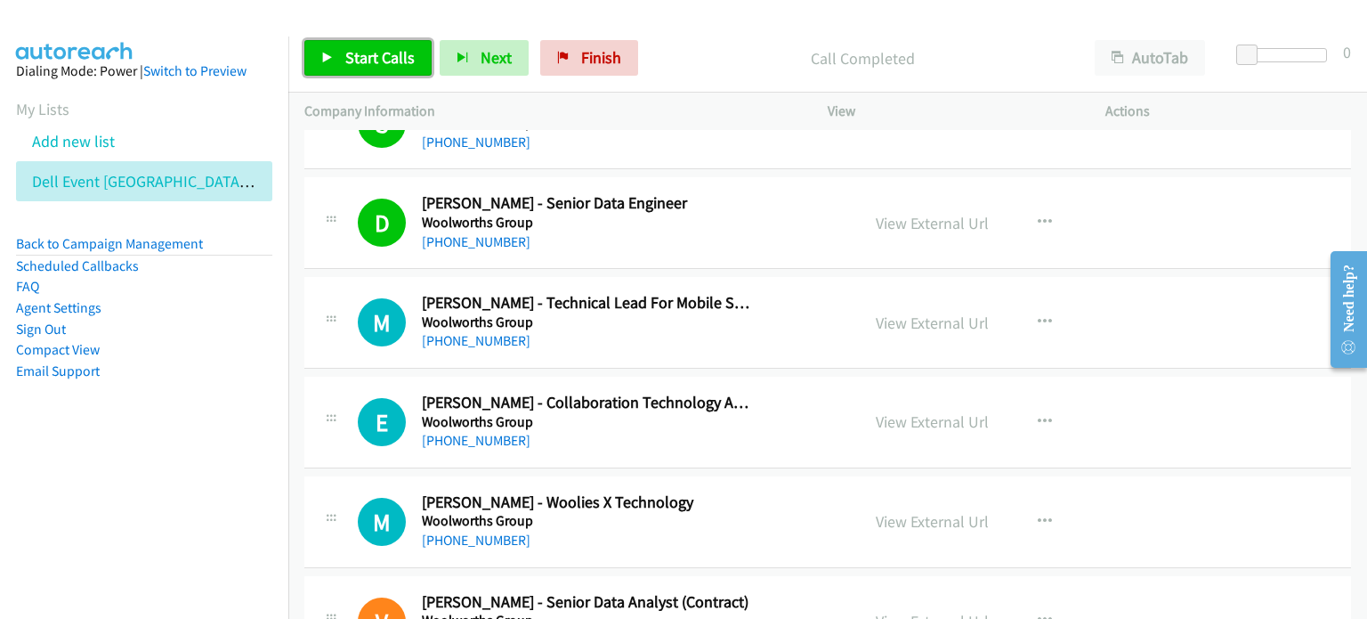
click at [356, 53] on span "Start Calls" at bounding box center [379, 57] width 69 height 20
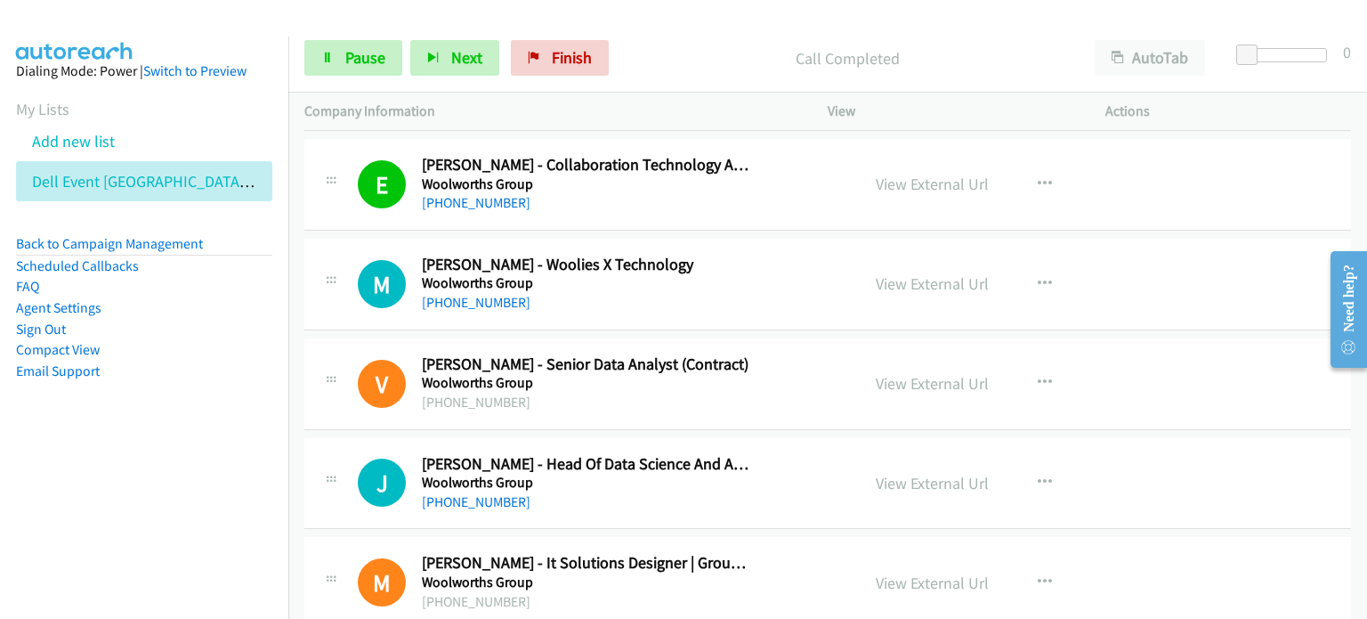
scroll to position [4005, 0]
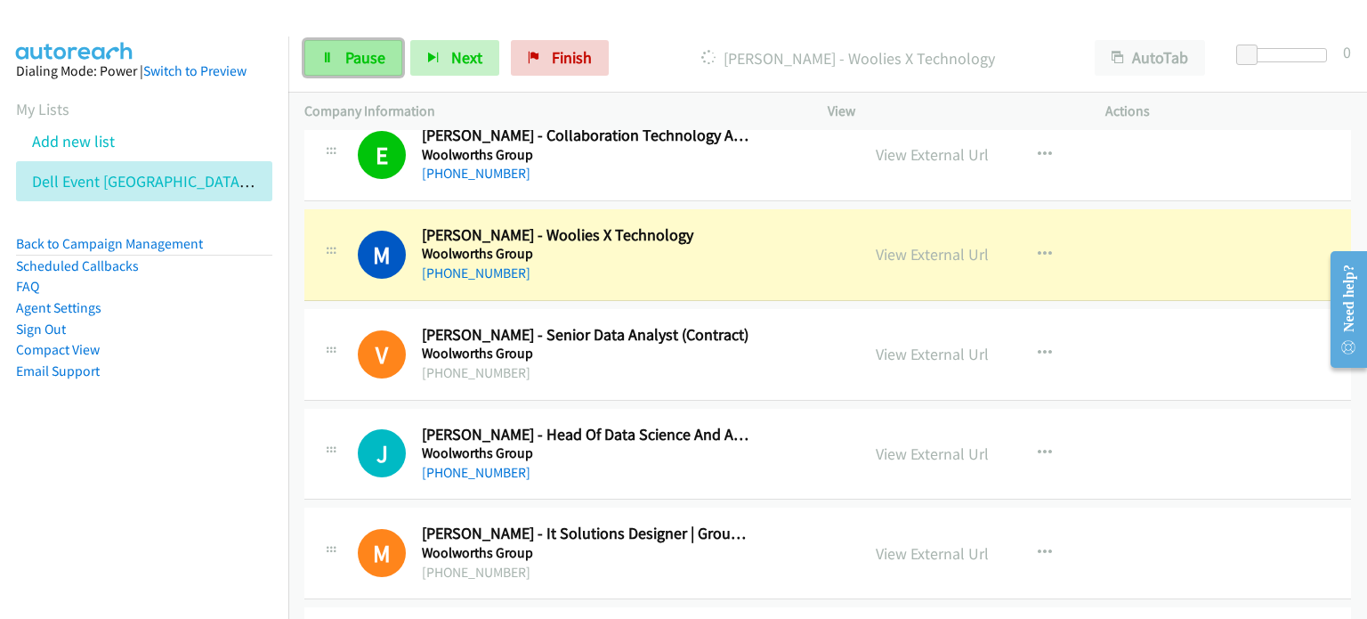
click at [357, 53] on span "Pause" at bounding box center [365, 57] width 40 height 20
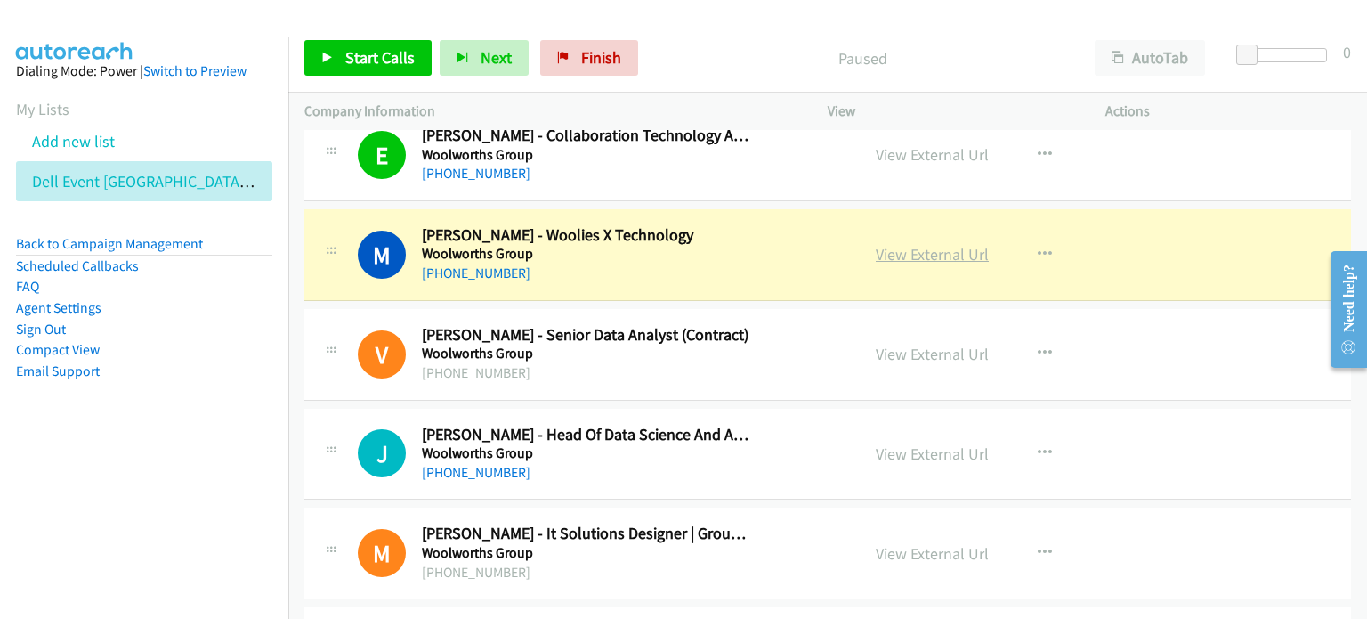
click at [720, 244] on link "View External Url" at bounding box center [932, 254] width 113 height 20
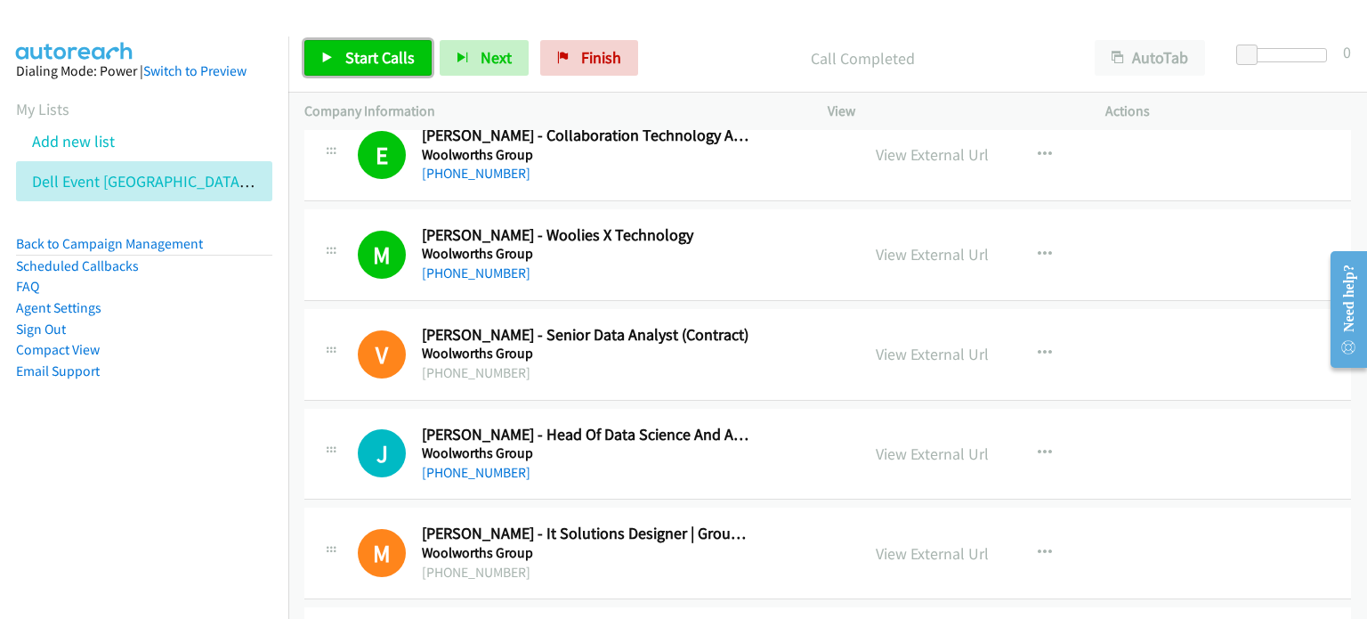
click at [376, 51] on span "Start Calls" at bounding box center [379, 57] width 69 height 20
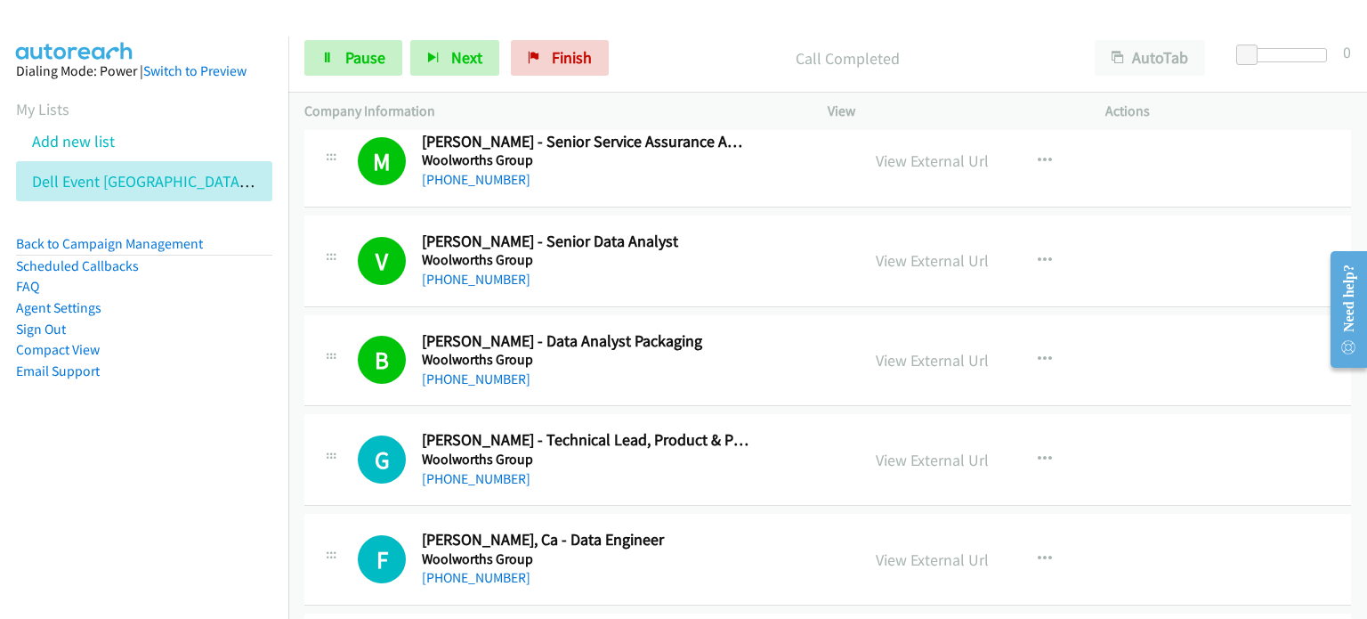
scroll to position [4628, 0]
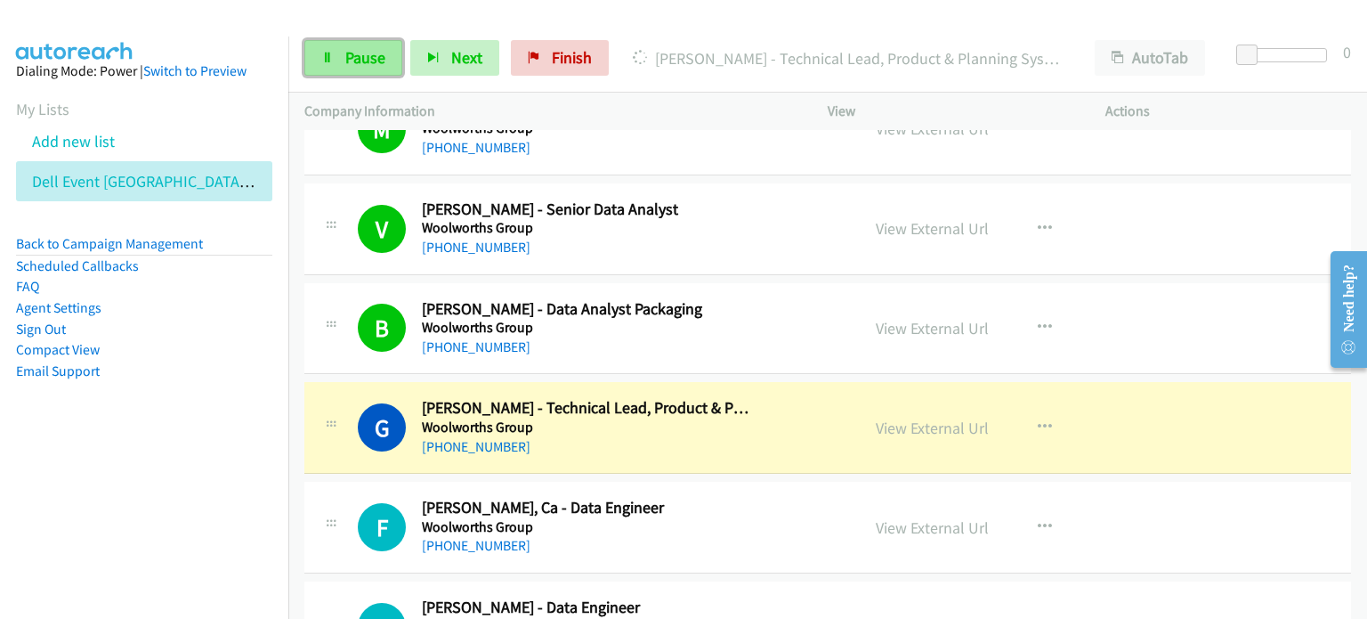
click at [357, 53] on span "Pause" at bounding box center [365, 57] width 40 height 20
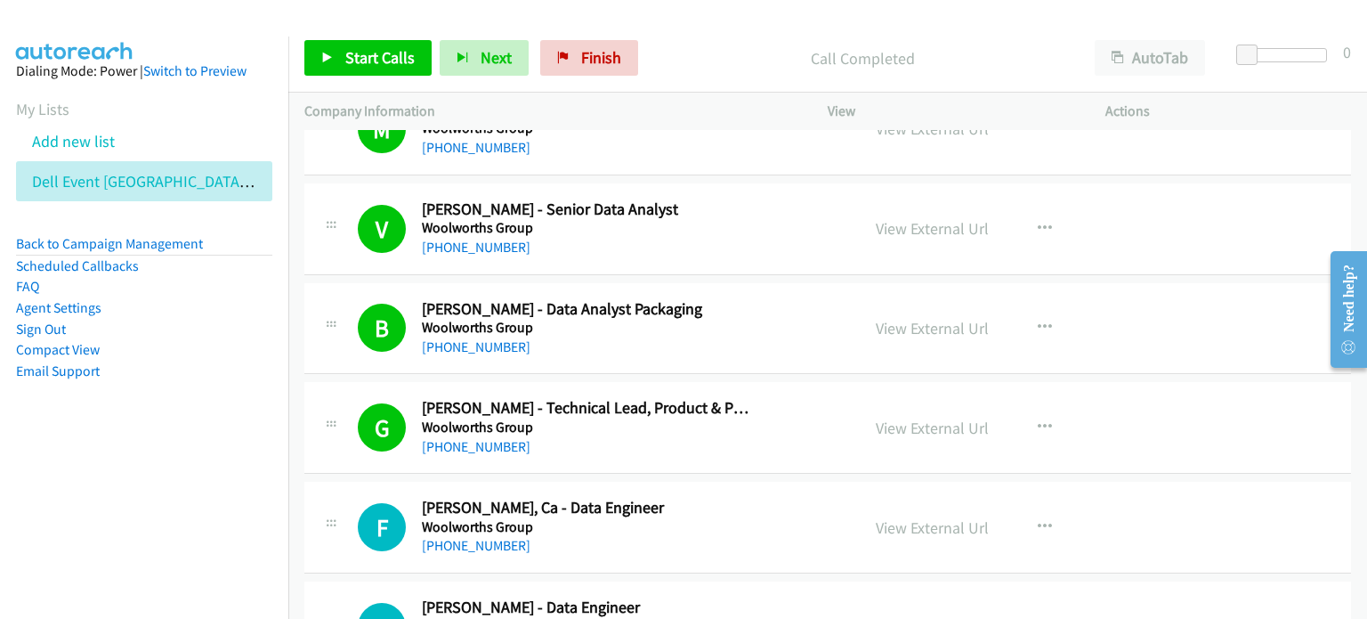
click at [720, 40] on div "Call Completed" at bounding box center [862, 58] width 433 height 36
click at [360, 56] on span "Start Calls" at bounding box center [379, 57] width 69 height 20
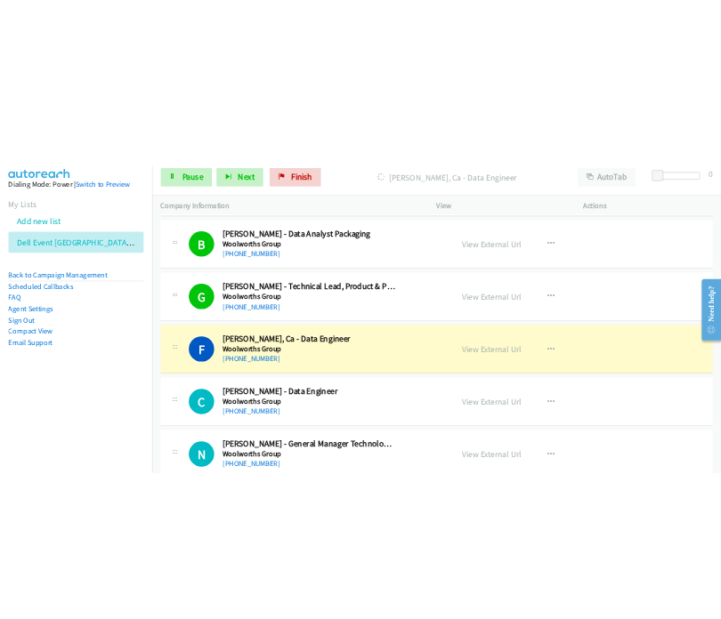
scroll to position [4806, 0]
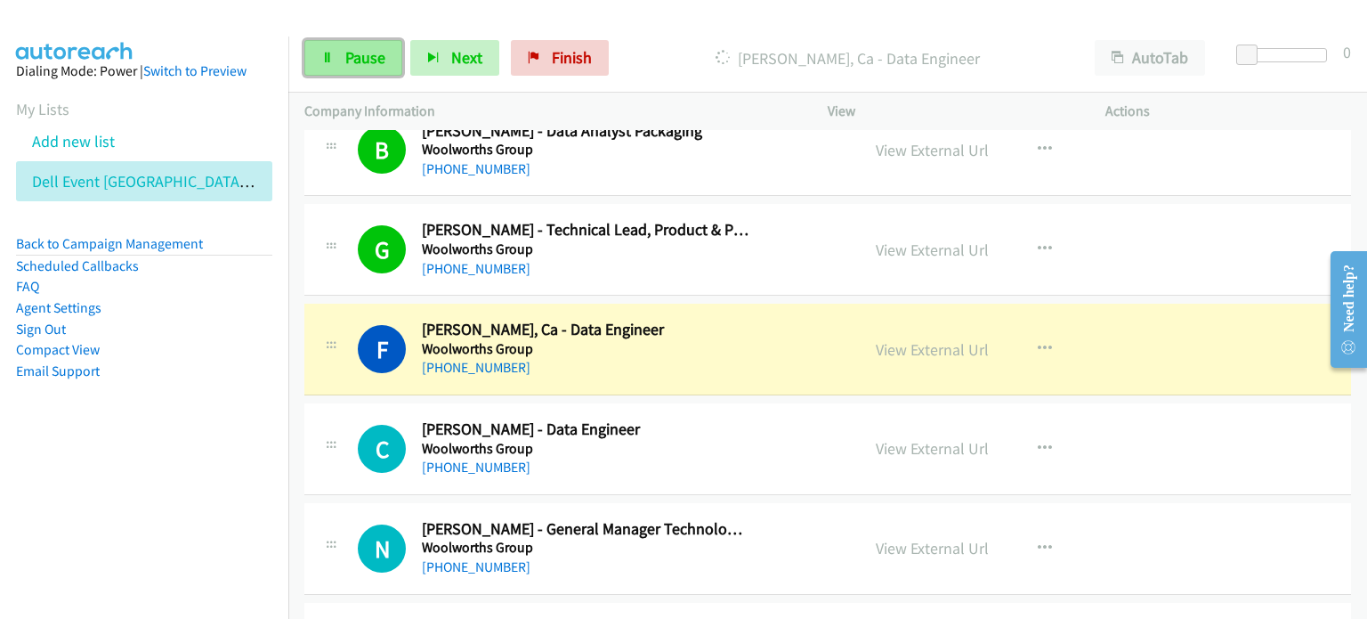
click at [364, 49] on span "Pause" at bounding box center [365, 57] width 40 height 20
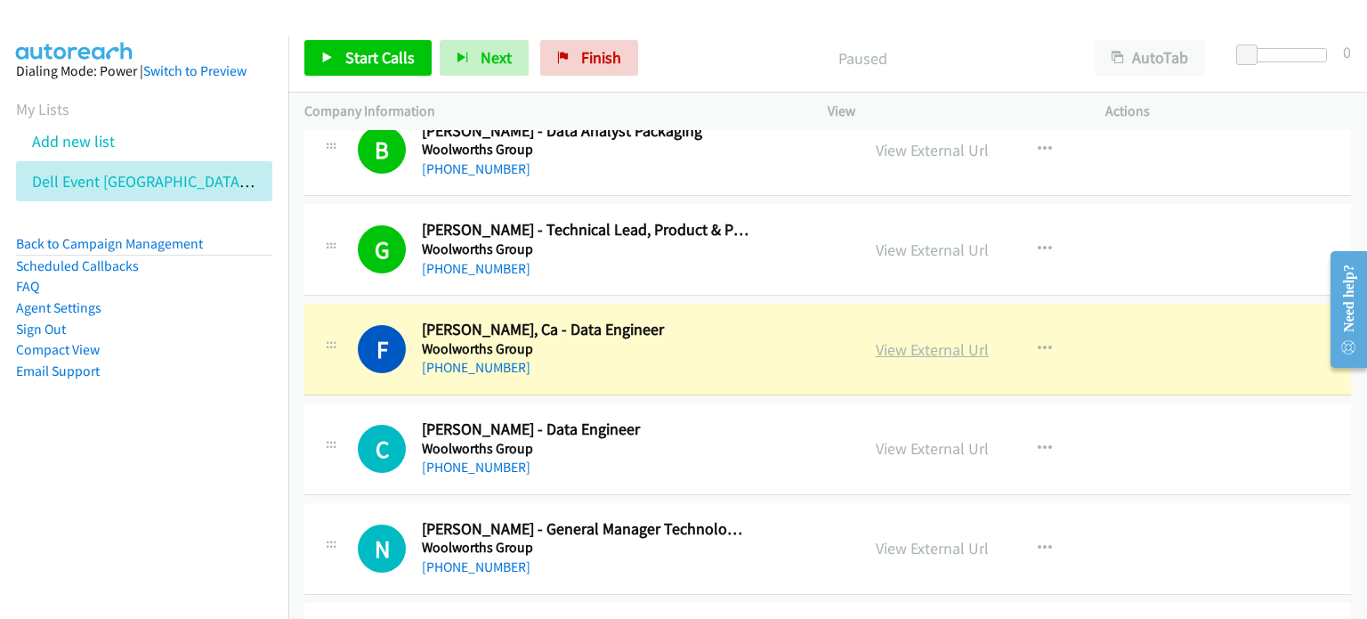
click at [720, 341] on link "View External Url" at bounding box center [932, 349] width 113 height 20
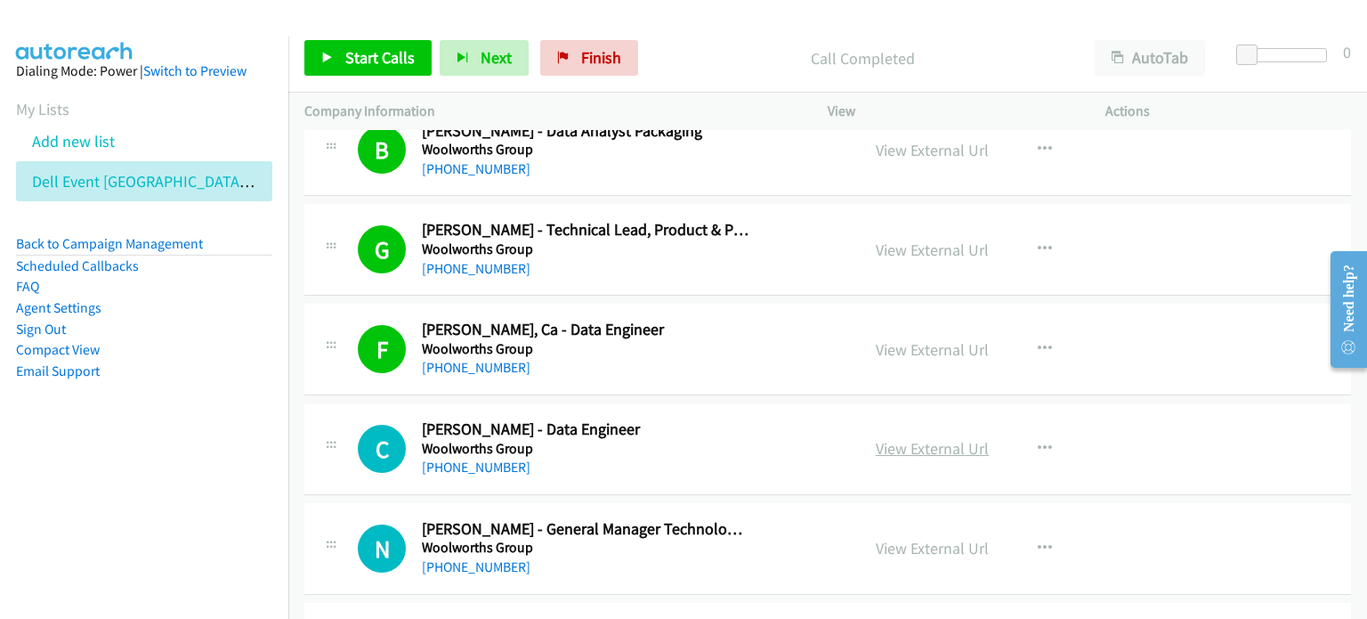
click at [720, 438] on link "View External Url" at bounding box center [932, 448] width 113 height 20
click at [581, 57] on span "Finish" at bounding box center [601, 57] width 40 height 20
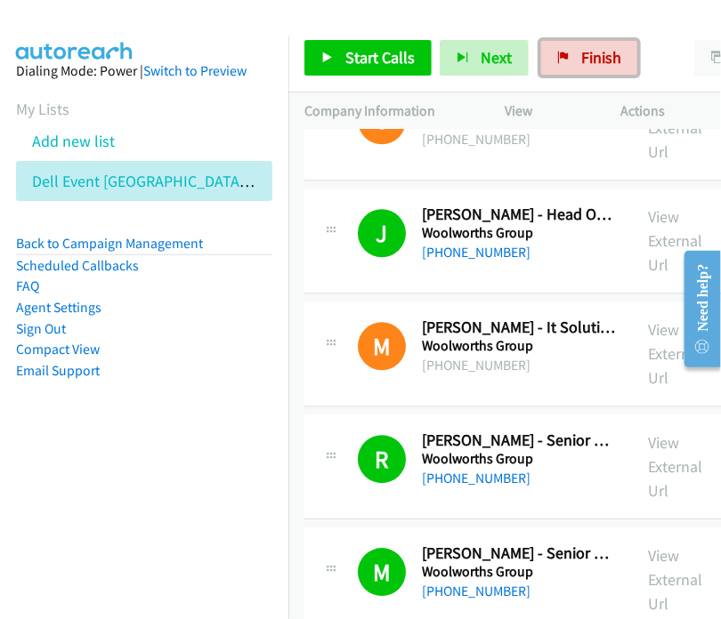
scroll to position [5454, 0]
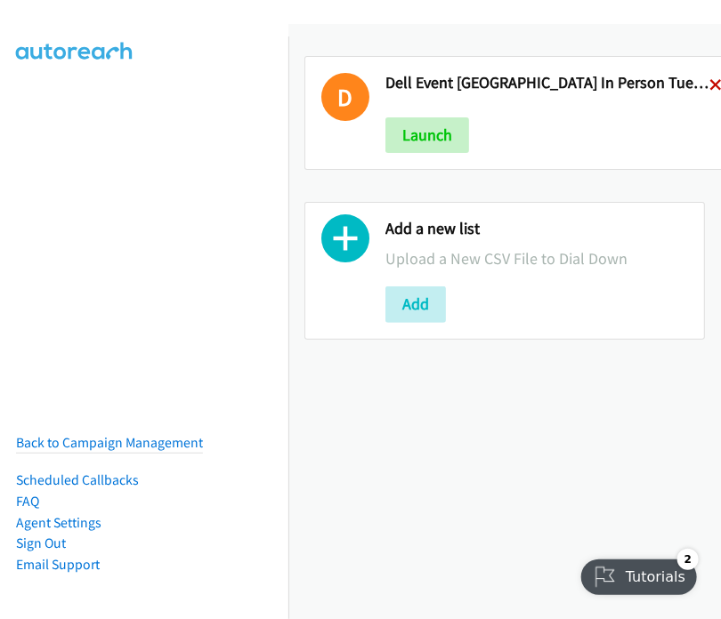
click at [709, 80] on icon at bounding box center [715, 86] width 12 height 12
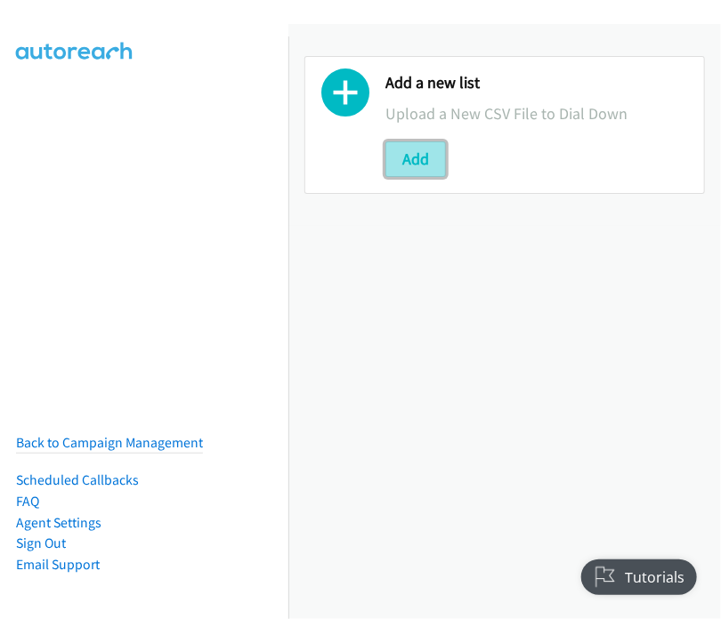
click at [405, 157] on button "Add" at bounding box center [415, 160] width 61 height 36
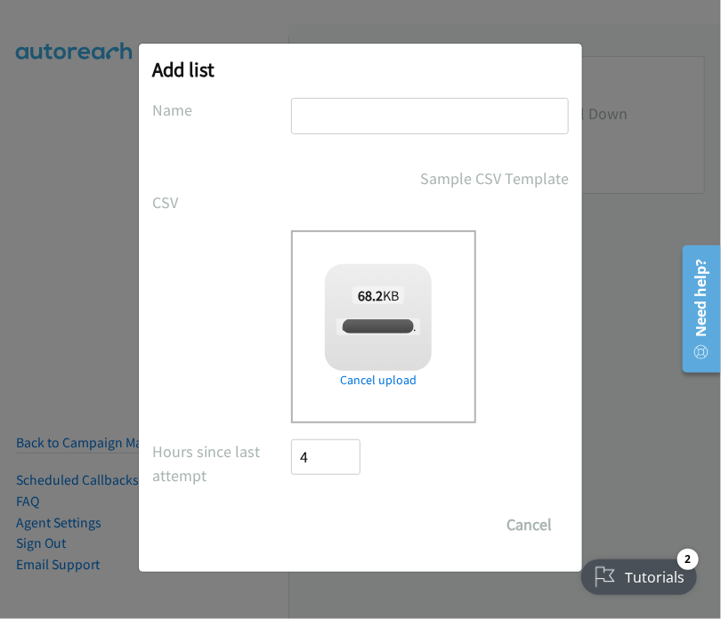
checkbox input "true"
click at [320, 120] on input "text" at bounding box center [430, 116] width 278 height 36
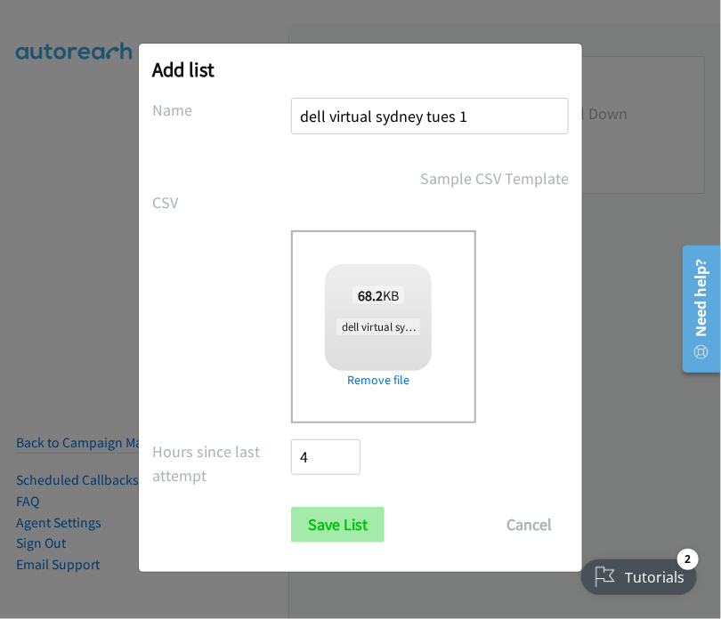
type input "dell virtual sydney tues 1"
click at [323, 528] on input "Save List" at bounding box center [337, 525] width 93 height 36
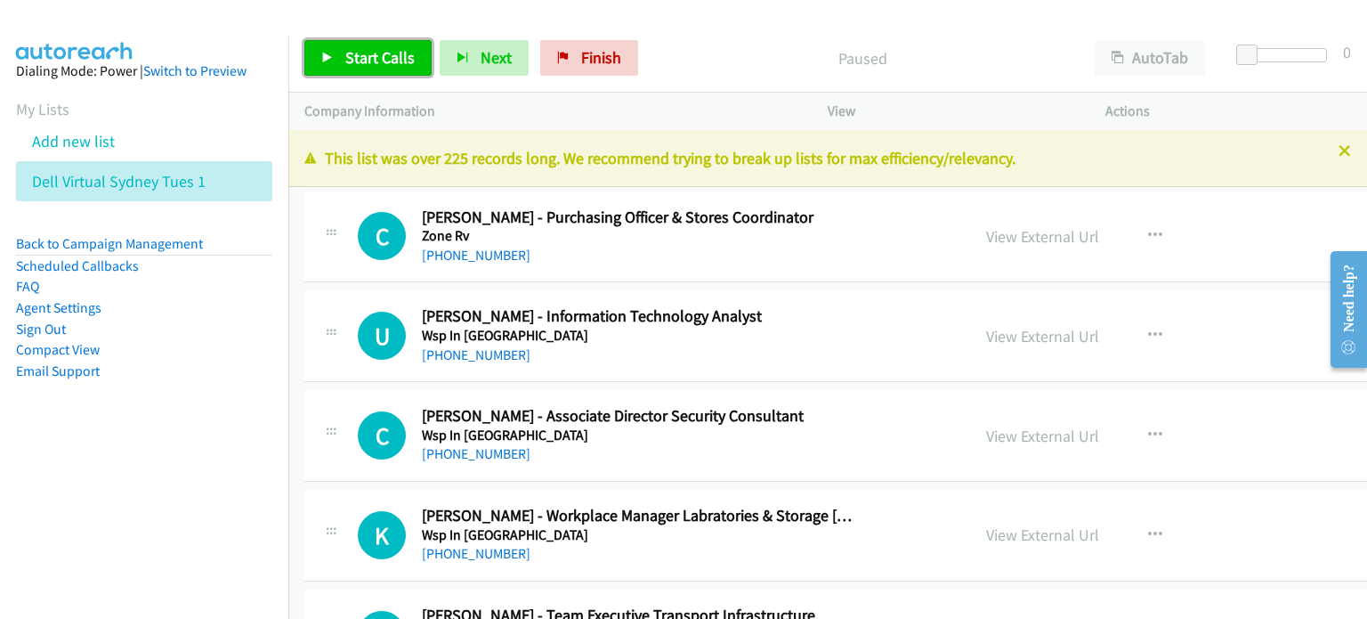
click at [377, 54] on span "Start Calls" at bounding box center [379, 57] width 69 height 20
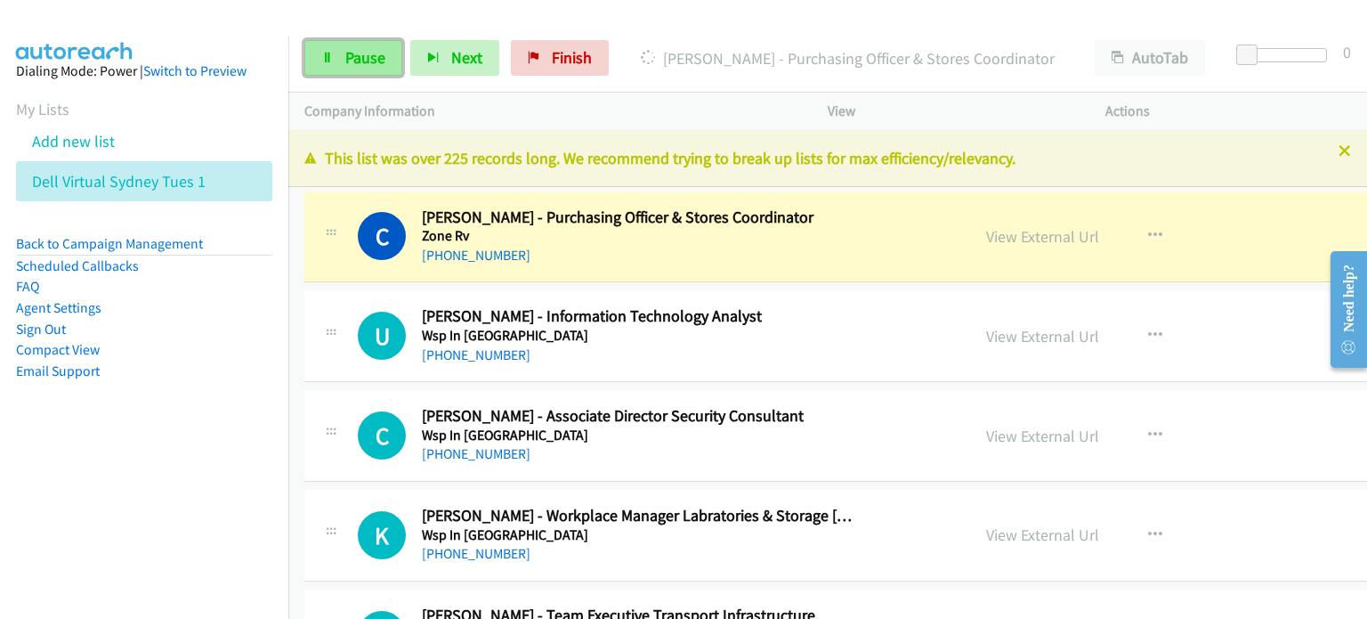
click at [345, 51] on span "Pause" at bounding box center [365, 57] width 40 height 20
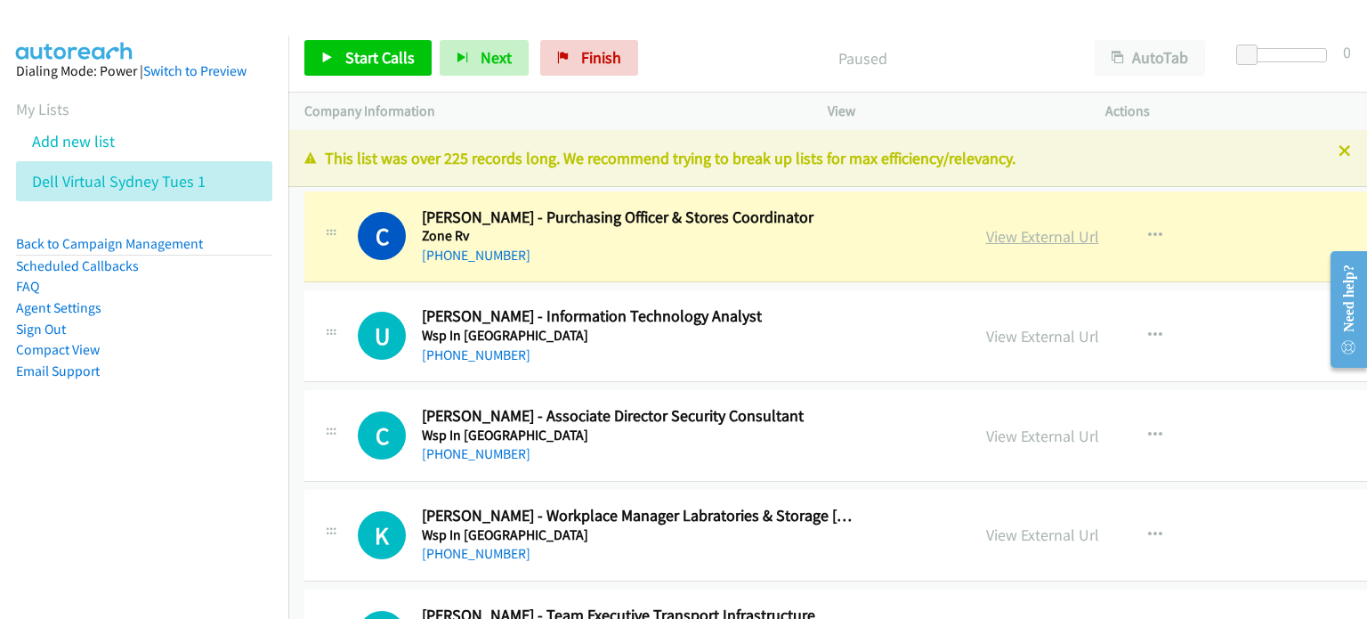
click at [720, 231] on link "View External Url" at bounding box center [1042, 236] width 113 height 20
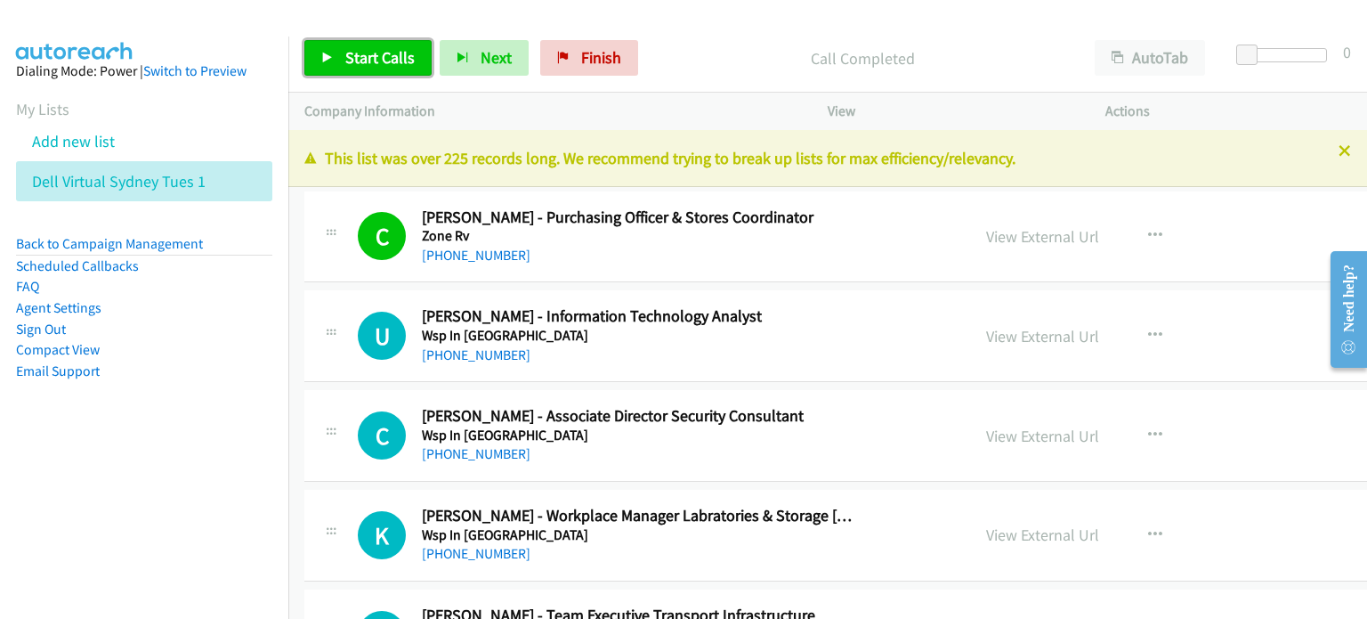
click at [352, 55] on span "Start Calls" at bounding box center [379, 57] width 69 height 20
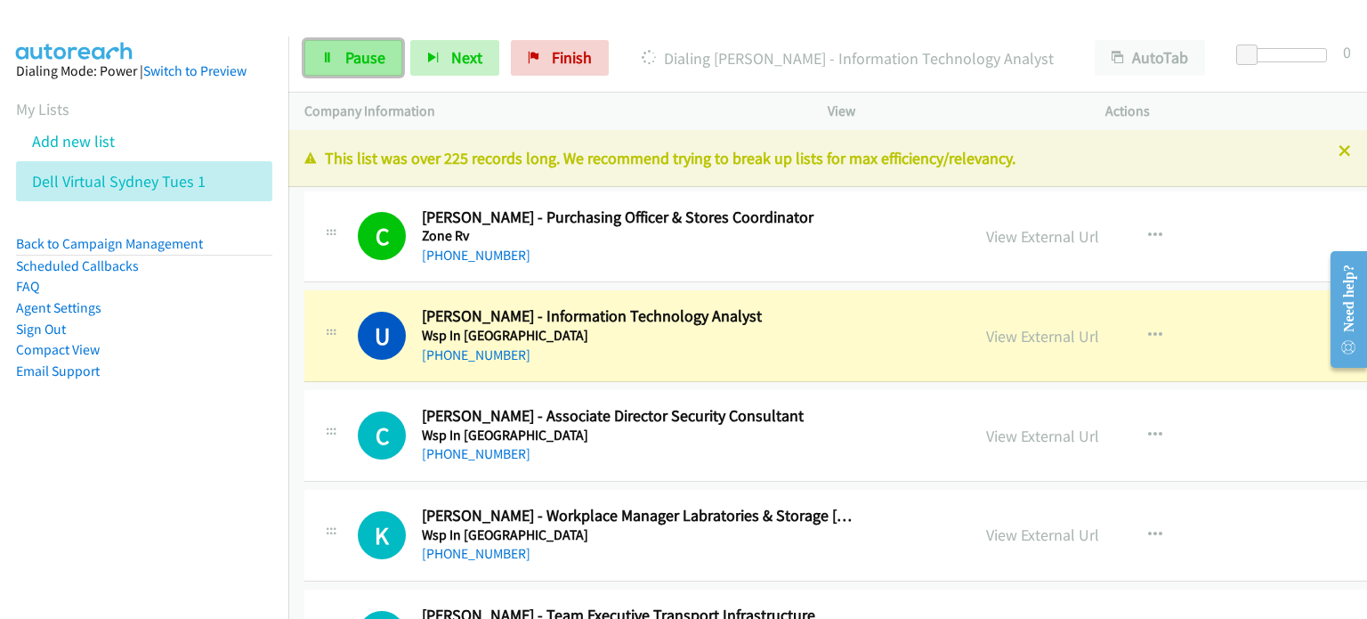
click at [342, 43] on link "Pause" at bounding box center [353, 58] width 98 height 36
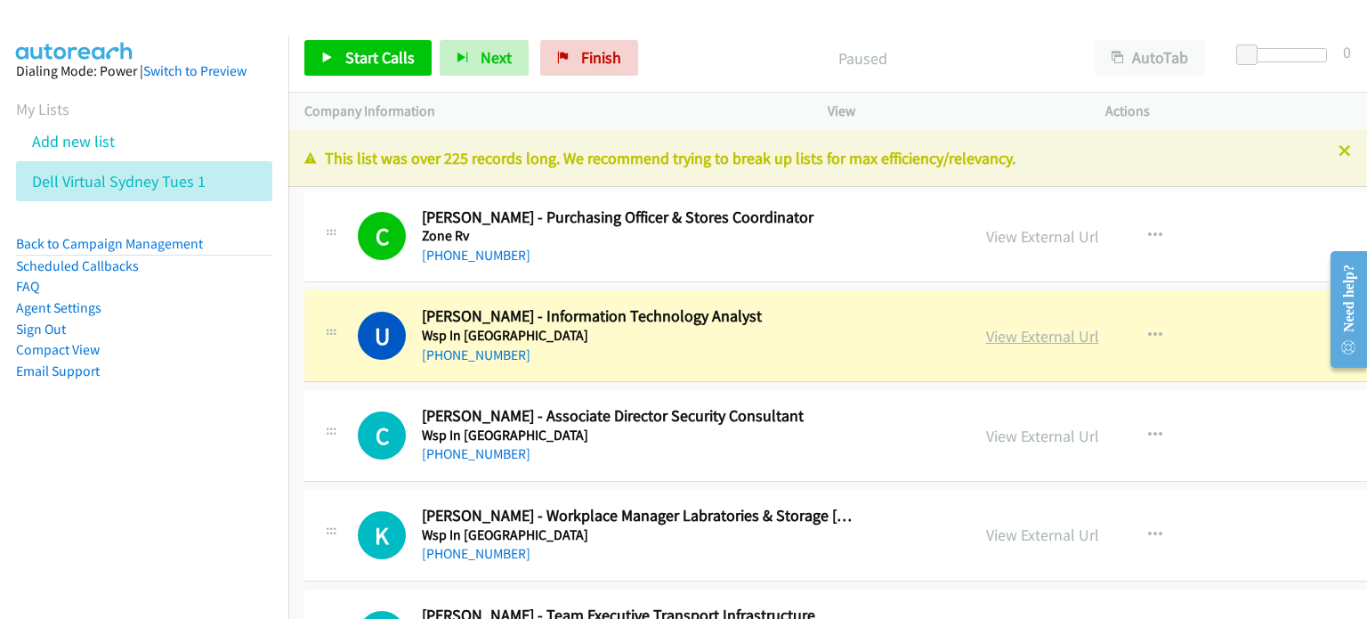
click at [720, 332] on link "View External Url" at bounding box center [1042, 336] width 113 height 20
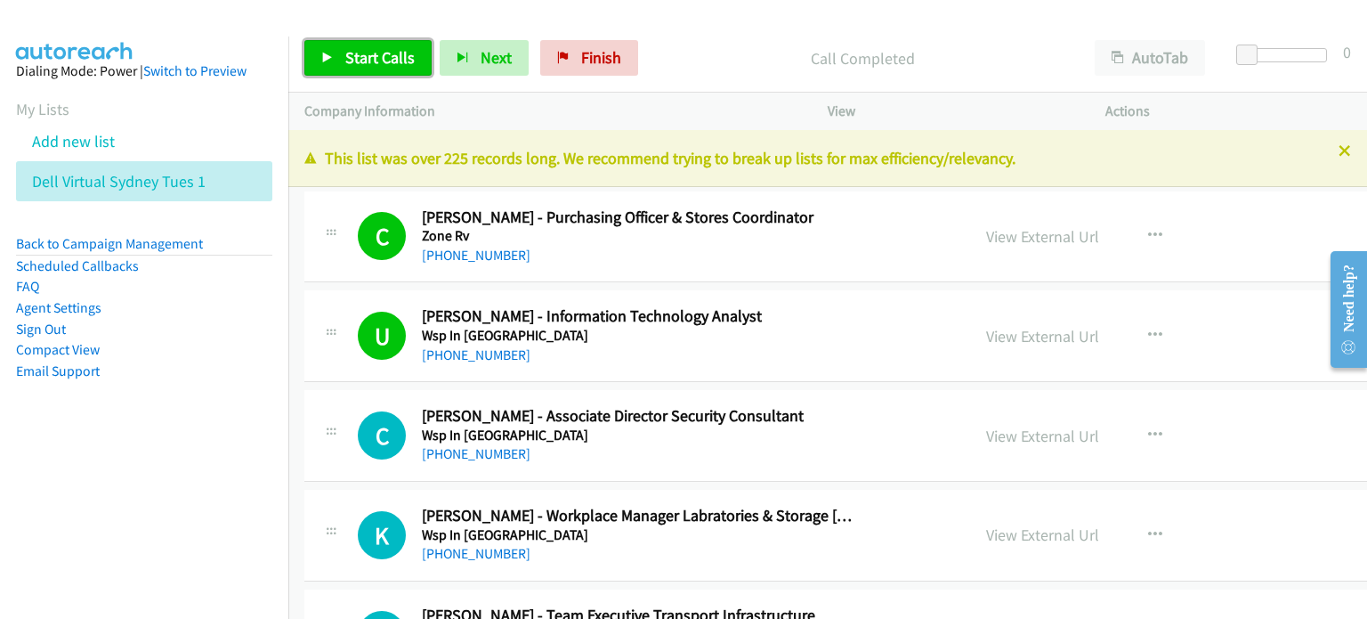
click at [384, 44] on link "Start Calls" at bounding box center [367, 58] width 127 height 36
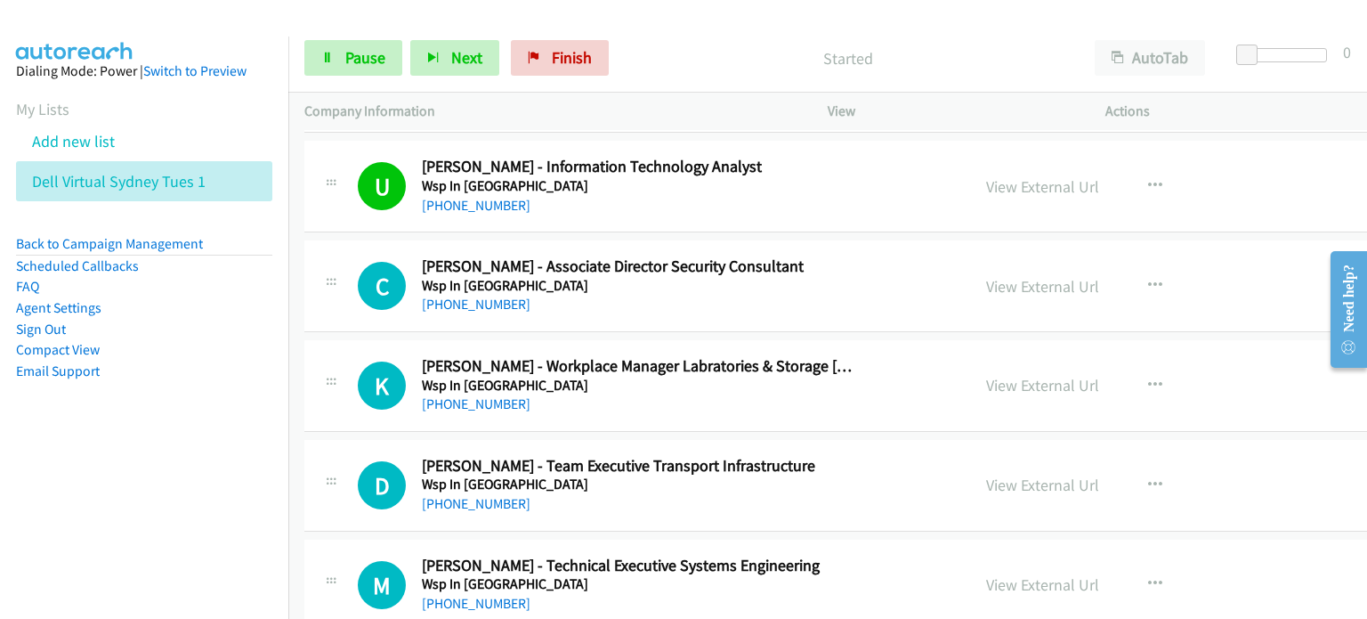
scroll to position [178, 0]
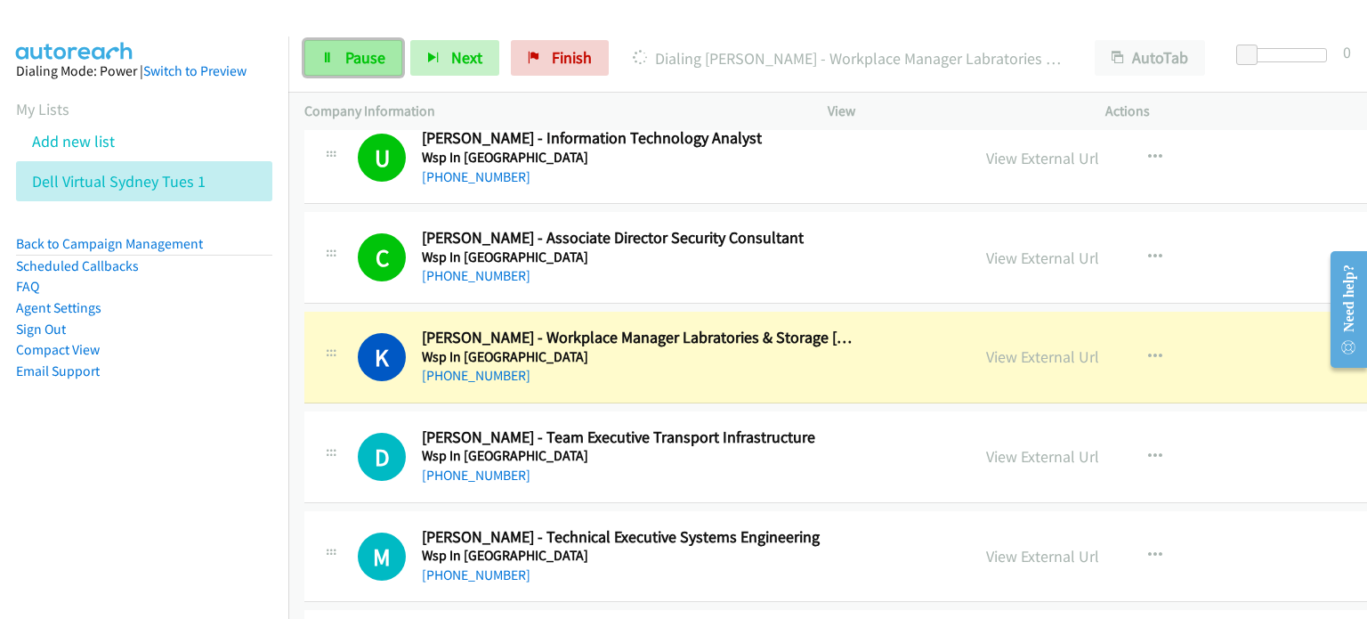
click at [365, 45] on link "Pause" at bounding box center [353, 58] width 98 height 36
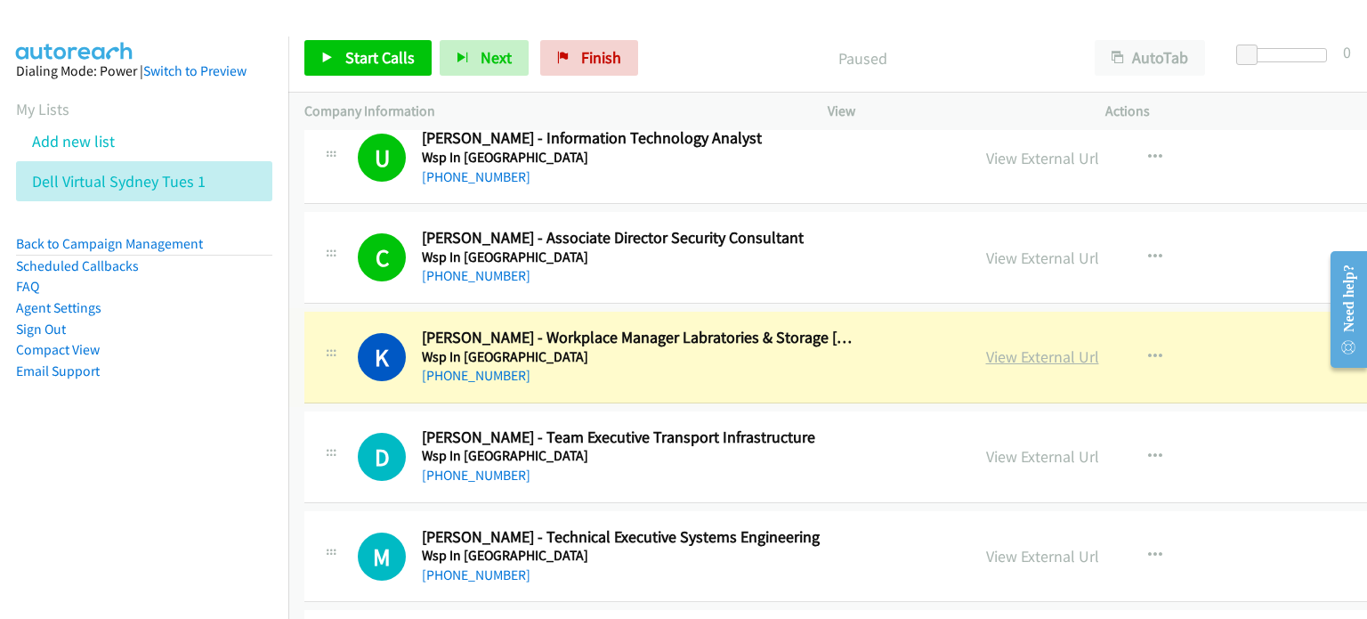
click at [720, 352] on link "View External Url" at bounding box center [1042, 356] width 113 height 20
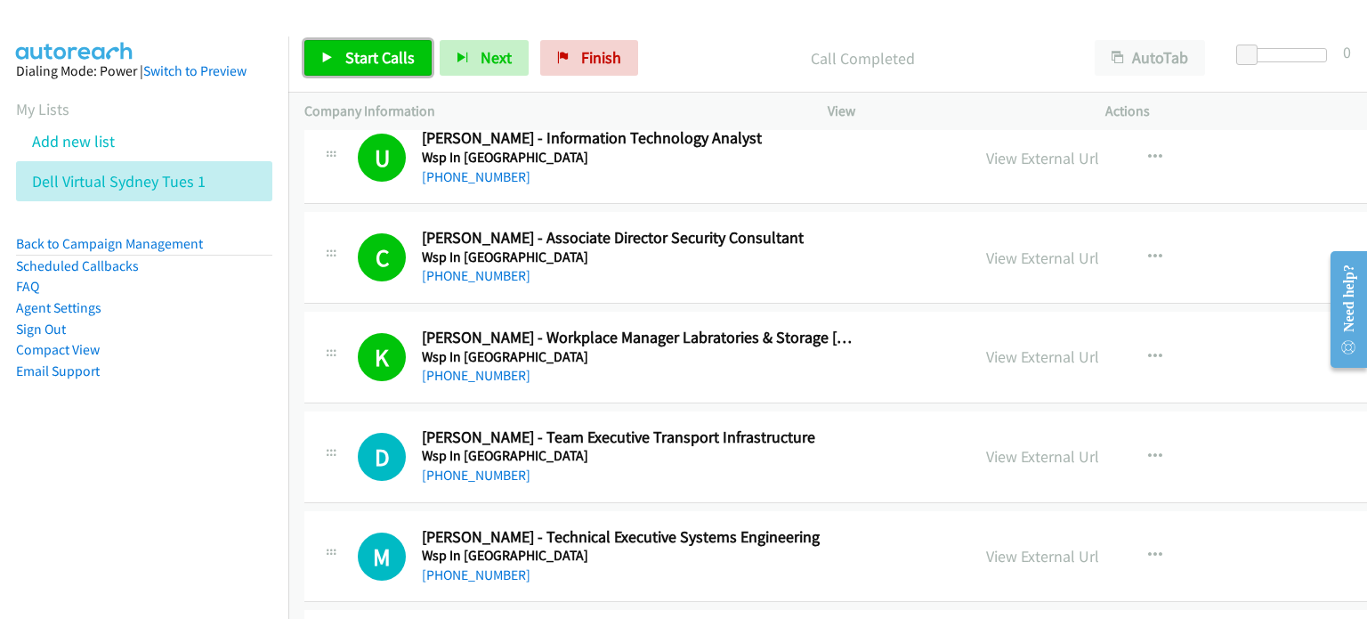
click at [356, 56] on span "Start Calls" at bounding box center [379, 57] width 69 height 20
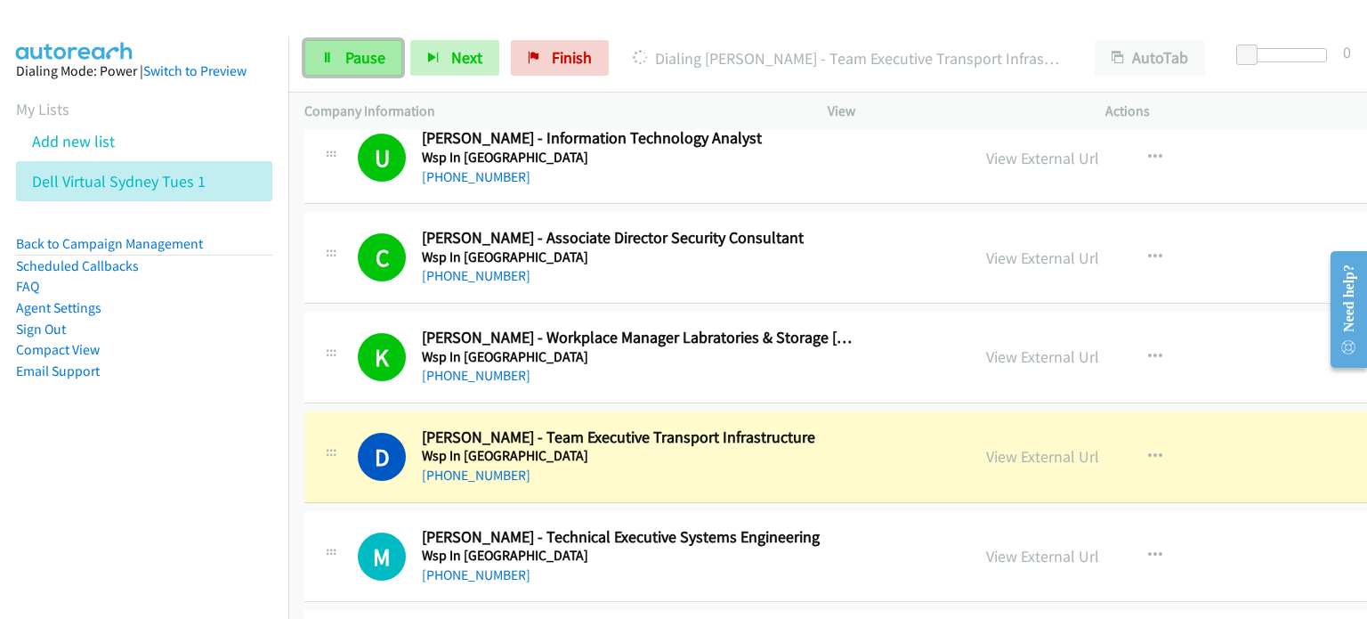
click at [338, 53] on link "Pause" at bounding box center [353, 58] width 98 height 36
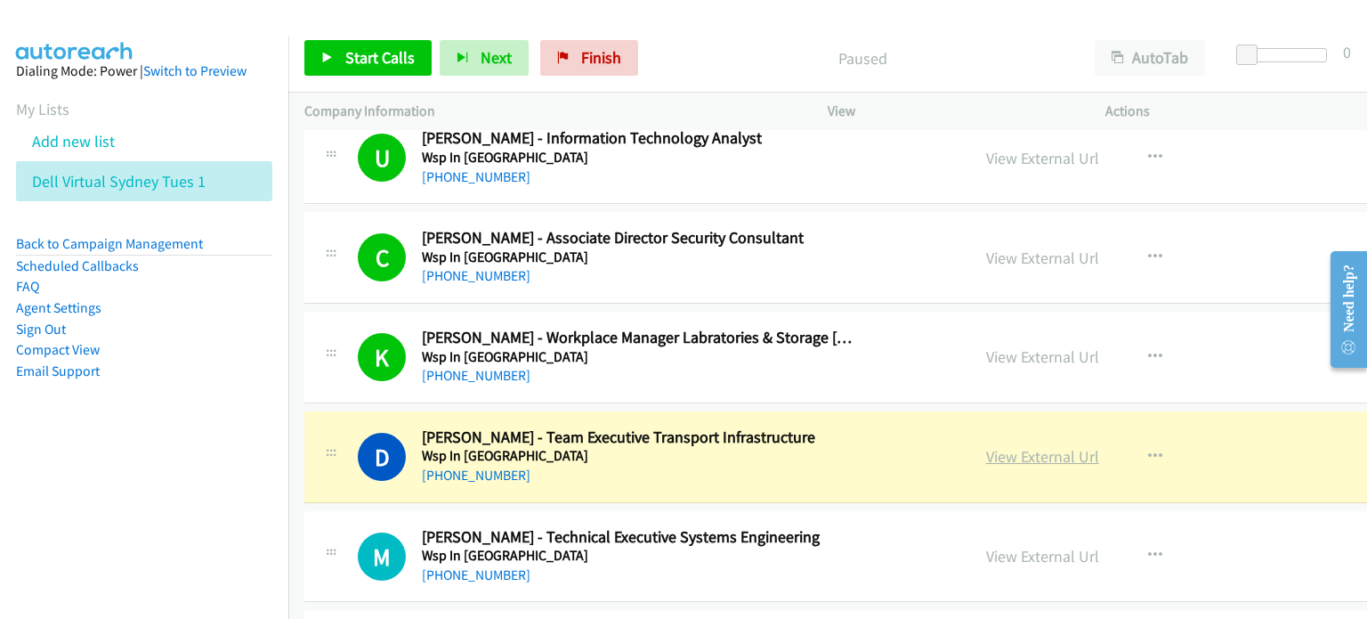
click at [720, 456] on link "View External Url" at bounding box center [1042, 456] width 113 height 20
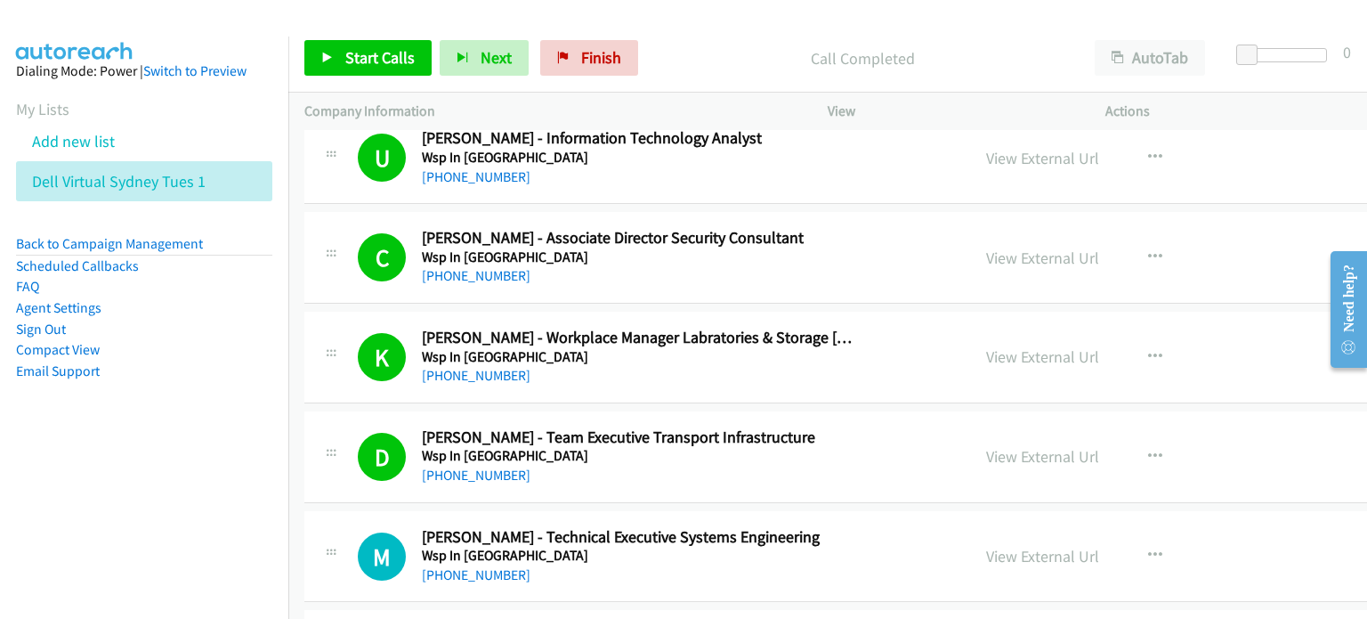
drag, startPoint x: 735, startPoint y: 53, endPoint x: 733, endPoint y: 44, distance: 10.0
click at [720, 53] on p "Call Completed" at bounding box center [862, 58] width 400 height 24
click at [371, 59] on span "Start Calls" at bounding box center [379, 57] width 69 height 20
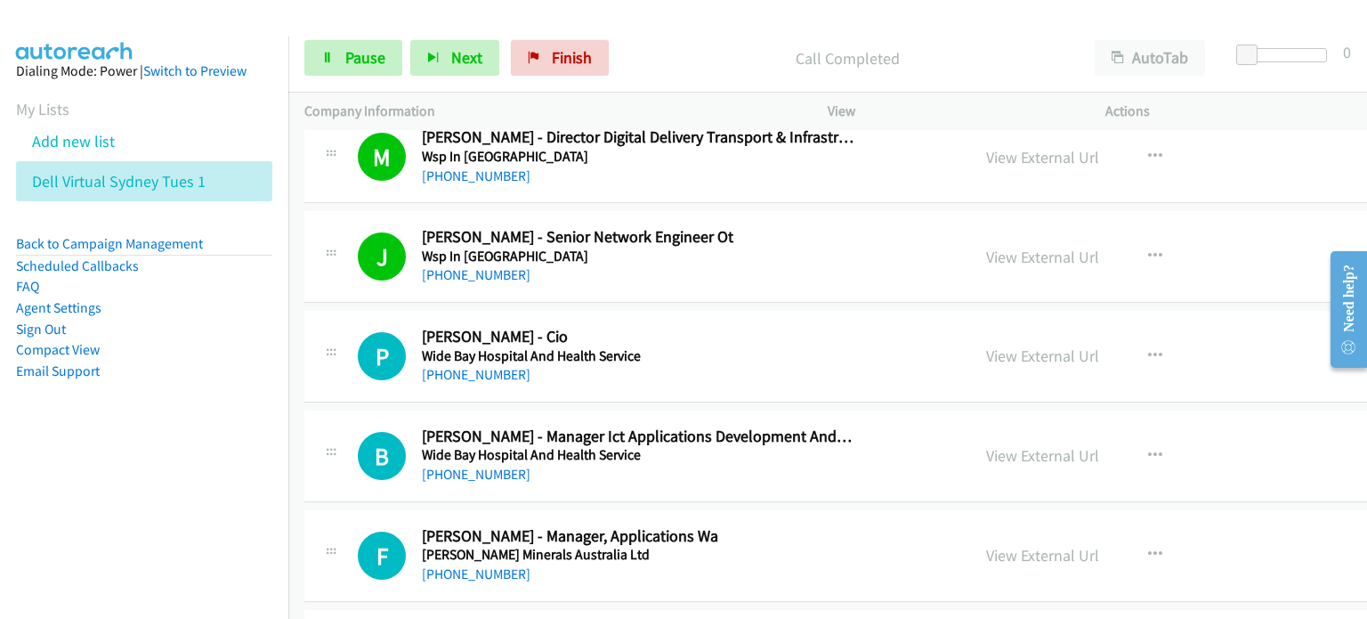
scroll to position [712, 0]
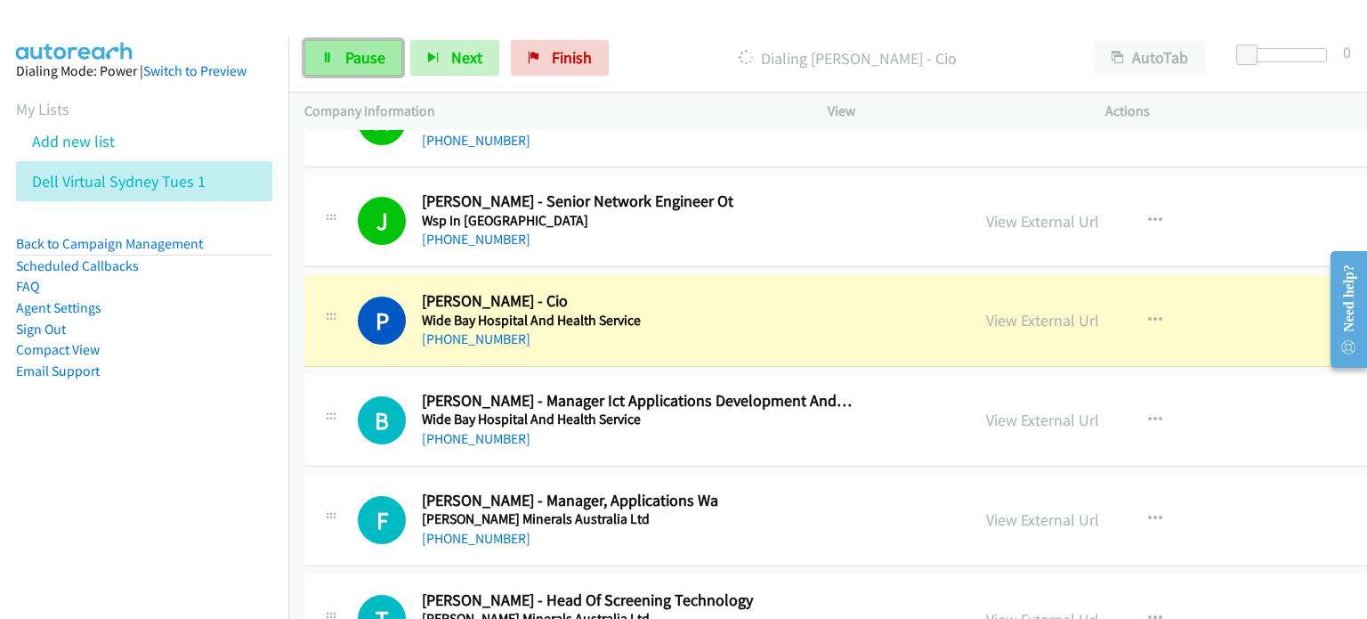
click at [366, 55] on span "Pause" at bounding box center [365, 57] width 40 height 20
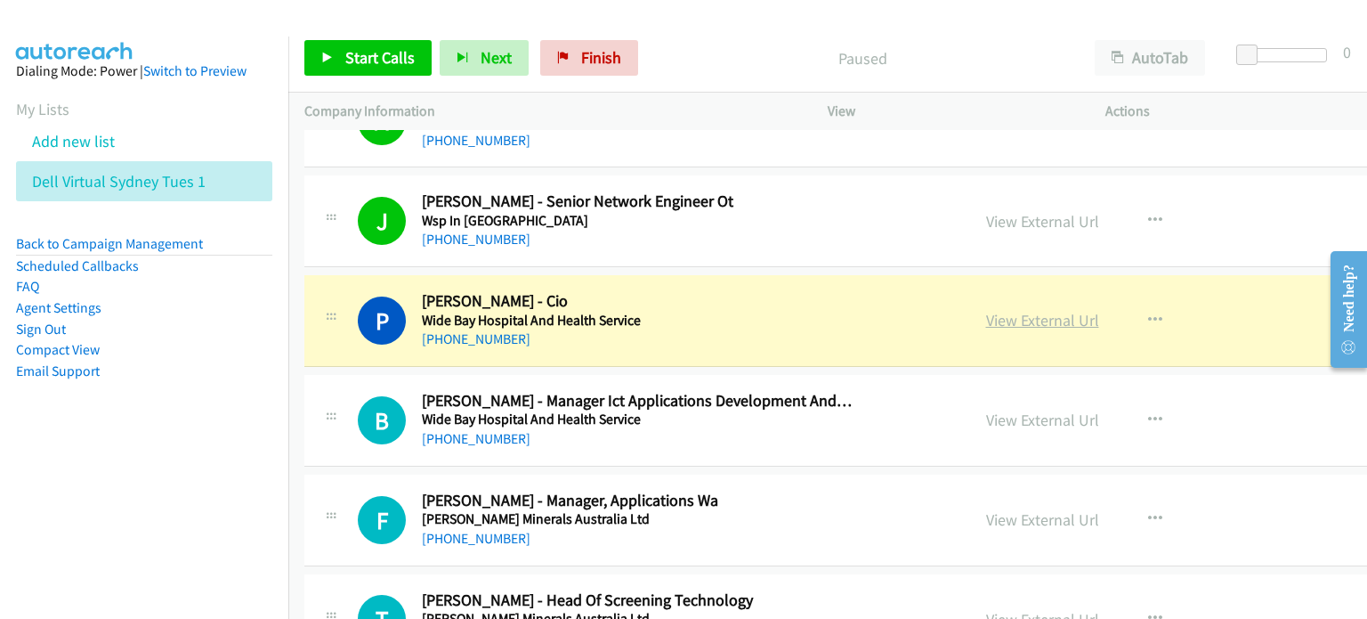
click at [720, 324] on link "View External Url" at bounding box center [1042, 320] width 113 height 20
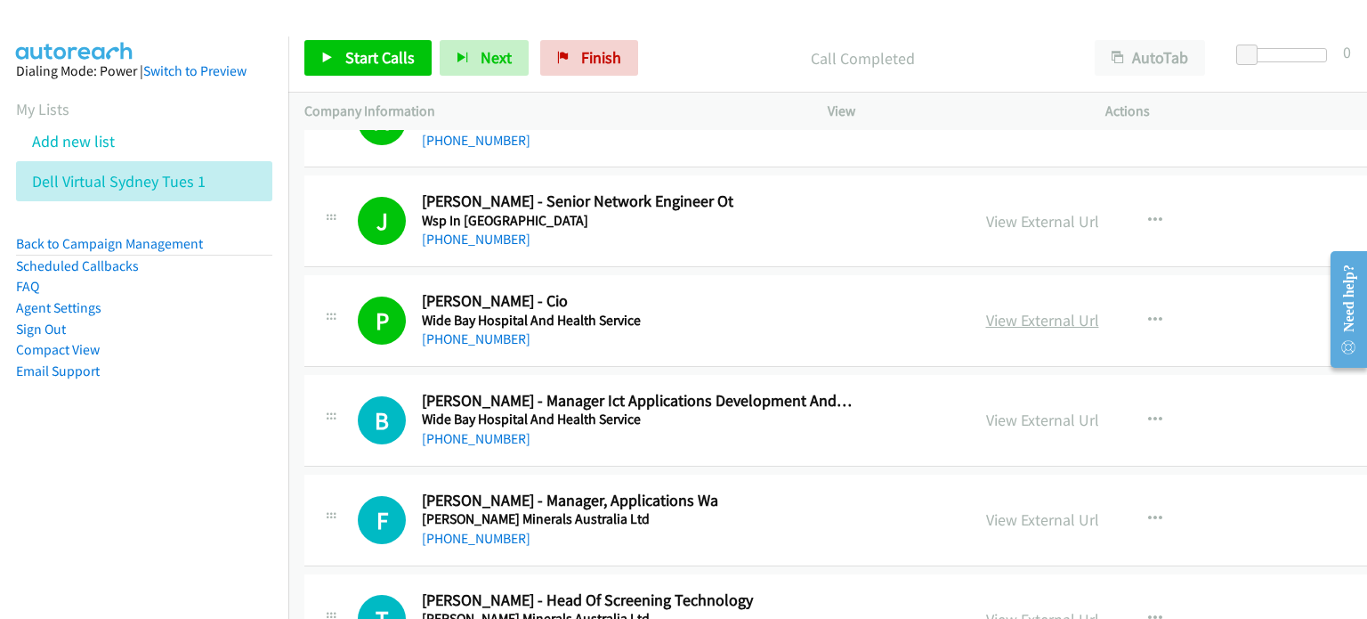
click at [720, 323] on link "View External Url" at bounding box center [1042, 320] width 113 height 20
click at [391, 51] on span "Start Calls" at bounding box center [379, 57] width 69 height 20
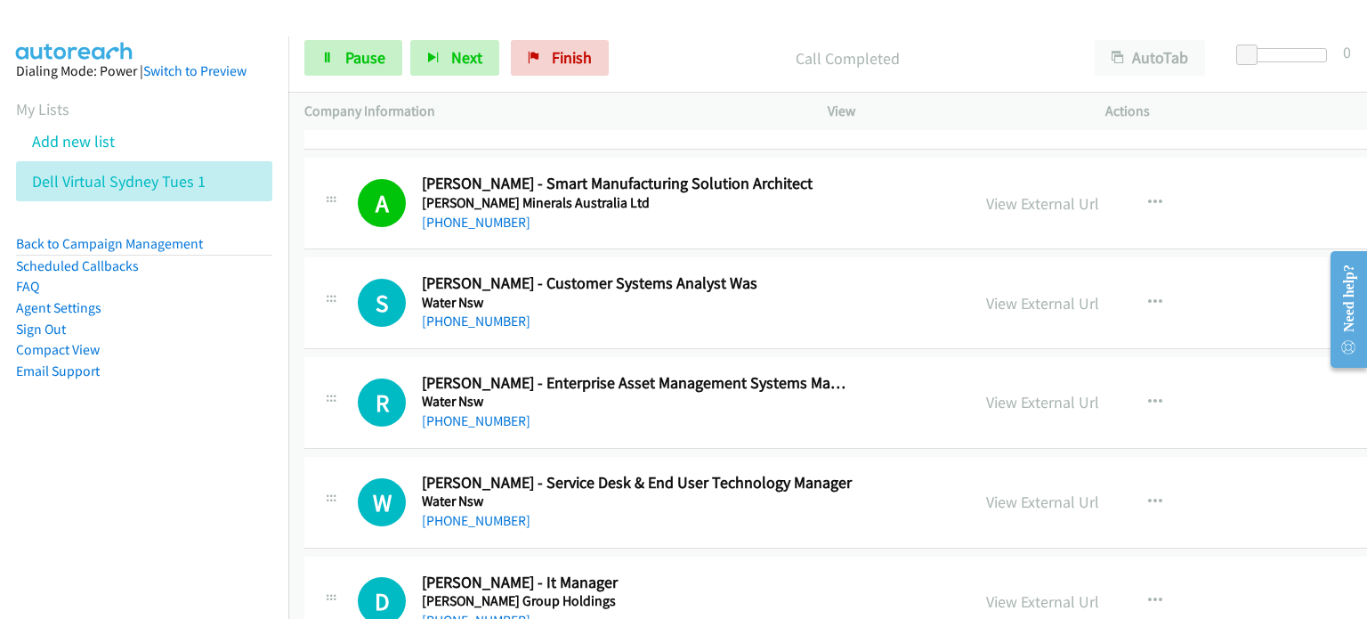
scroll to position [1246, 0]
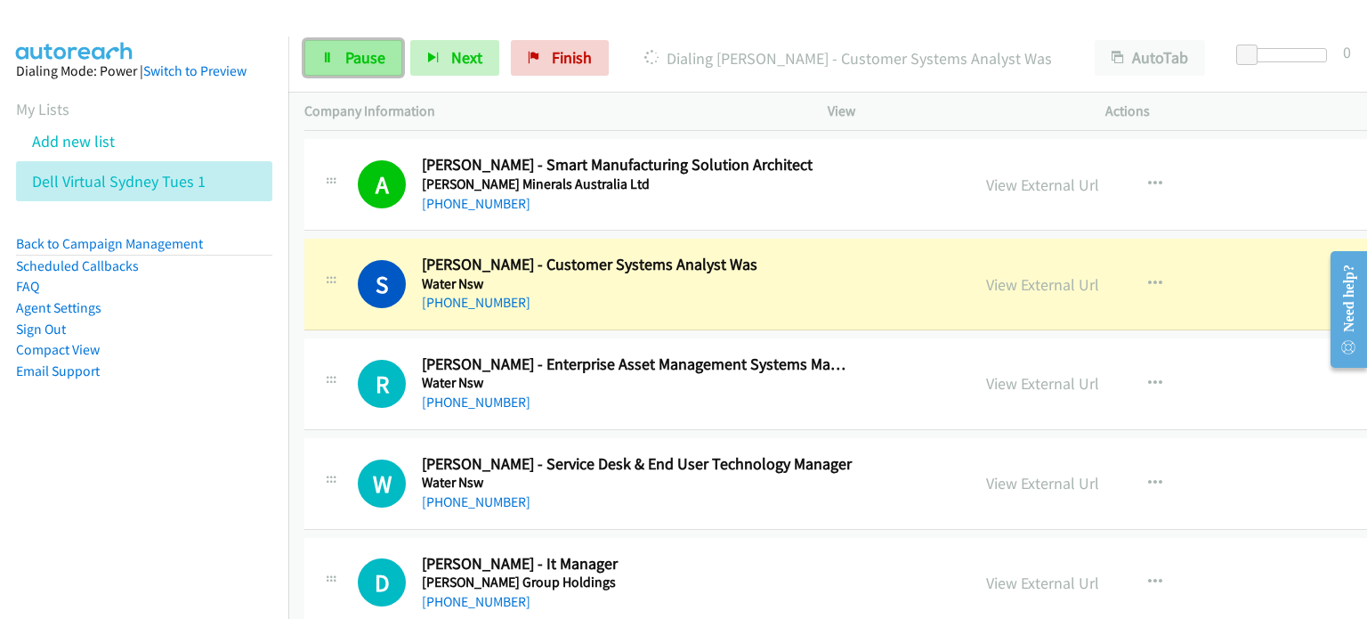
click at [359, 45] on link "Pause" at bounding box center [353, 58] width 98 height 36
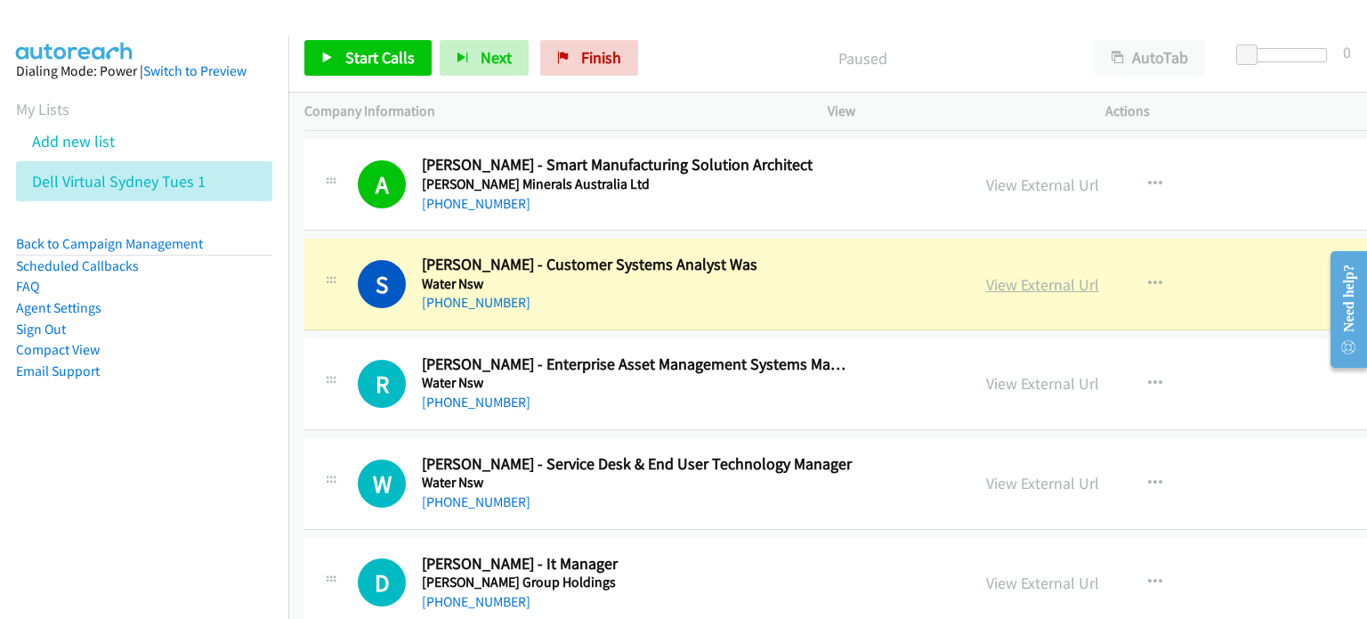
click at [720, 281] on link "View External Url" at bounding box center [1042, 284] width 113 height 20
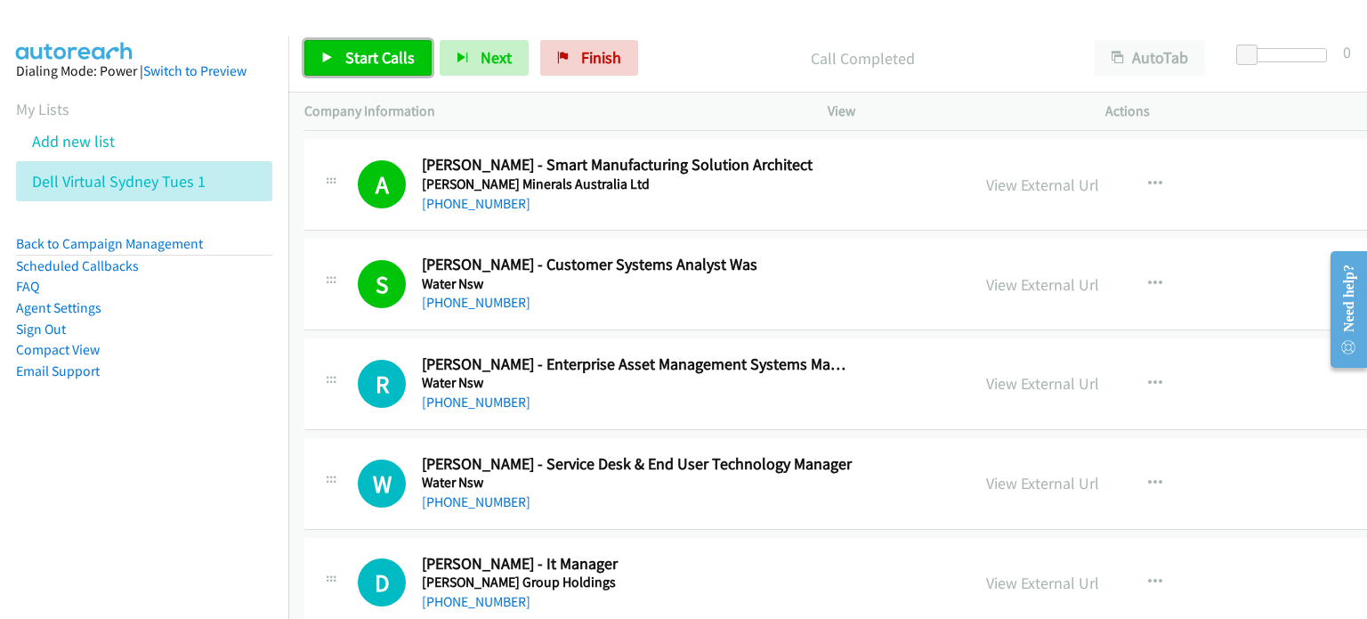
click at [363, 57] on span "Start Calls" at bounding box center [379, 57] width 69 height 20
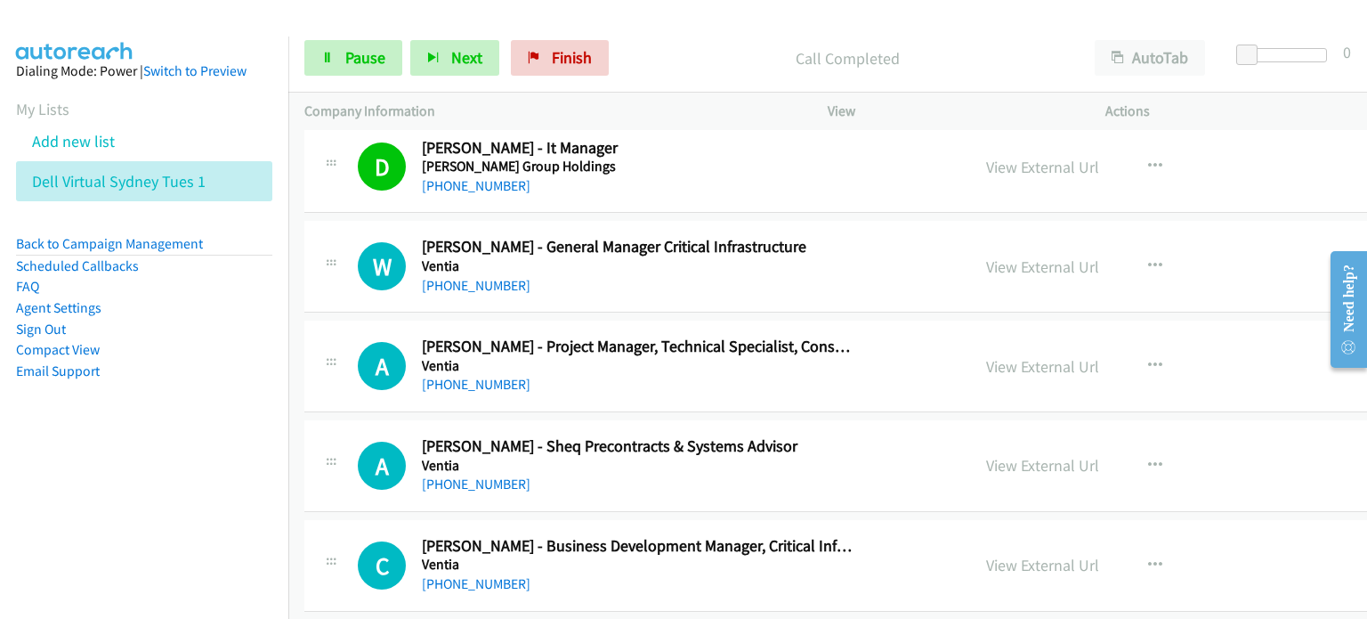
scroll to position [1691, 0]
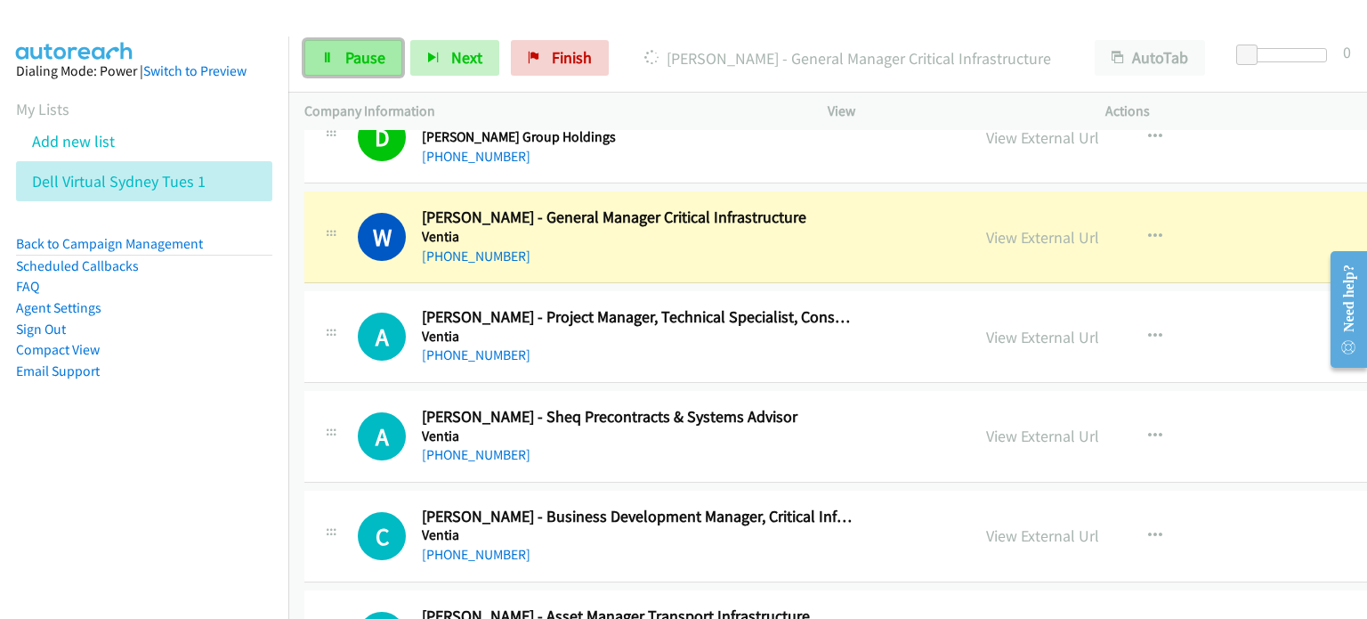
click at [364, 54] on span "Pause" at bounding box center [365, 57] width 40 height 20
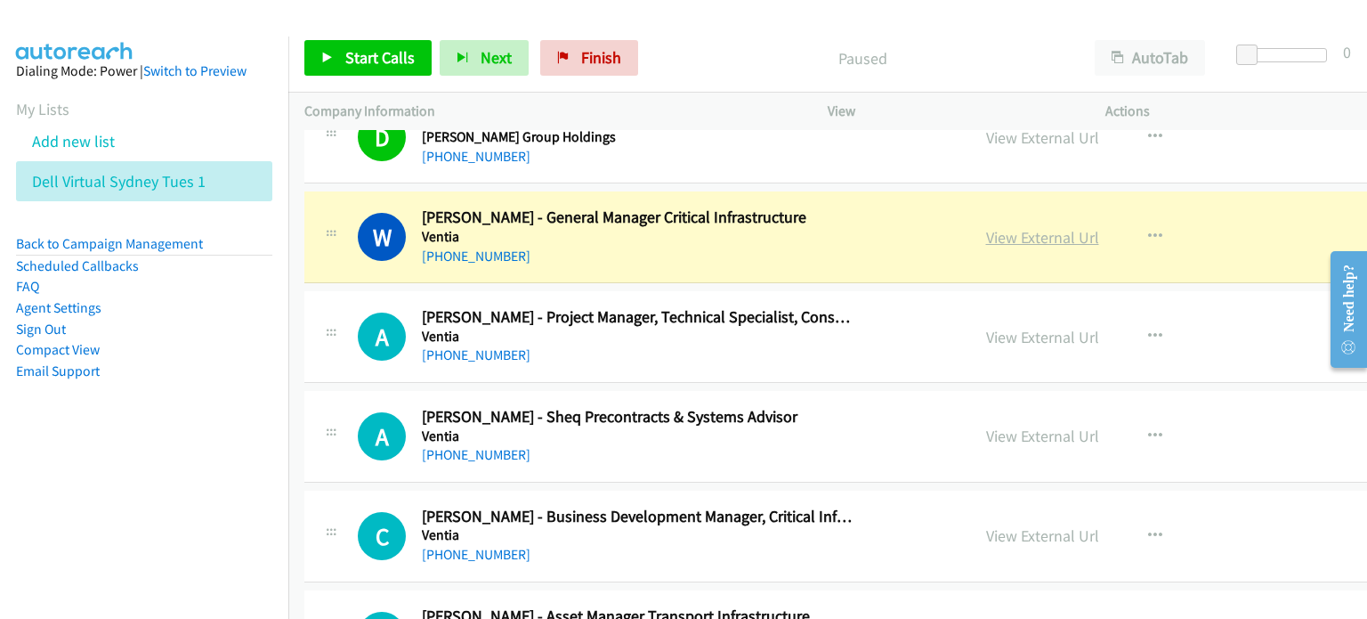
click at [720, 231] on link "View External Url" at bounding box center [1042, 237] width 113 height 20
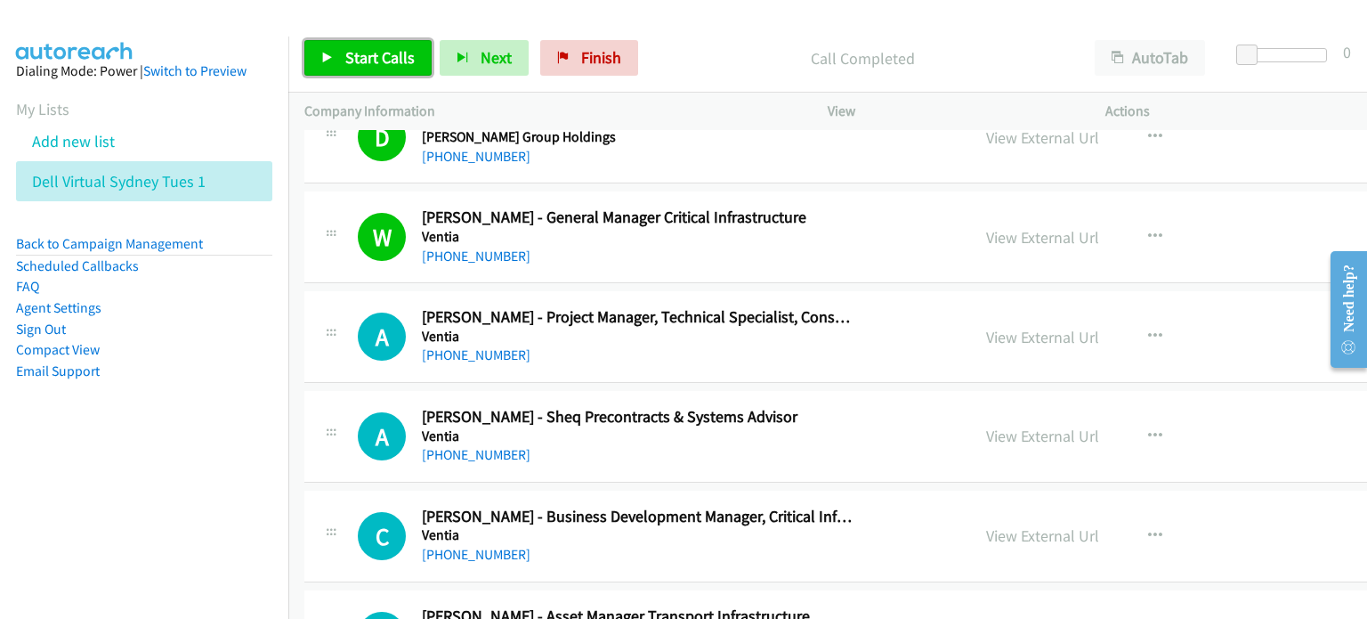
click at [384, 53] on span "Start Calls" at bounding box center [379, 57] width 69 height 20
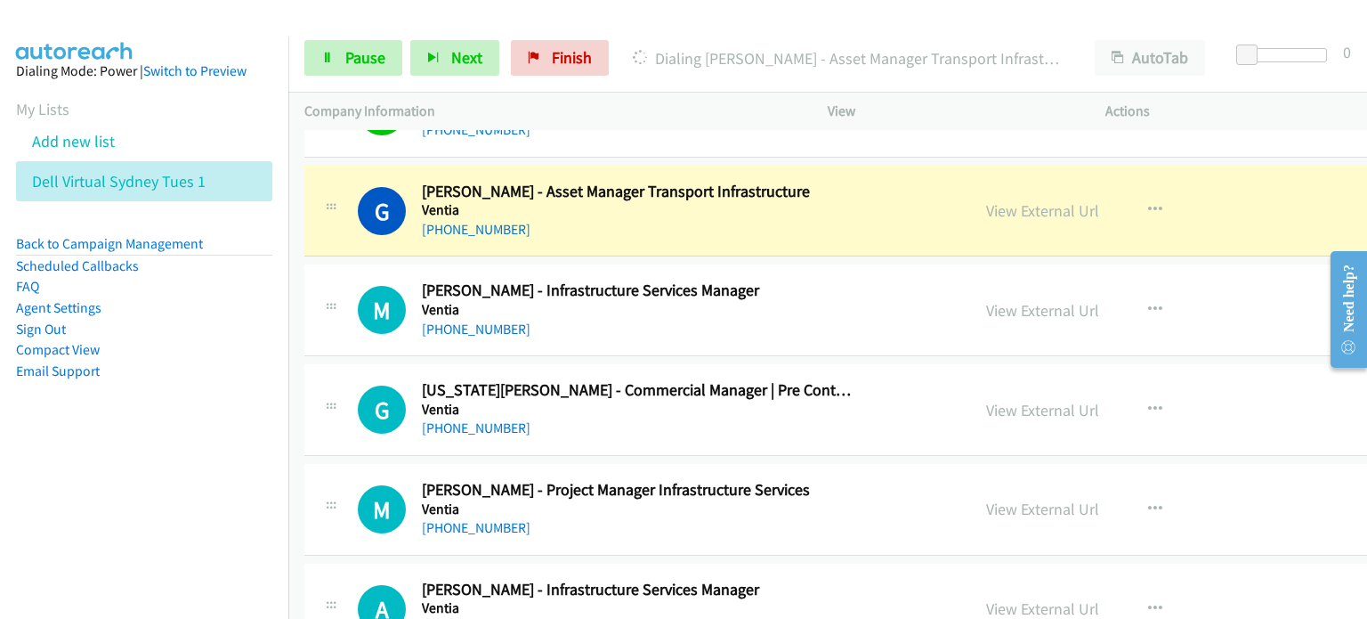
scroll to position [2136, 0]
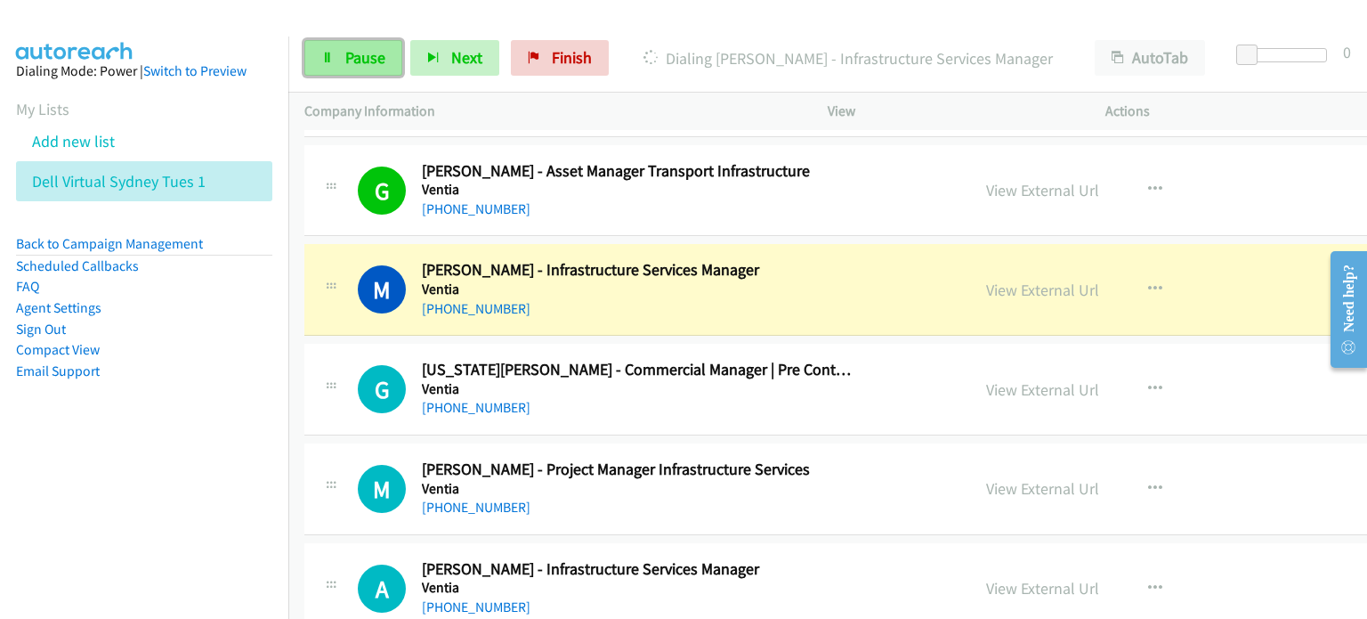
click at [367, 44] on link "Pause" at bounding box center [353, 58] width 98 height 36
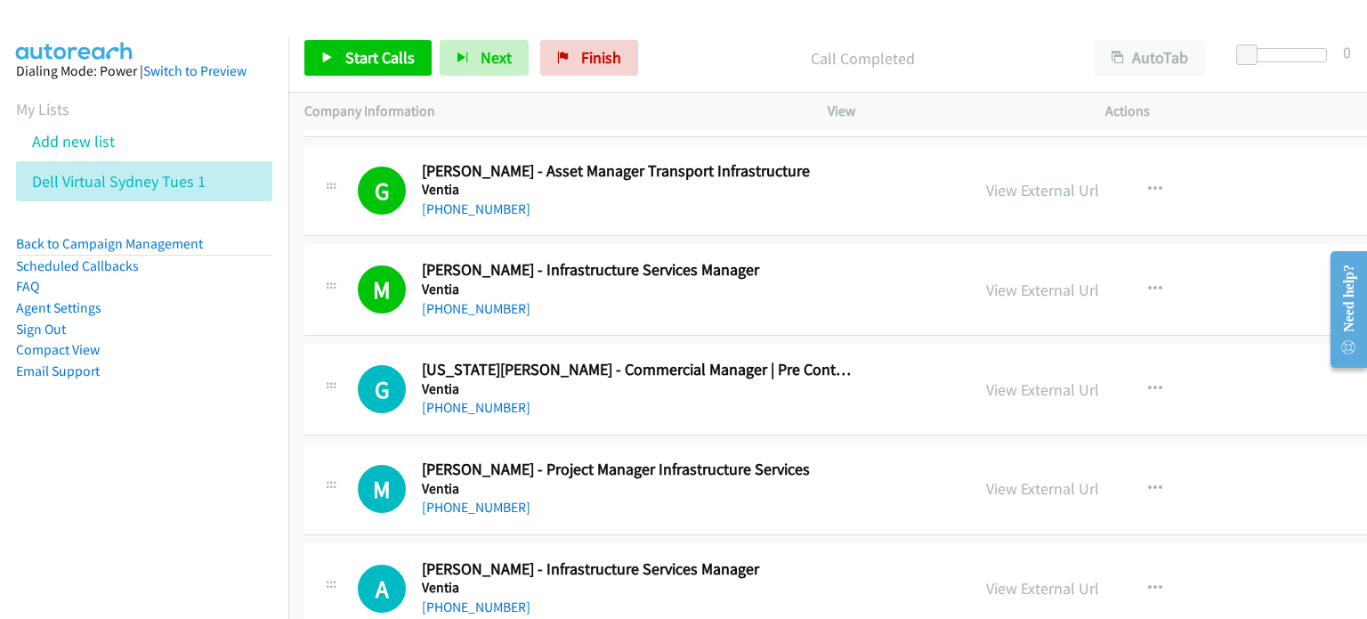
click at [705, 46] on p "Call Completed" at bounding box center [862, 58] width 400 height 24
click at [373, 56] on span "Start Calls" at bounding box center [379, 57] width 69 height 20
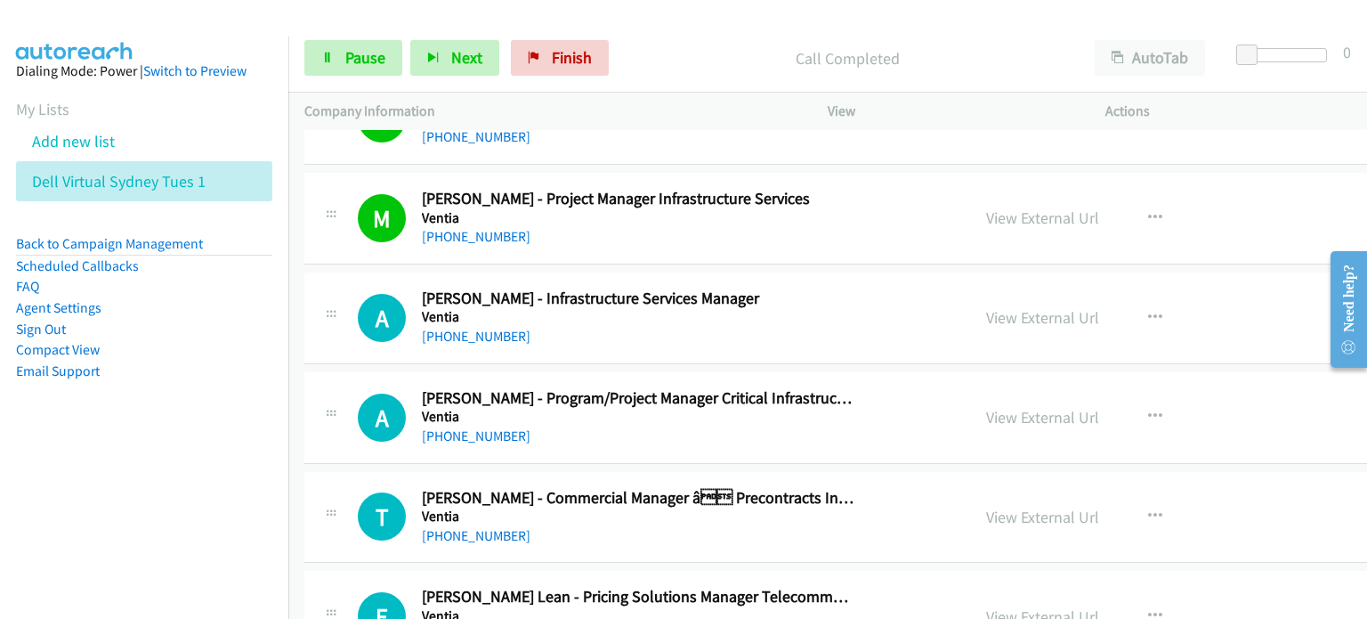
scroll to position [2492, 0]
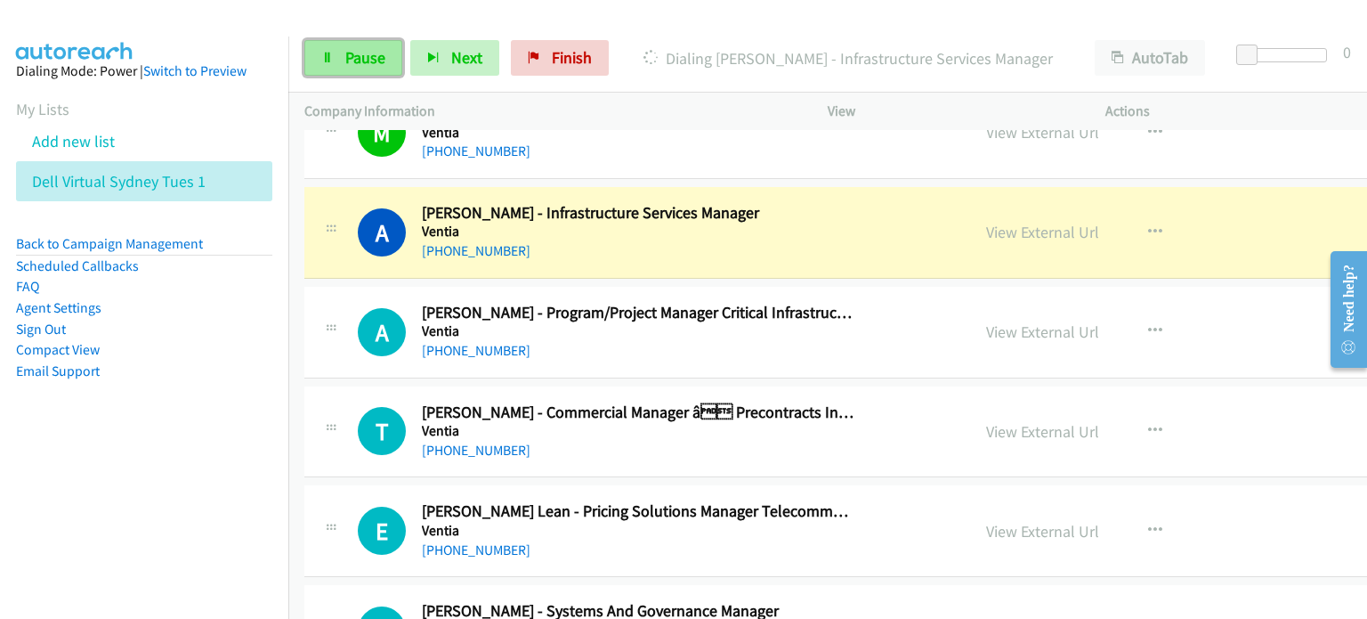
click at [361, 55] on span "Pause" at bounding box center [365, 57] width 40 height 20
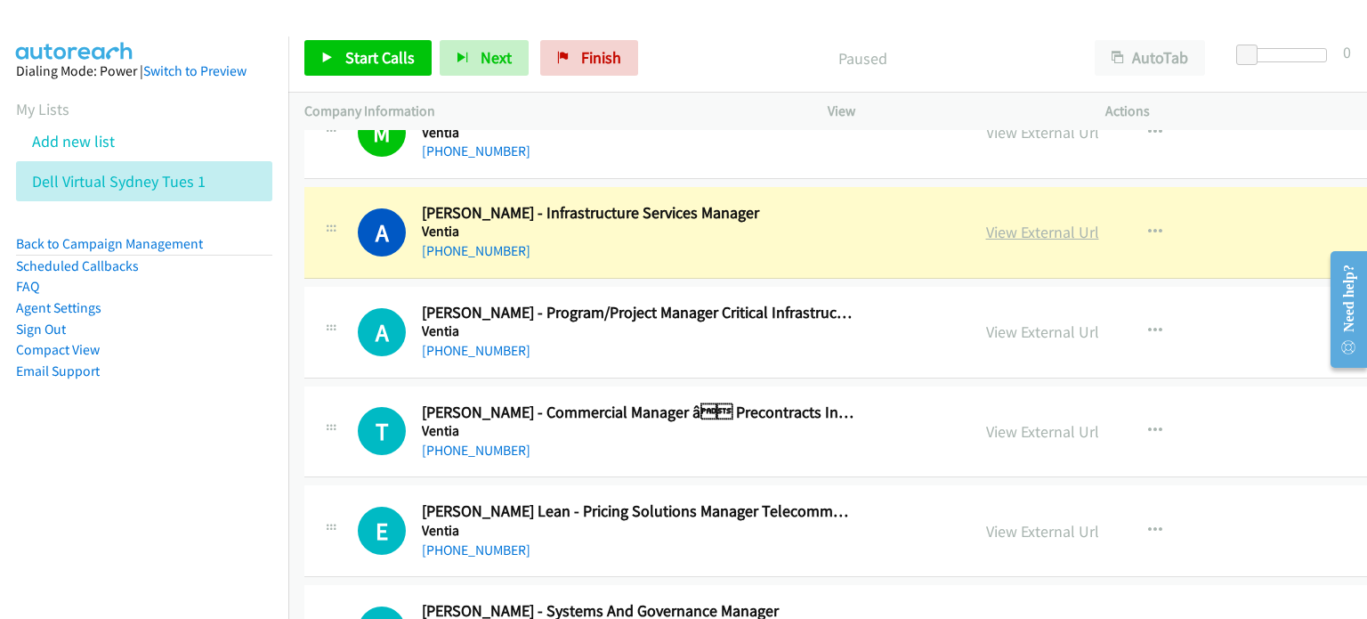
click at [720, 223] on link "View External Url" at bounding box center [1042, 232] width 113 height 20
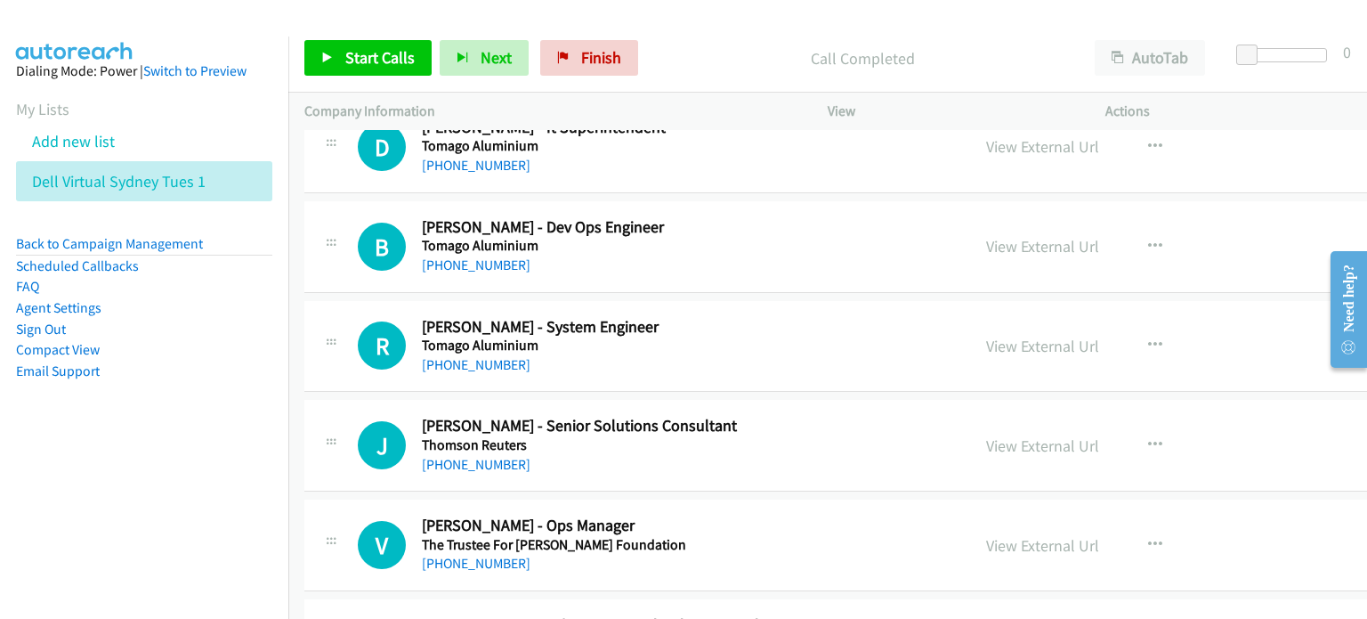
scroll to position [11392, 0]
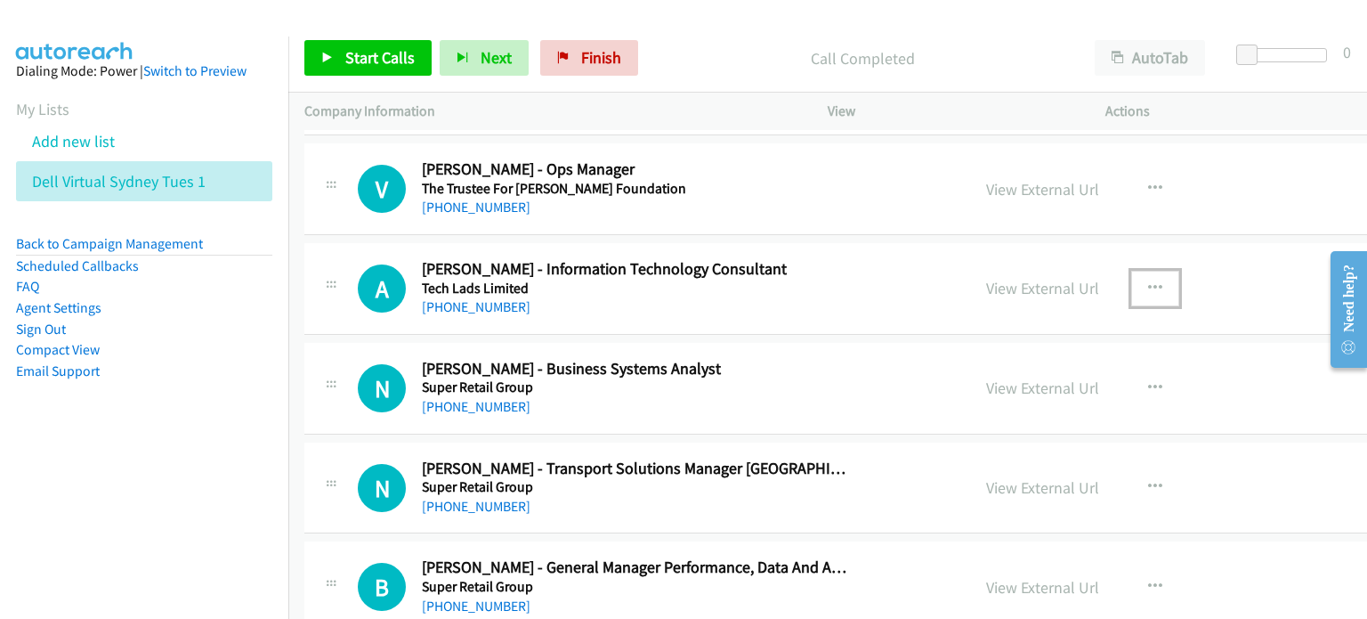
click at [720, 281] on icon "button" at bounding box center [1155, 288] width 14 height 14
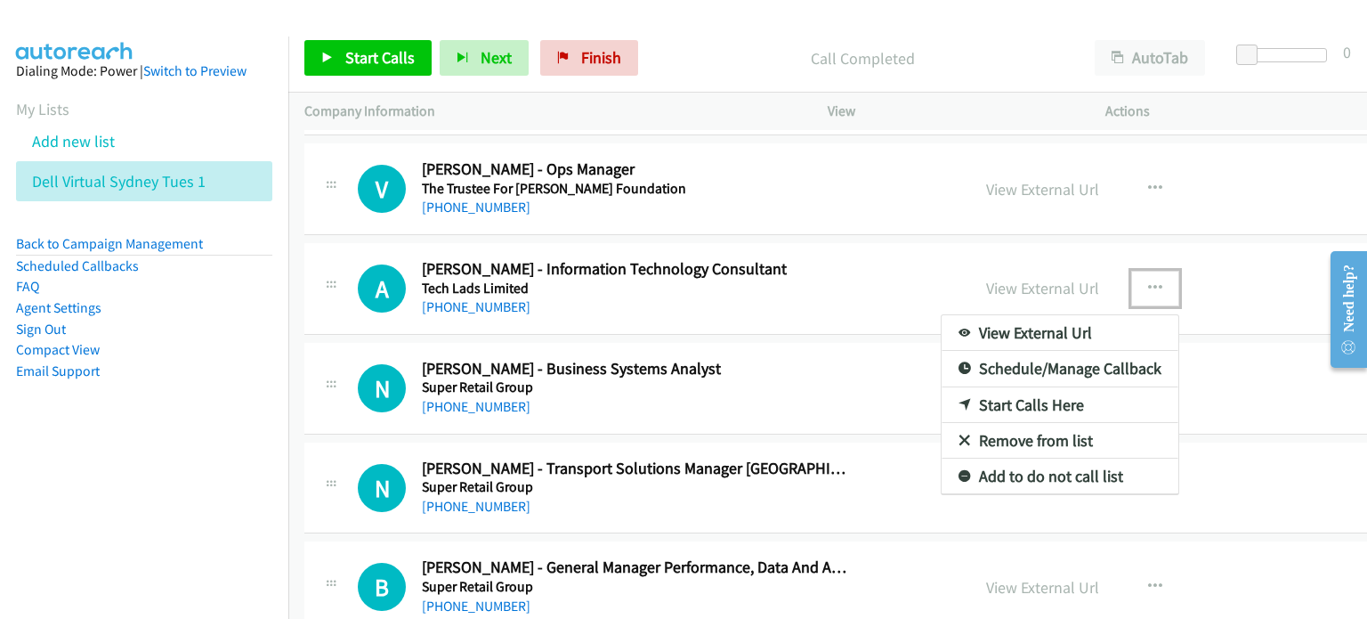
click at [720, 387] on link "Start Calls Here" at bounding box center [1060, 405] width 237 height 36
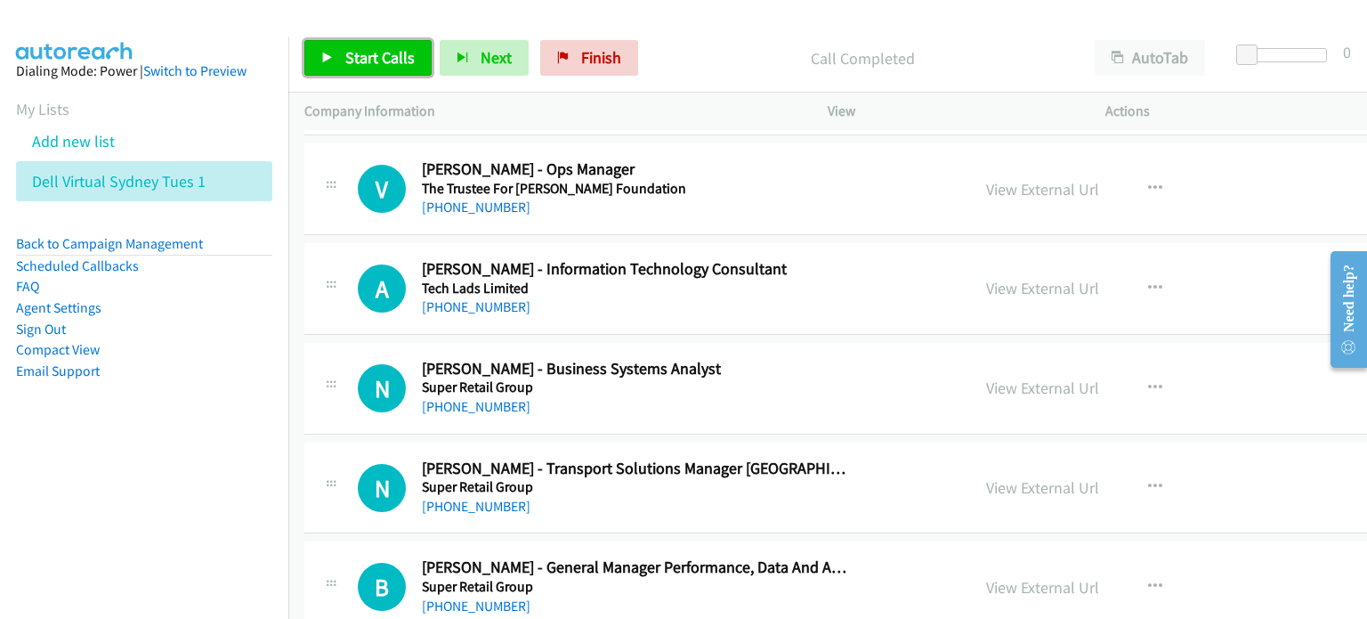
click at [370, 60] on span "Start Calls" at bounding box center [379, 57] width 69 height 20
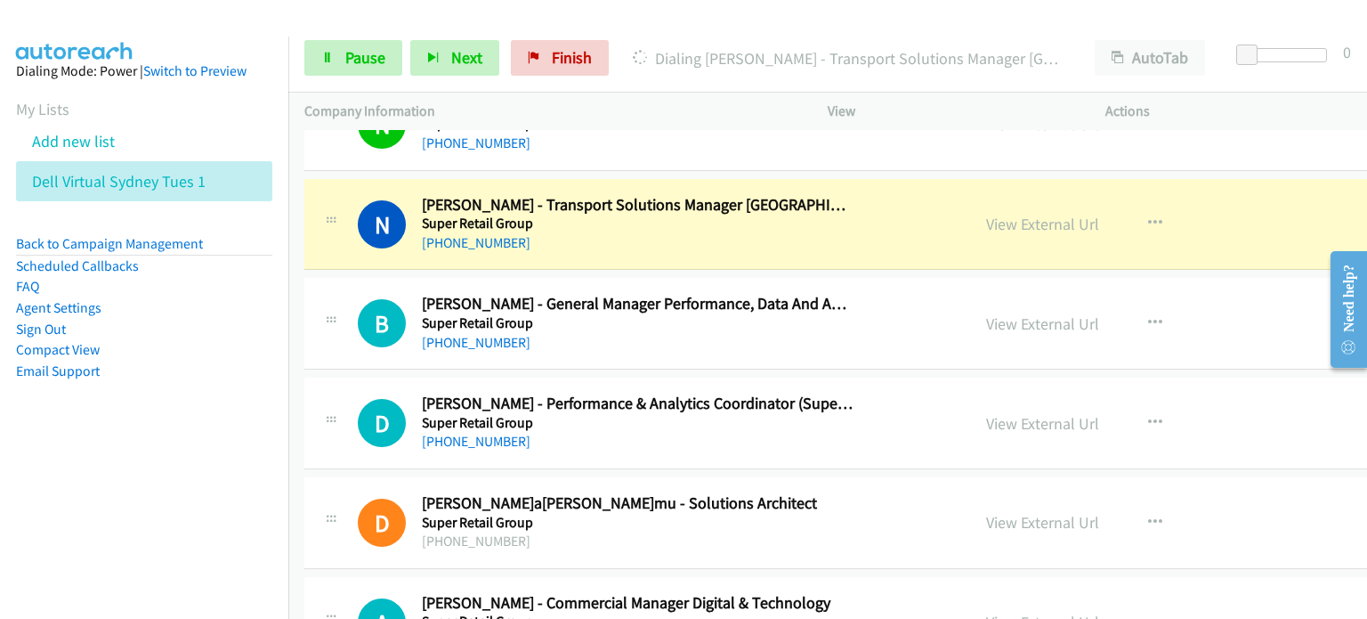
scroll to position [11659, 0]
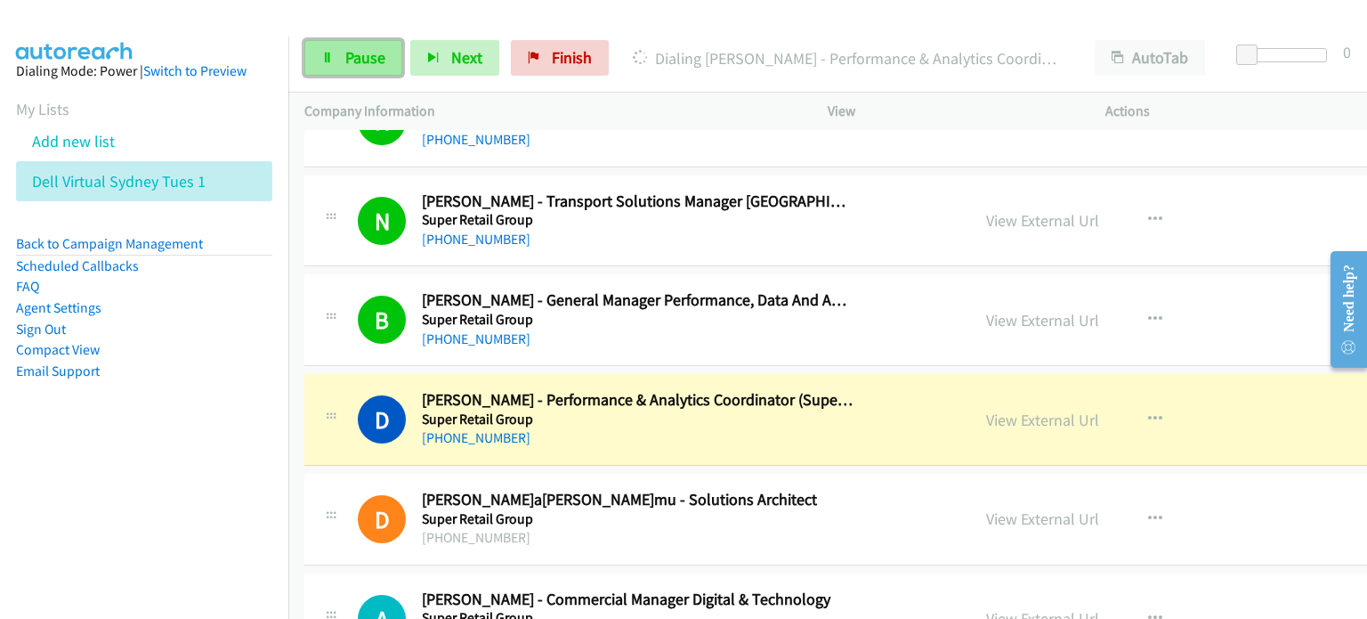
click at [366, 61] on span "Pause" at bounding box center [365, 57] width 40 height 20
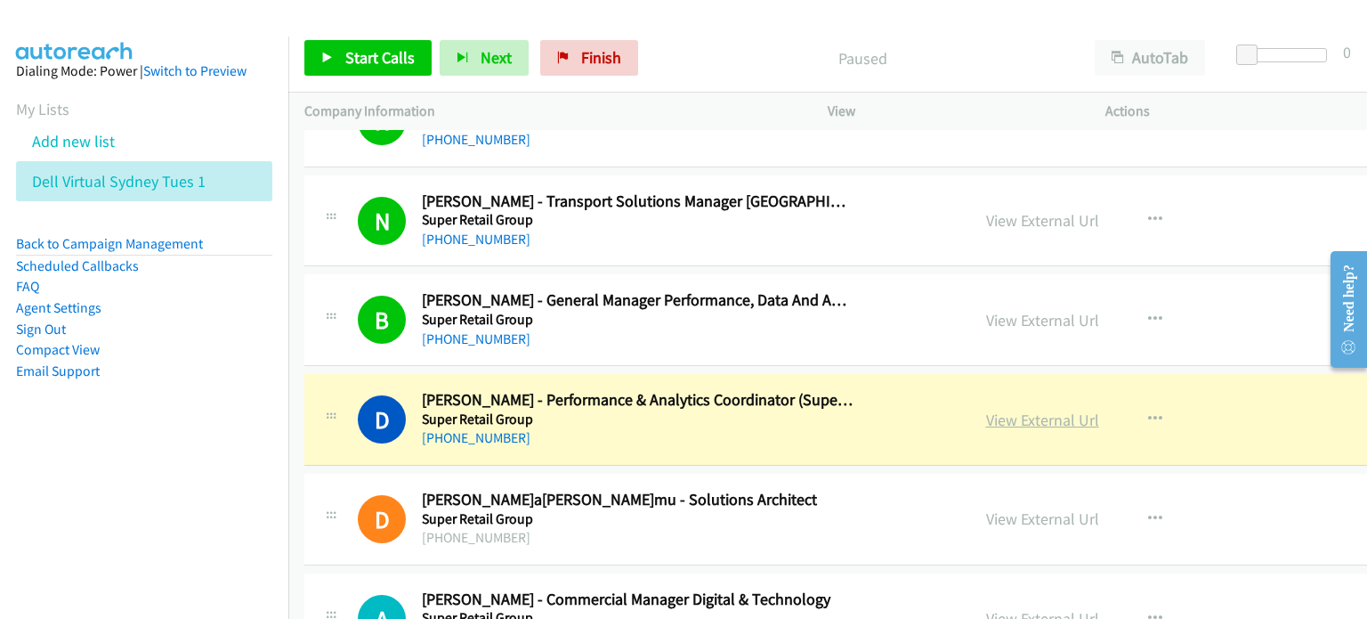
click at [720, 409] on link "View External Url" at bounding box center [1042, 419] width 113 height 20
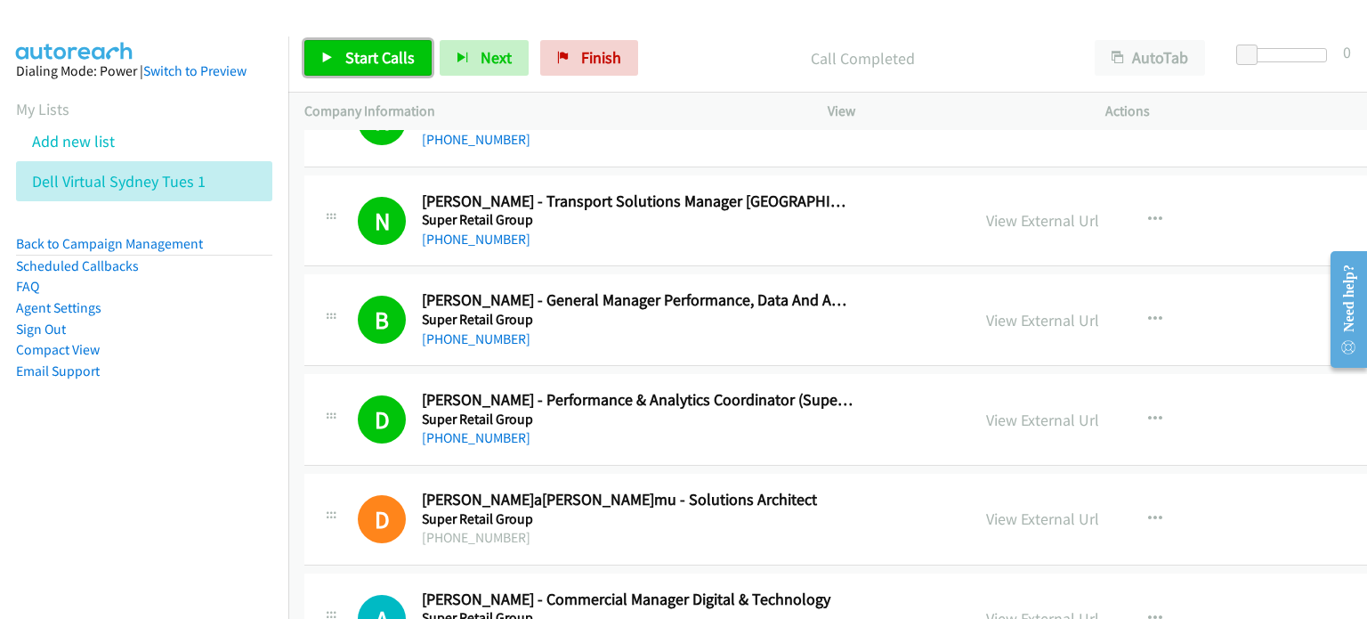
click at [375, 53] on span "Start Calls" at bounding box center [379, 57] width 69 height 20
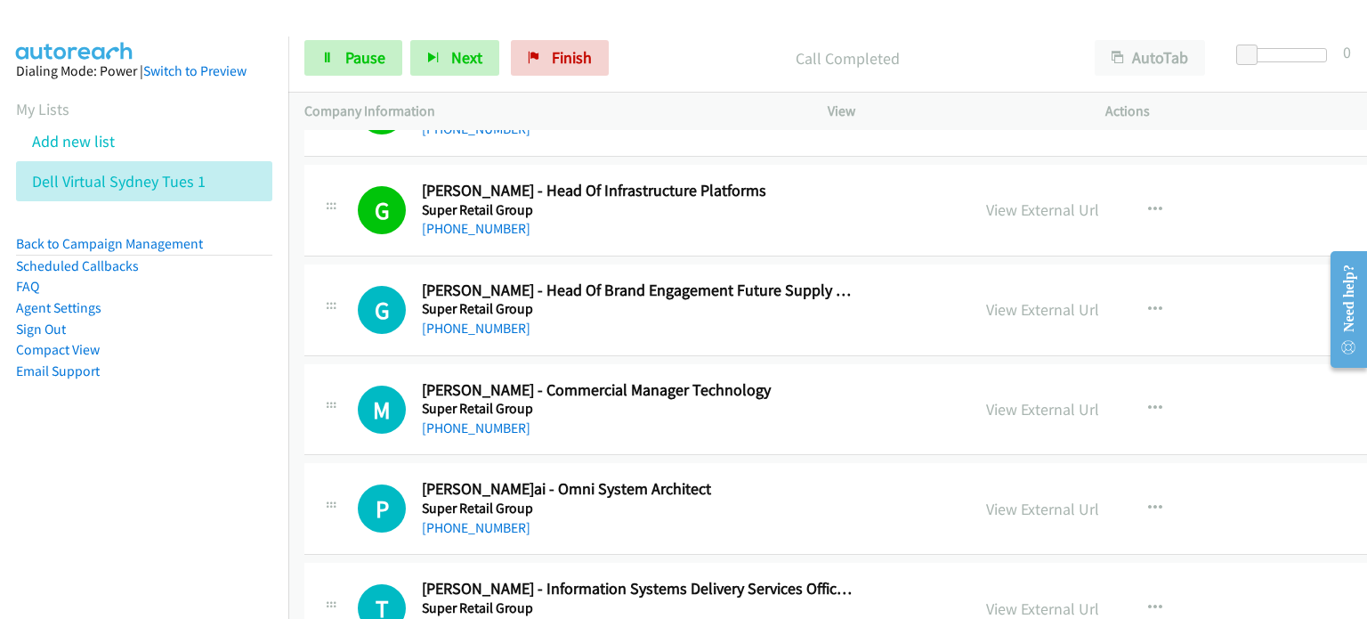
scroll to position [13083, 0]
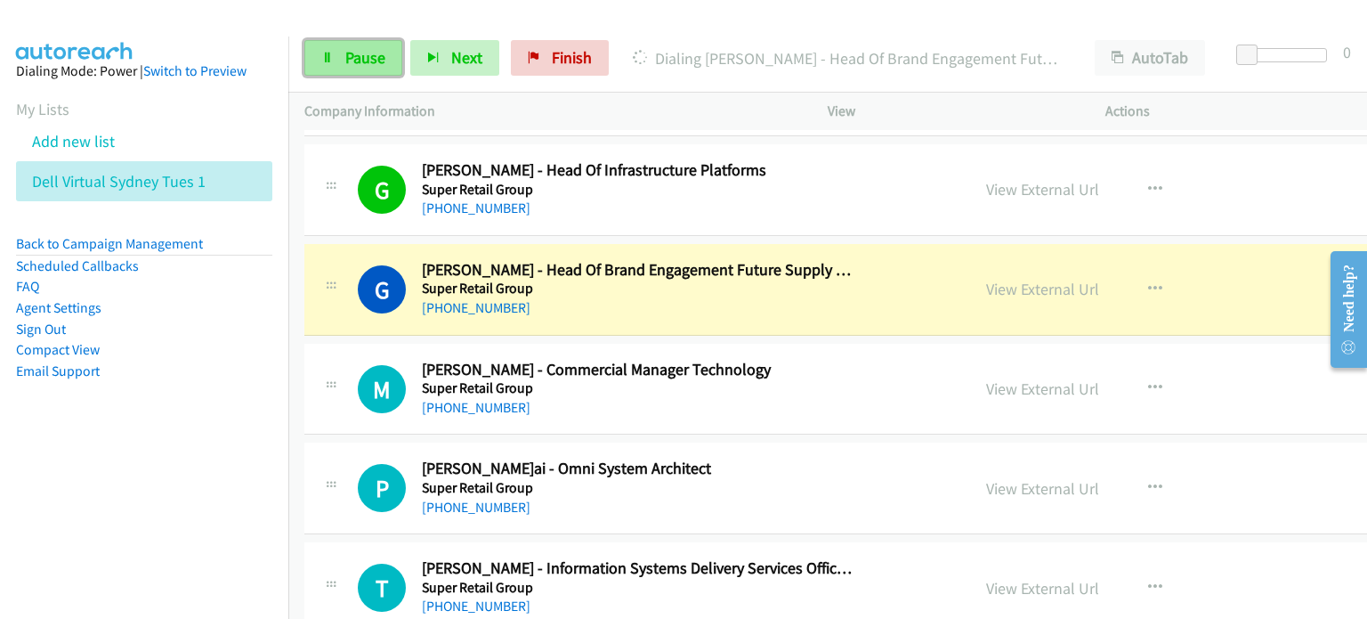
click at [363, 45] on link "Pause" at bounding box center [353, 58] width 98 height 36
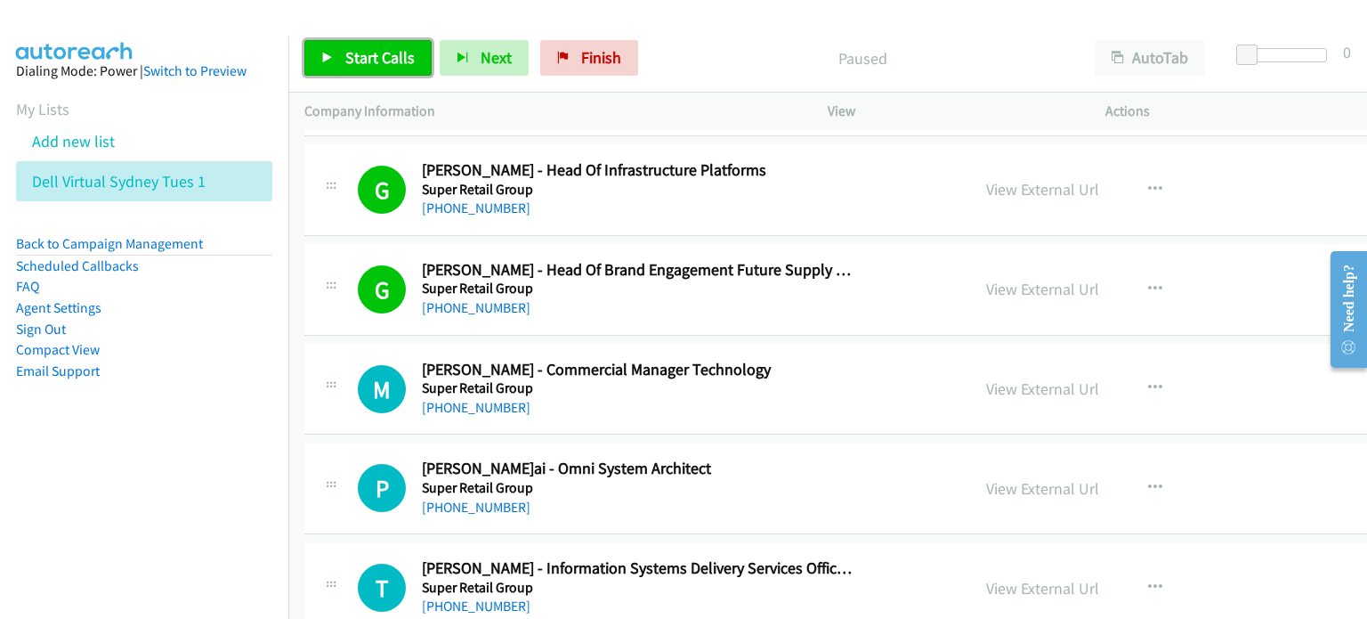
click at [379, 61] on span "Start Calls" at bounding box center [379, 57] width 69 height 20
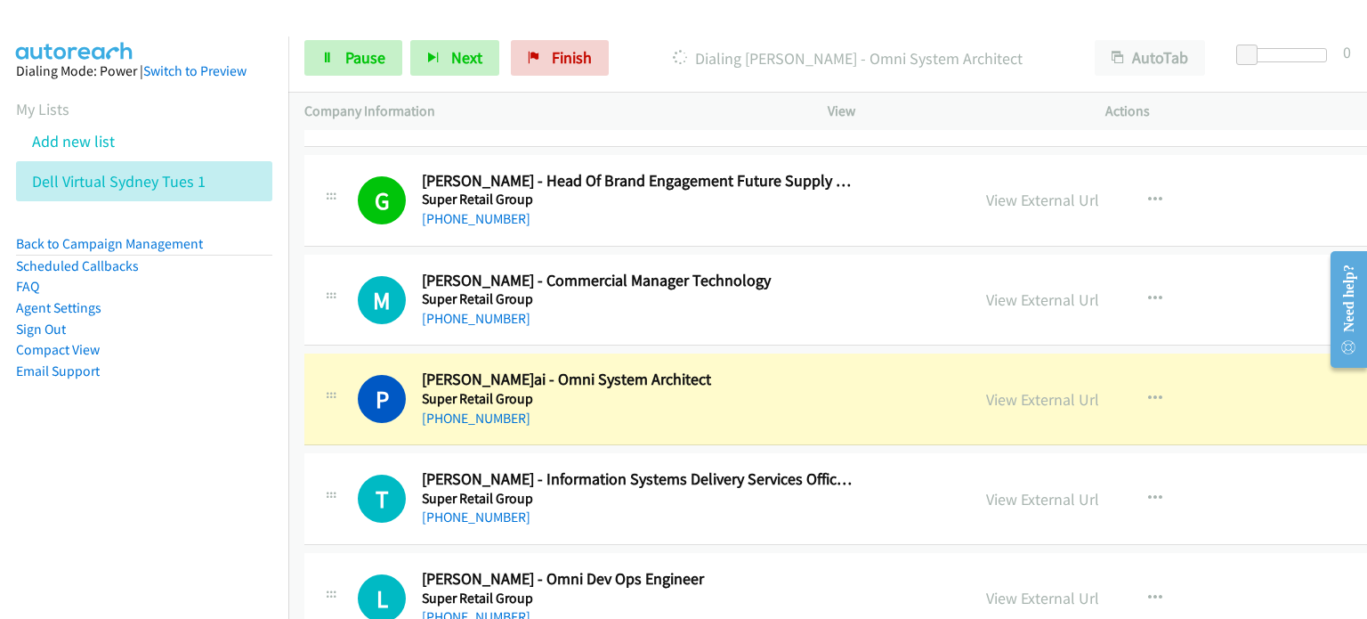
scroll to position [13261, 0]
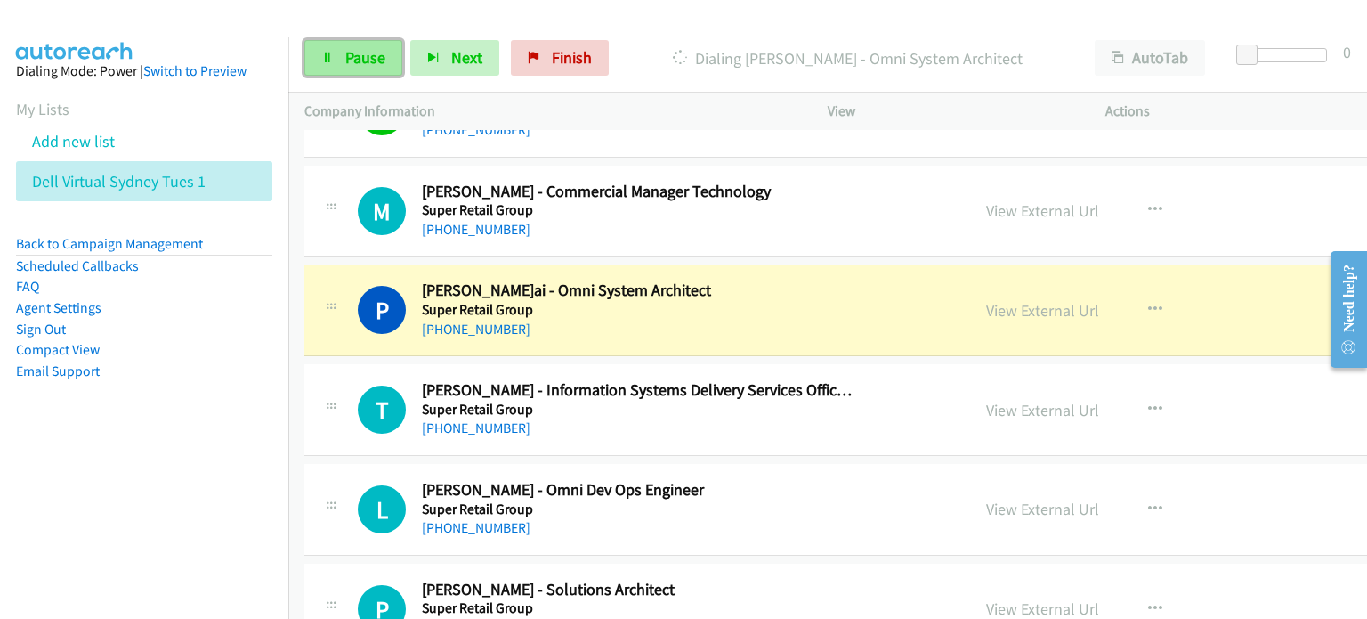
click at [345, 53] on span "Pause" at bounding box center [365, 57] width 40 height 20
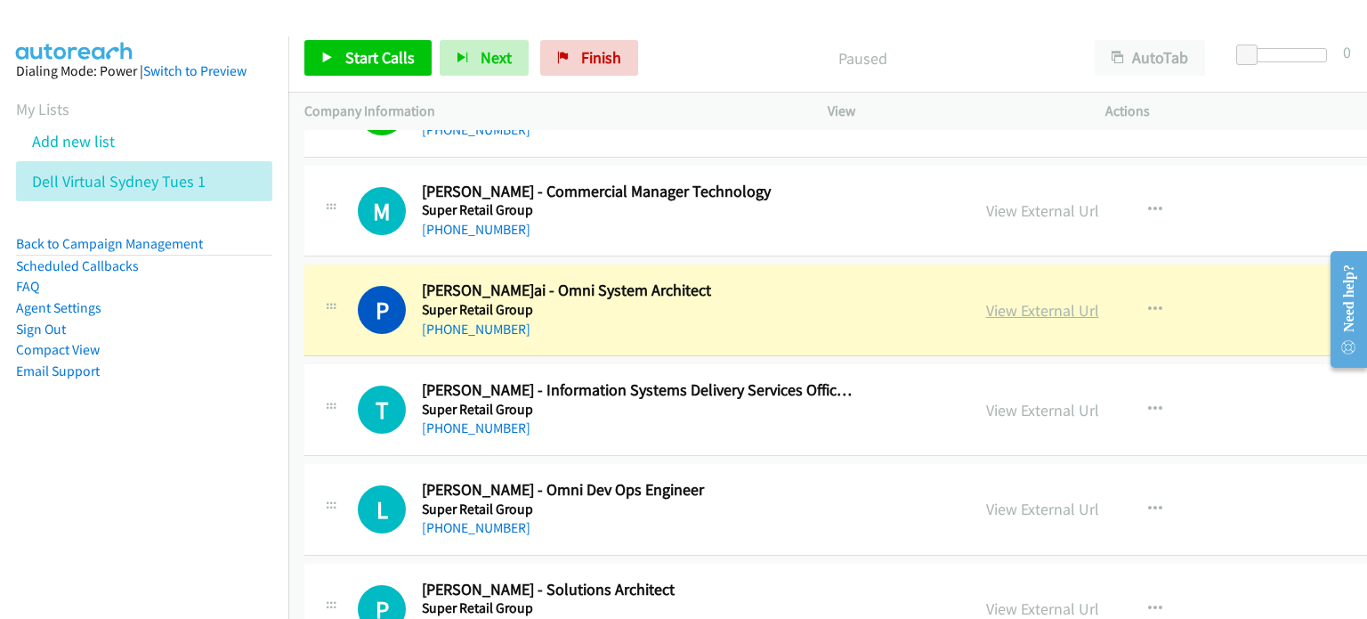
click at [720, 300] on link "View External Url" at bounding box center [1042, 310] width 113 height 20
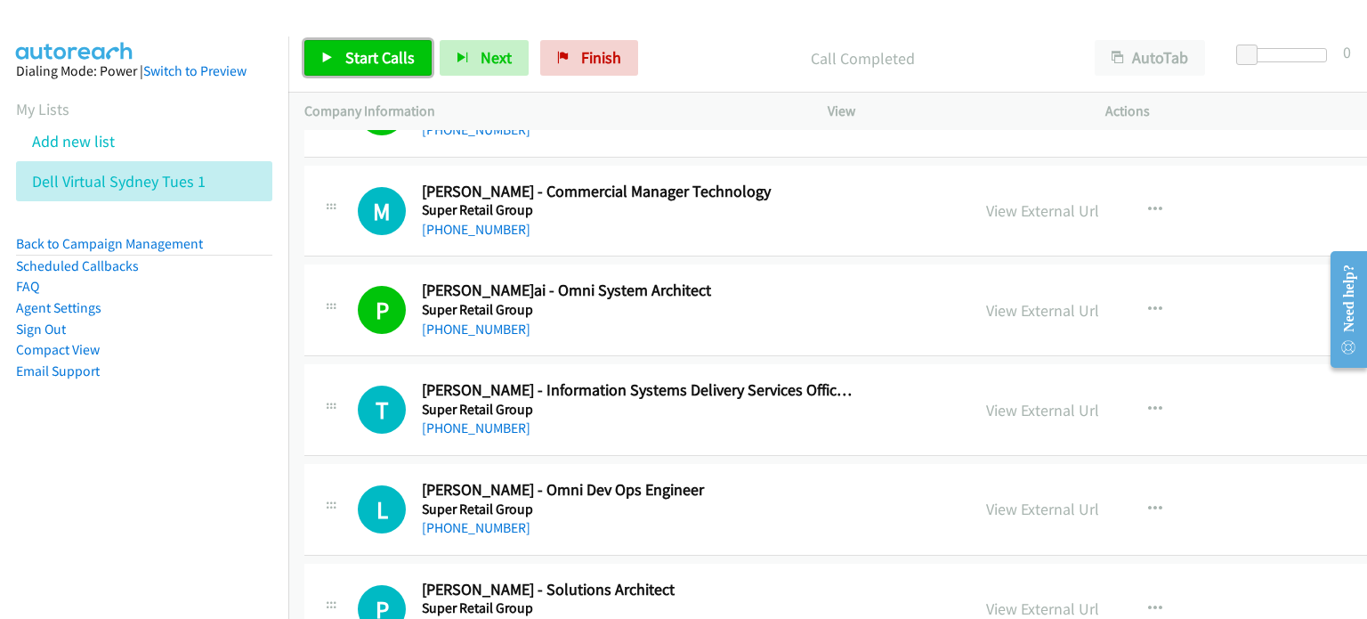
click at [381, 45] on link "Start Calls" at bounding box center [367, 58] width 127 height 36
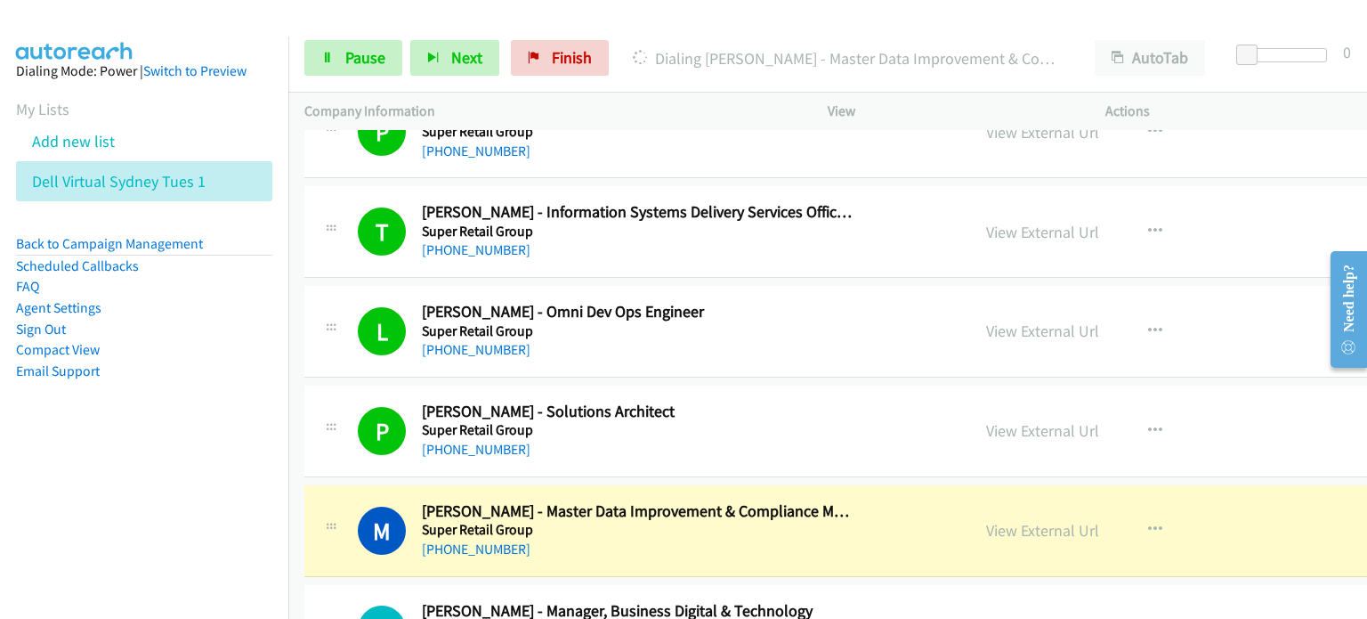
scroll to position [13528, 0]
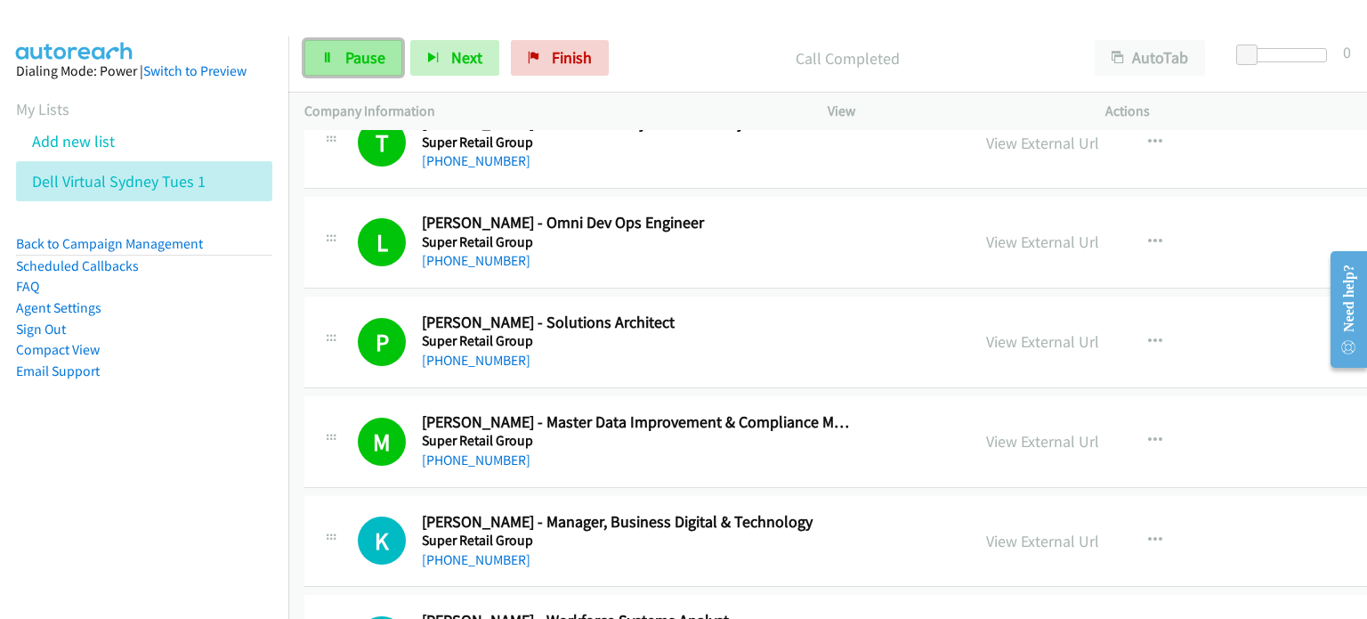
click at [352, 53] on span "Pause" at bounding box center [365, 57] width 40 height 20
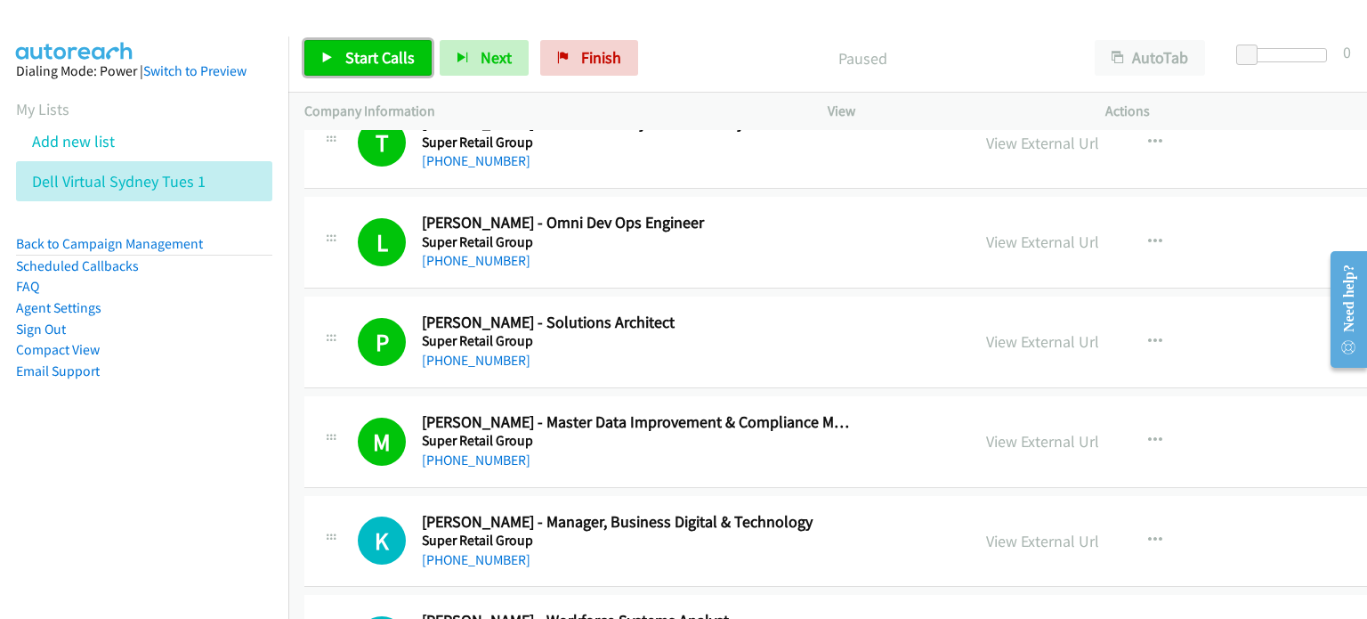
click at [364, 45] on link "Start Calls" at bounding box center [367, 58] width 127 height 36
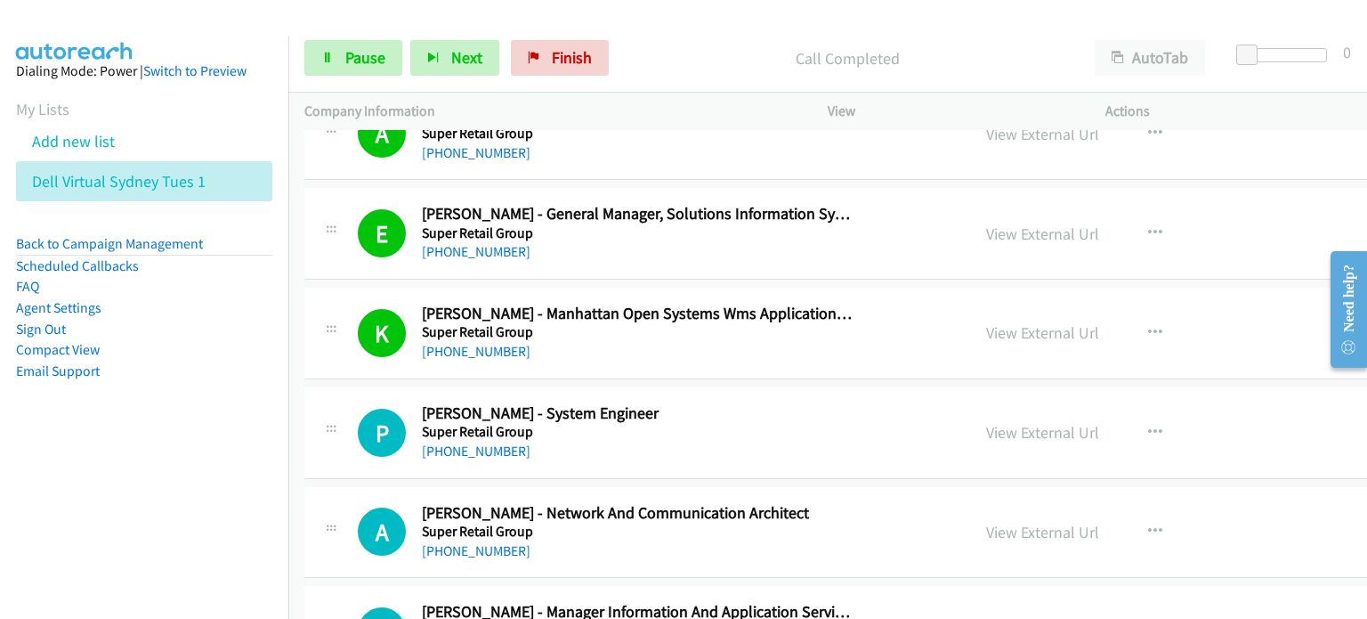
scroll to position [14062, 0]
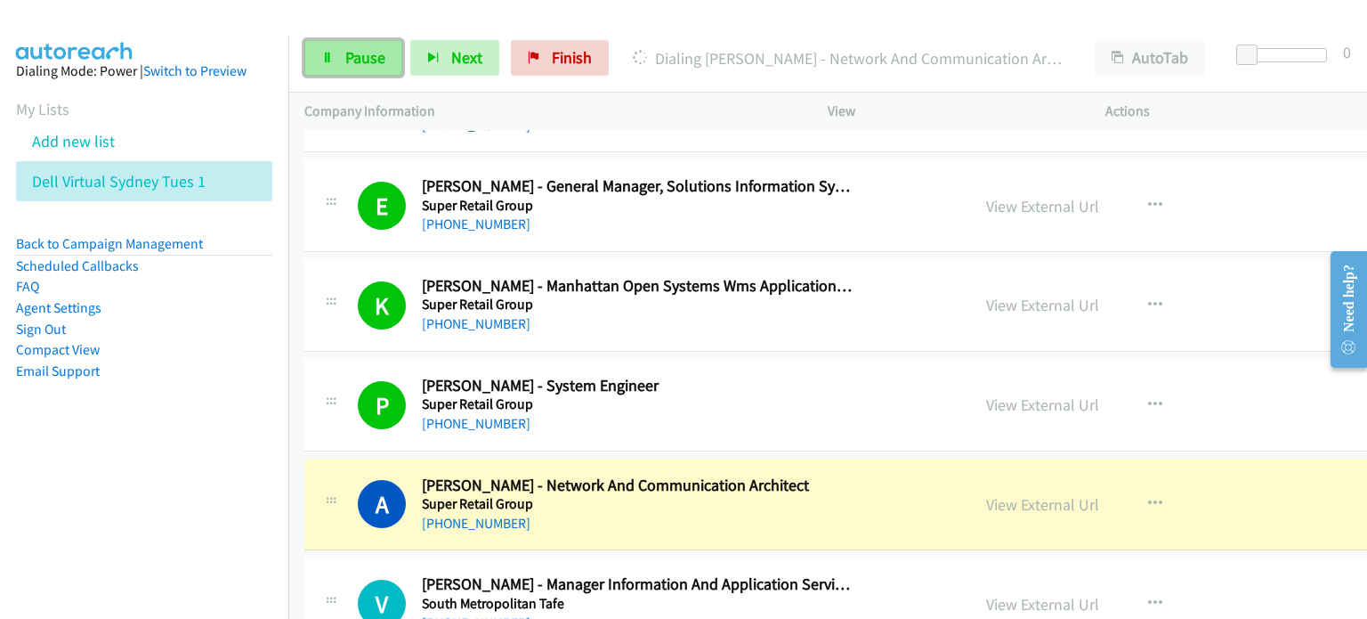
click at [364, 49] on span "Pause" at bounding box center [365, 57] width 40 height 20
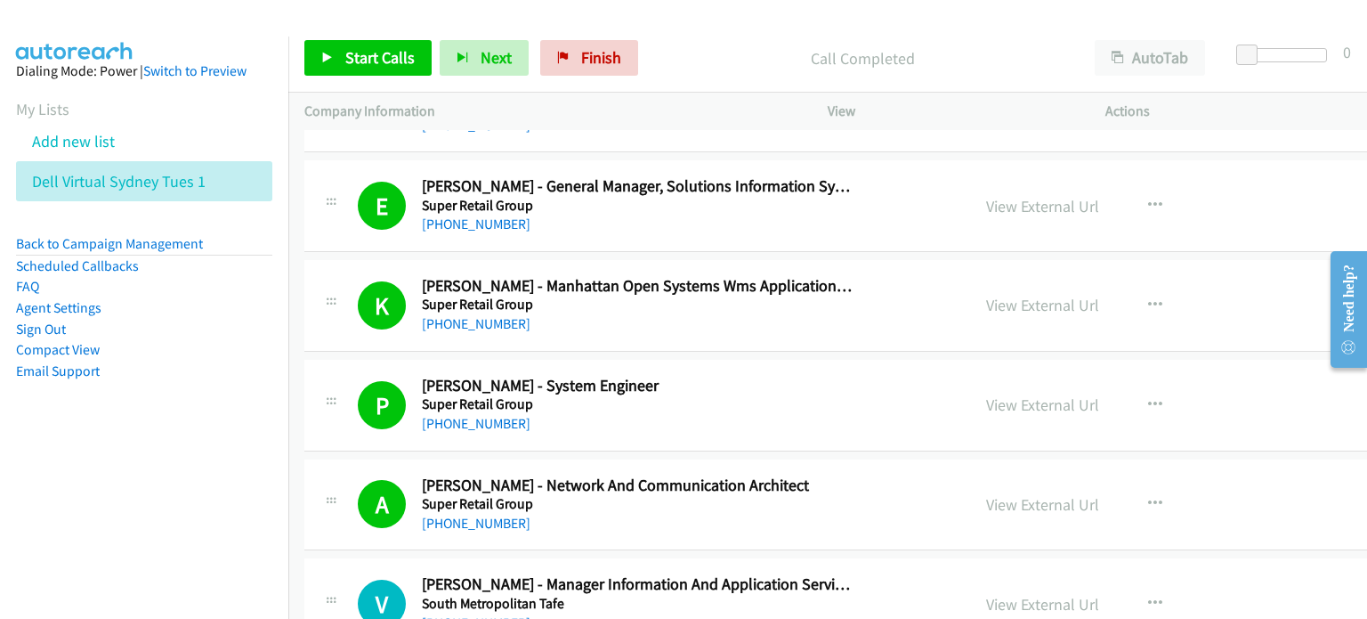
click at [716, 53] on p "Call Completed" at bounding box center [862, 58] width 400 height 24
click at [368, 59] on span "Start Calls" at bounding box center [379, 57] width 69 height 20
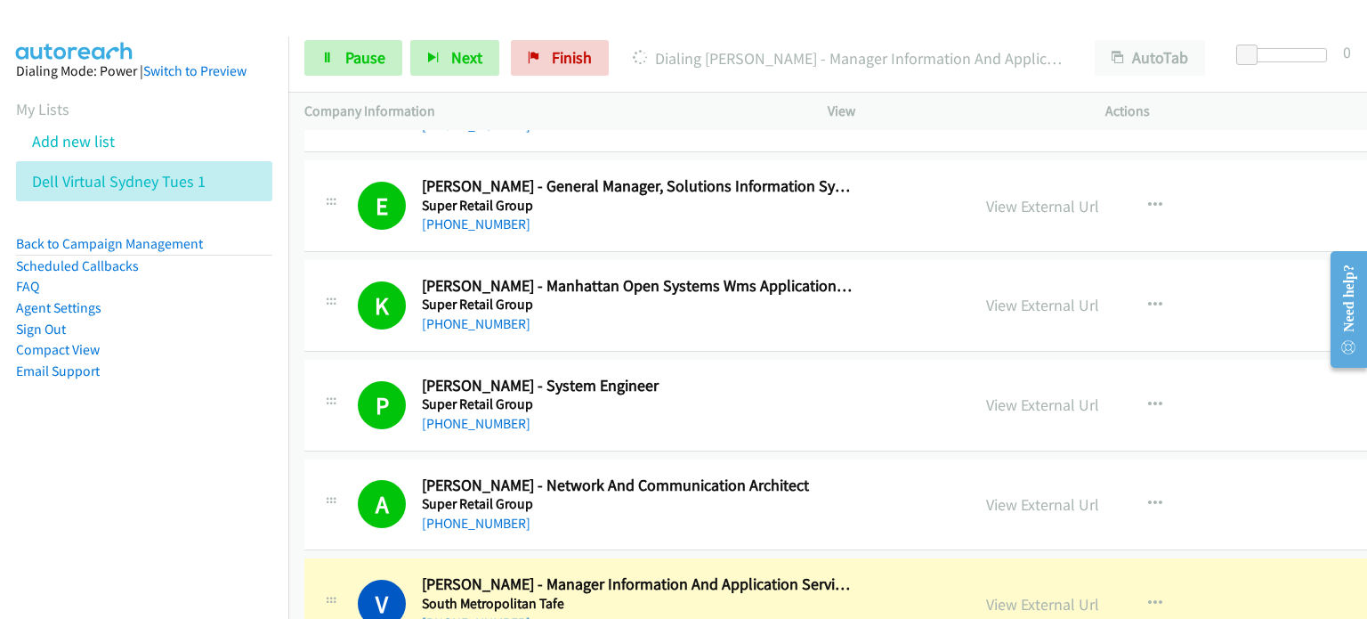
click at [353, 38] on div "Start Calls Pause Next Finish Dialing [PERSON_NAME] - Manager Information And A…" at bounding box center [827, 58] width 1079 height 69
click at [352, 58] on span "Pause" at bounding box center [365, 57] width 40 height 20
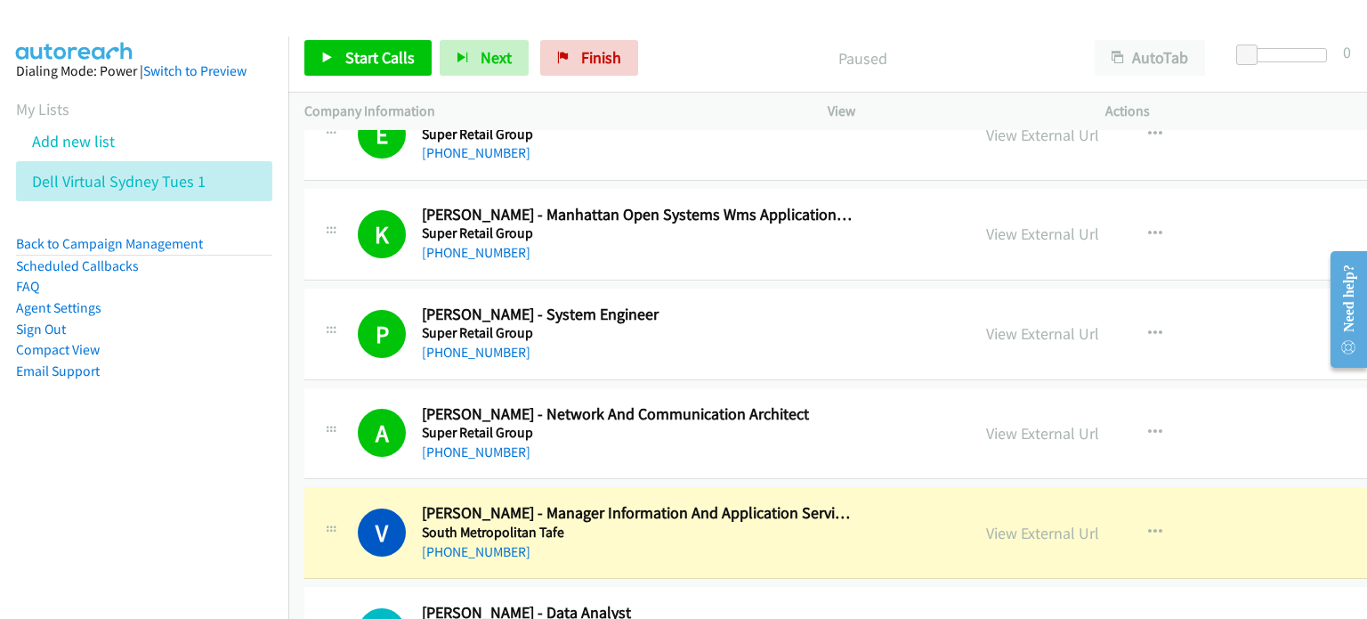
scroll to position [14240, 0]
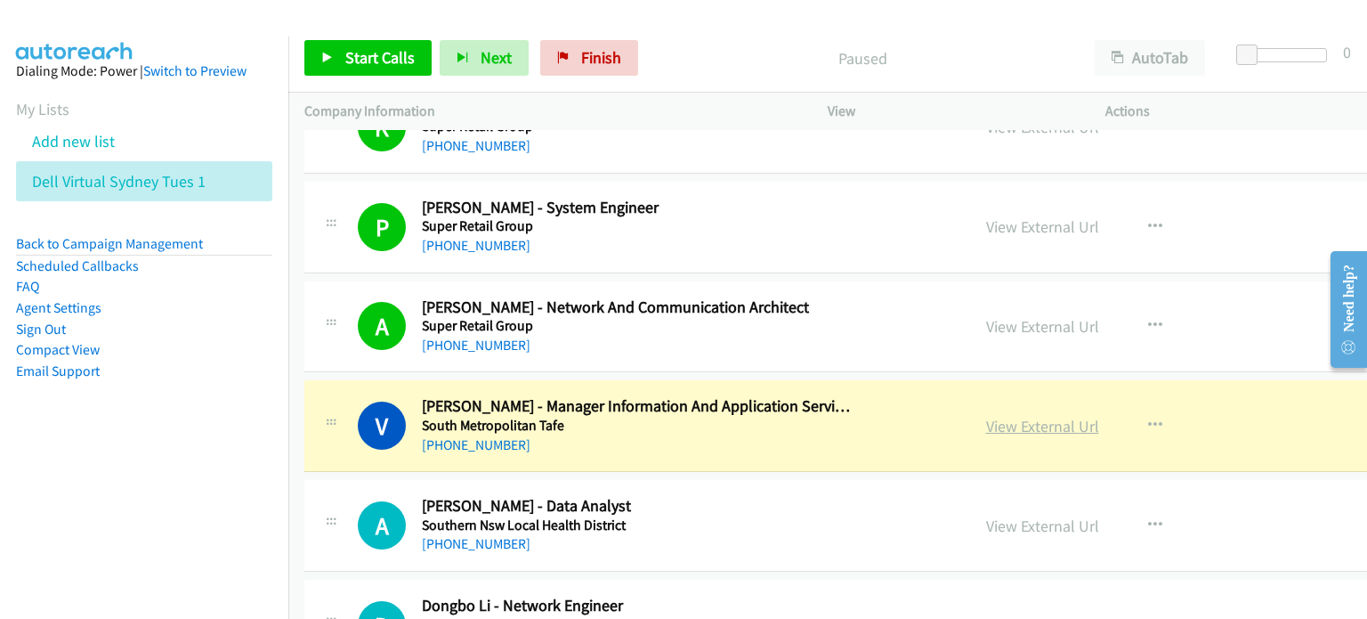
click at [720, 416] on link "View External Url" at bounding box center [1042, 426] width 113 height 20
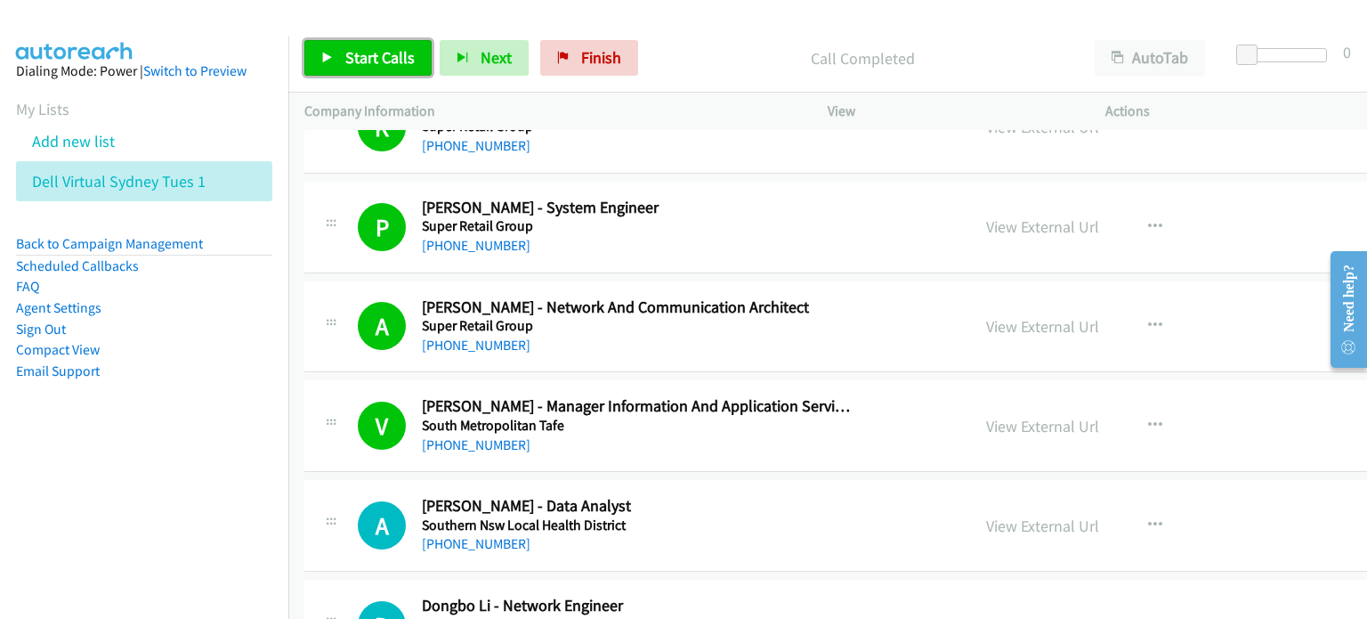
drag, startPoint x: 374, startPoint y: 55, endPoint x: 452, endPoint y: 77, distance: 81.2
click at [374, 56] on span "Start Calls" at bounding box center [379, 57] width 69 height 20
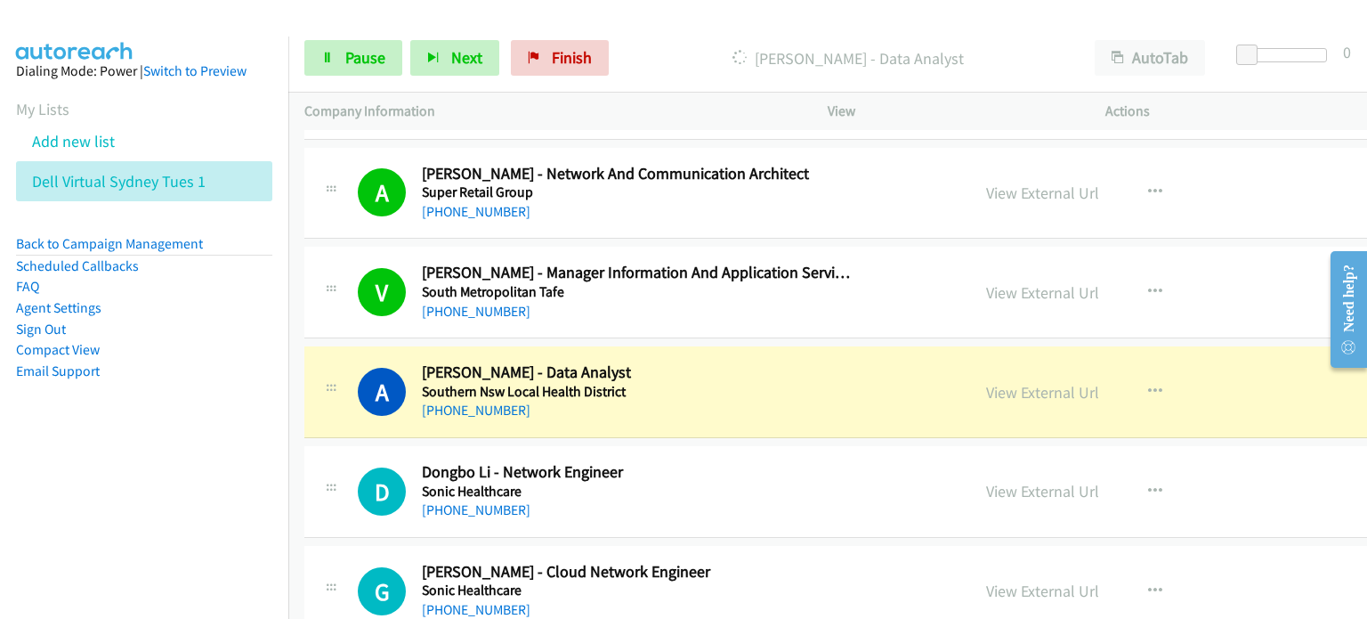
scroll to position [14418, 0]
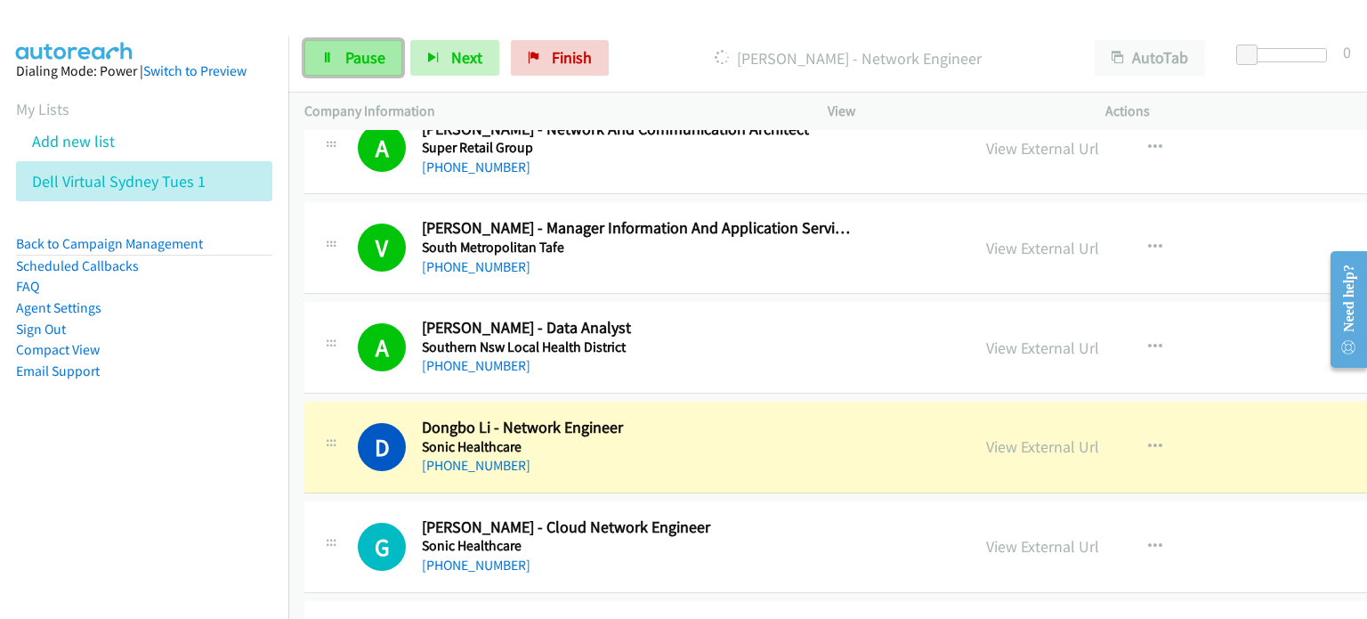
click at [352, 44] on link "Pause" at bounding box center [353, 58] width 98 height 36
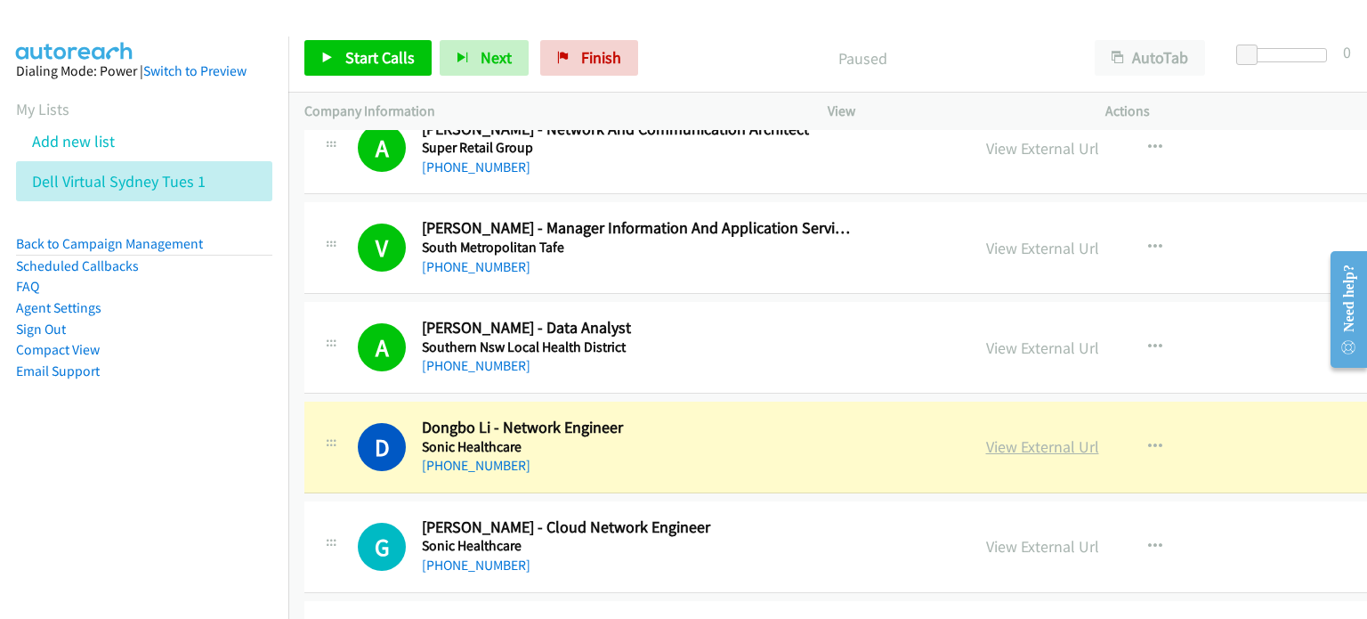
click at [720, 436] on link "View External Url" at bounding box center [1042, 446] width 113 height 20
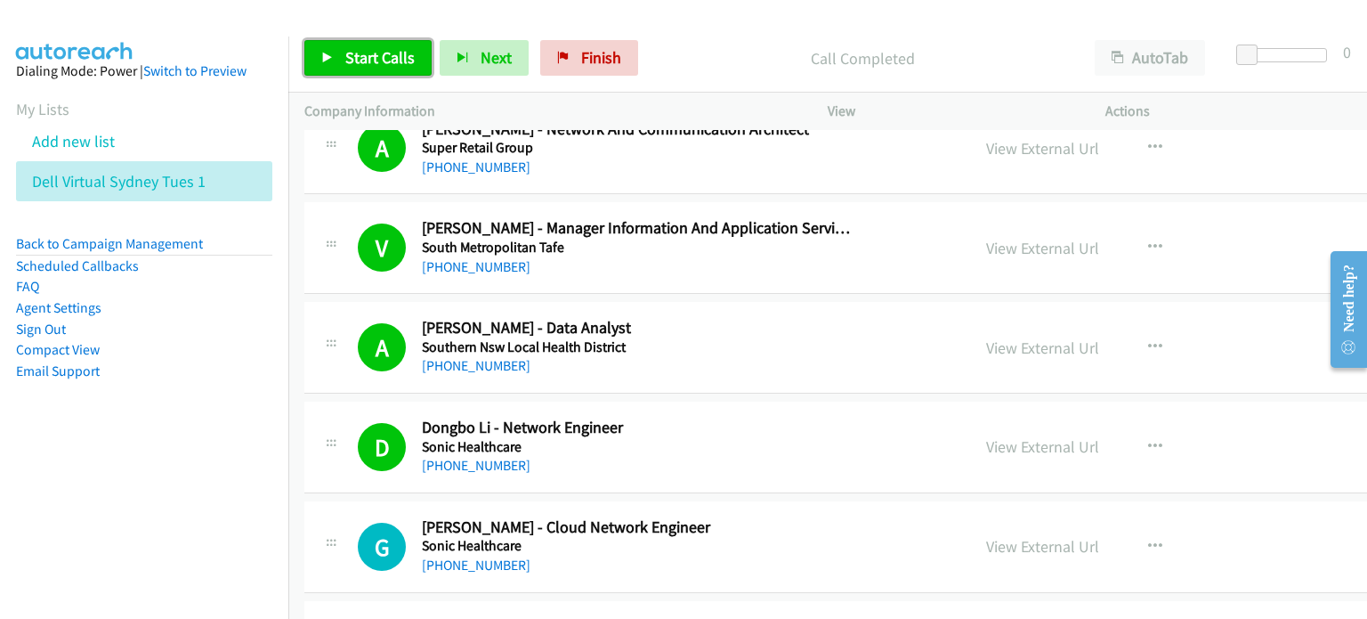
click at [367, 50] on span "Start Calls" at bounding box center [379, 57] width 69 height 20
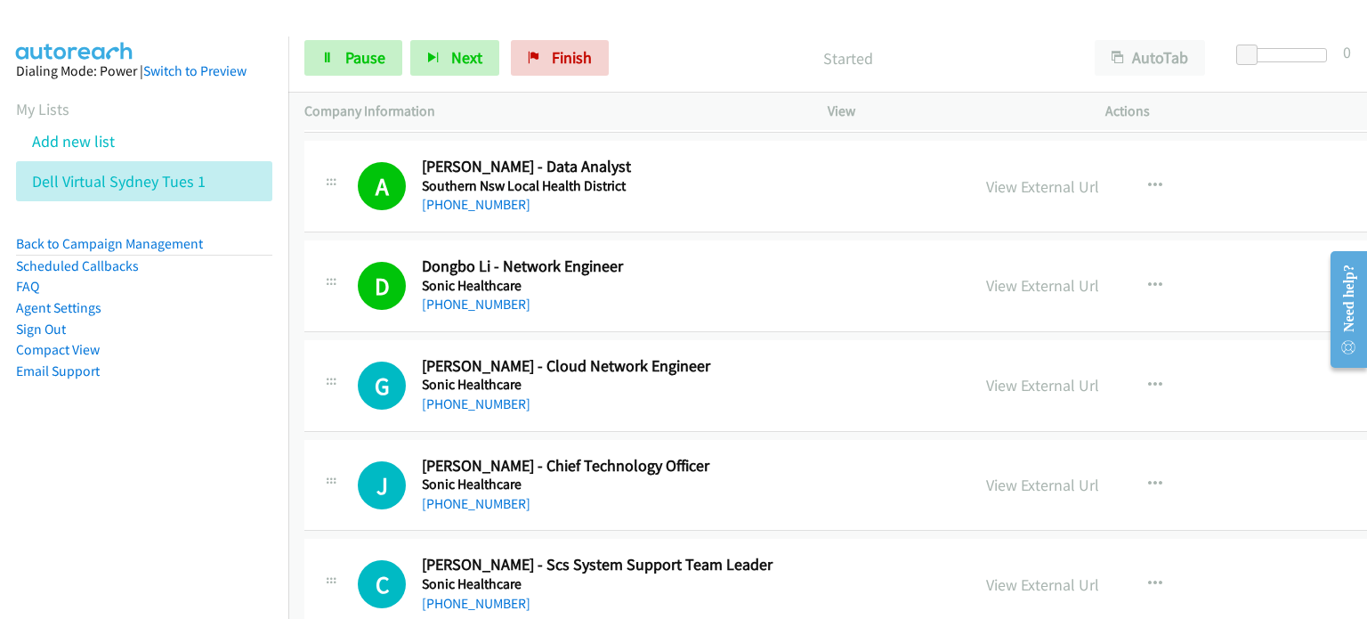
scroll to position [14596, 0]
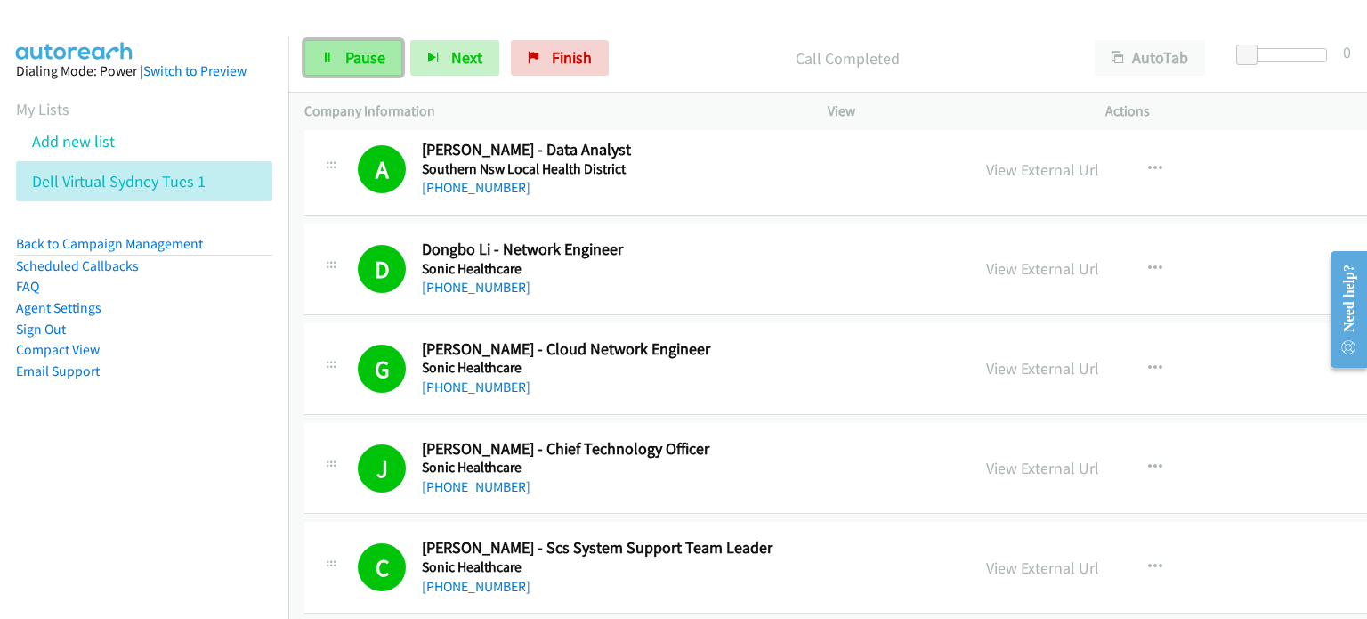
click at [349, 59] on span "Pause" at bounding box center [365, 57] width 40 height 20
